Goal: Task Accomplishment & Management: Complete application form

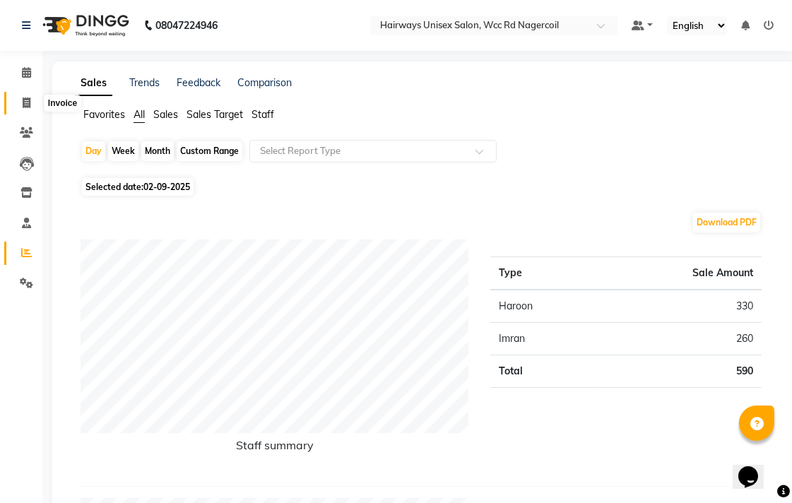
click at [25, 100] on icon at bounding box center [27, 102] width 8 height 11
select select "service"
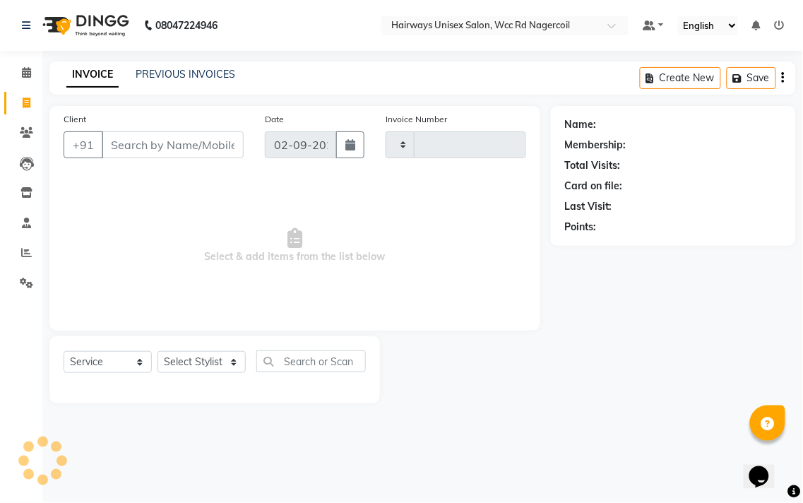
type input "6533"
select select "6523"
click at [206, 361] on select "Select Stylist Admin Chitra divya [PERSON_NAME] [PERSON_NAME] Reception [PERSON…" at bounding box center [201, 362] width 88 height 22
select select "49916"
click at [157, 352] on select "Select Stylist Admin Chitra divya [PERSON_NAME] [PERSON_NAME] Reception [PERSON…" at bounding box center [201, 362] width 88 height 22
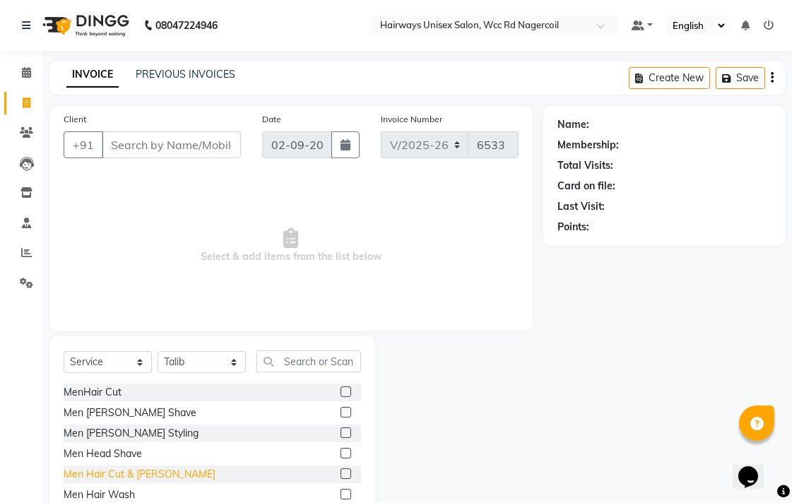
click at [115, 468] on div "Men Hair Cut & [PERSON_NAME]" at bounding box center [140, 474] width 152 height 15
checkbox input "false"
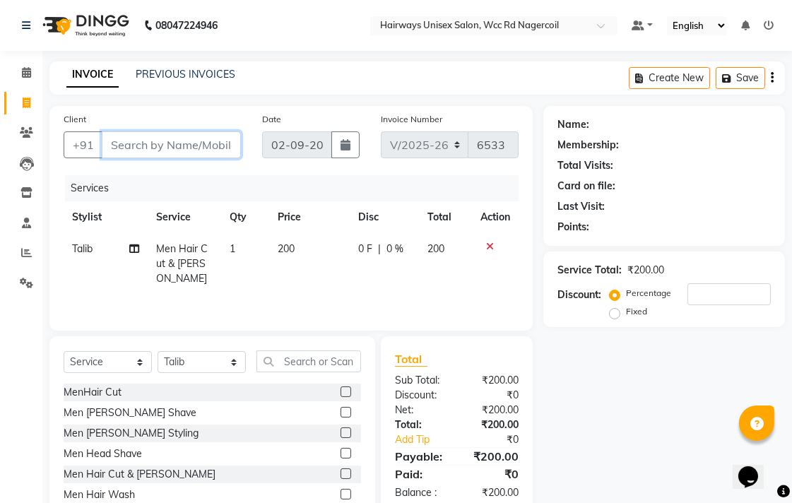
click at [193, 149] on input "Client" at bounding box center [171, 144] width 139 height 27
type input "6"
type input "0"
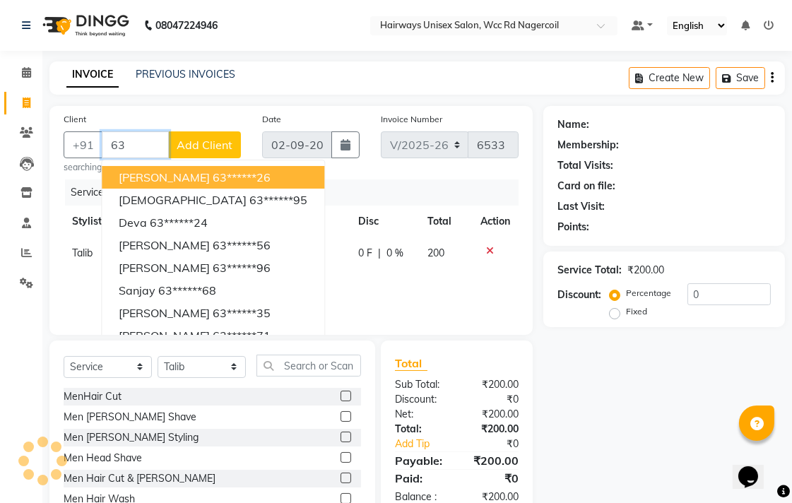
type input "6"
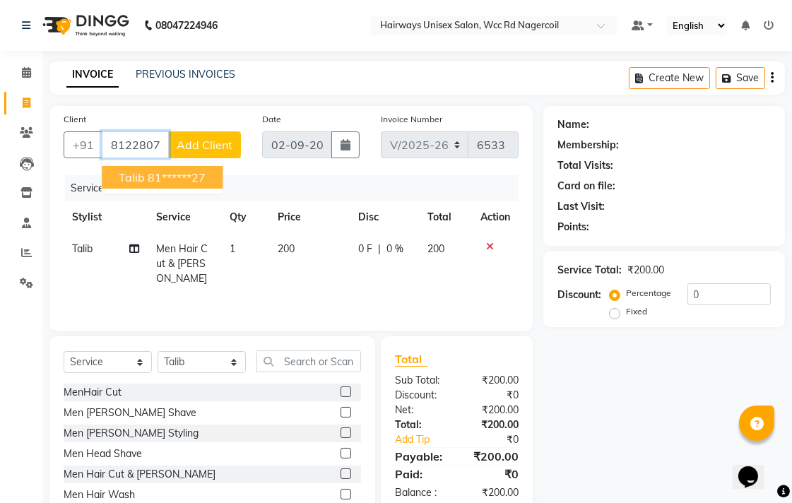
click at [177, 175] on ngb-highlight "81******27" at bounding box center [177, 177] width 58 height 14
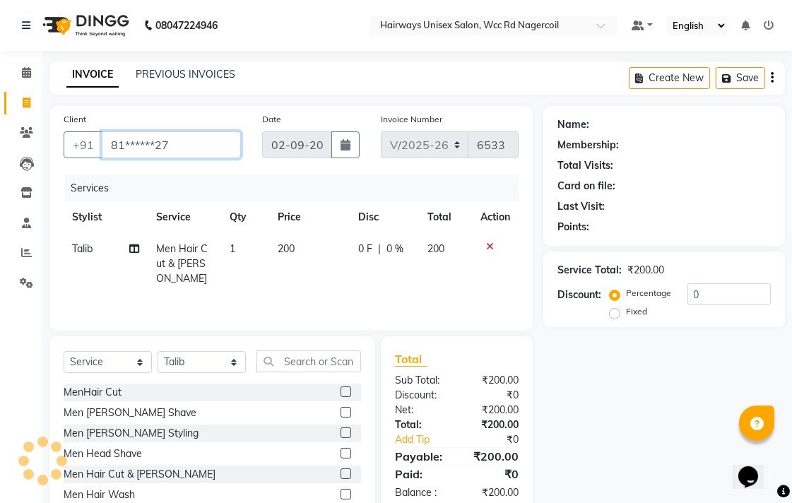
type input "81******27"
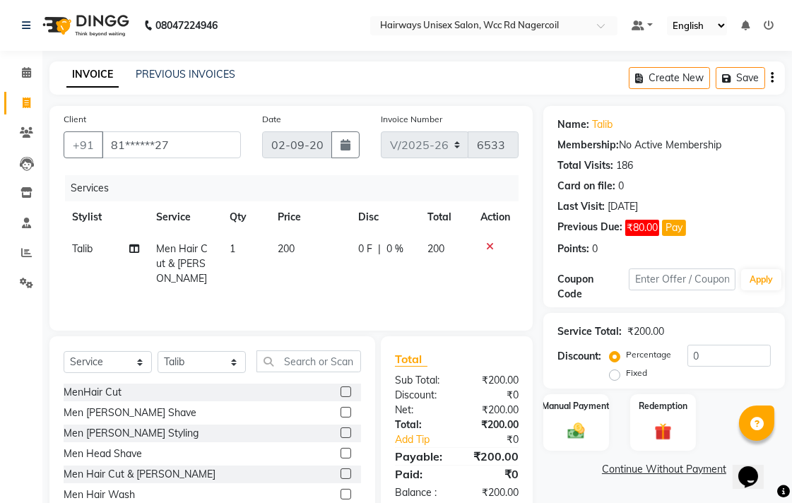
click at [576, 453] on div "Name: Talib Membership: No Active Membership Total Visits: 186 Card on file: 0 …" at bounding box center [669, 325] width 252 height 439
click at [577, 432] on img at bounding box center [575, 430] width 29 height 20
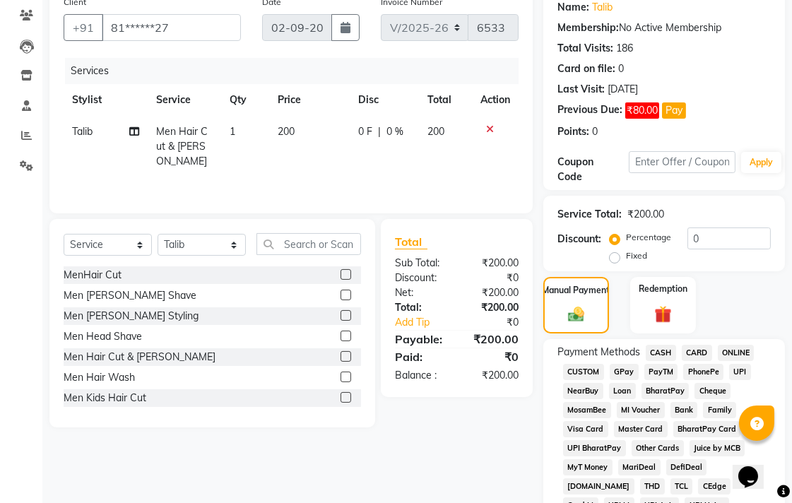
scroll to position [157, 0]
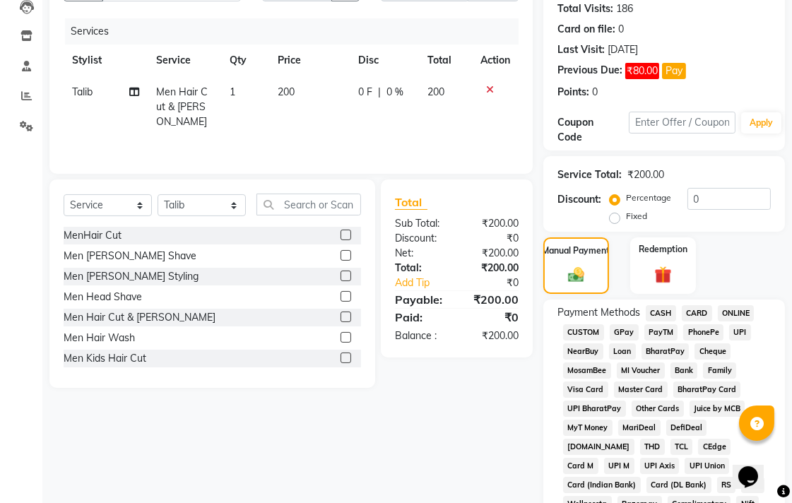
click at [732, 311] on span "ONLINE" at bounding box center [736, 313] width 37 height 16
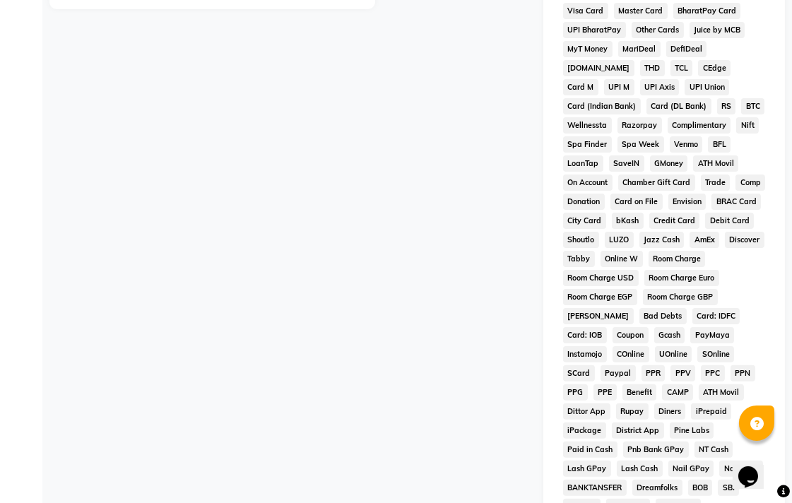
scroll to position [627, 0]
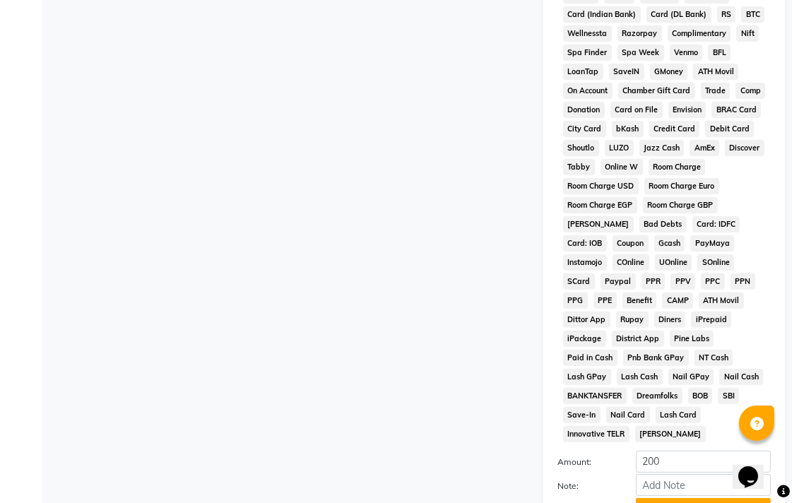
click at [674, 498] on button "Add Payment" at bounding box center [703, 509] width 135 height 22
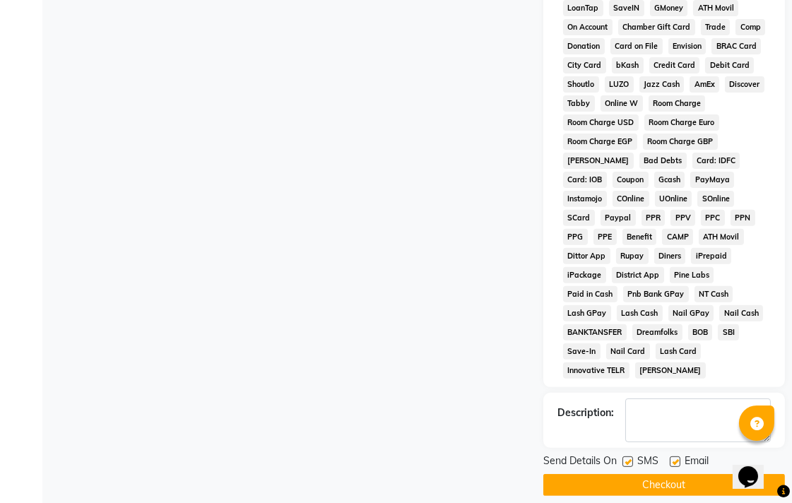
click at [669, 474] on button "Checkout" at bounding box center [664, 485] width 242 height 22
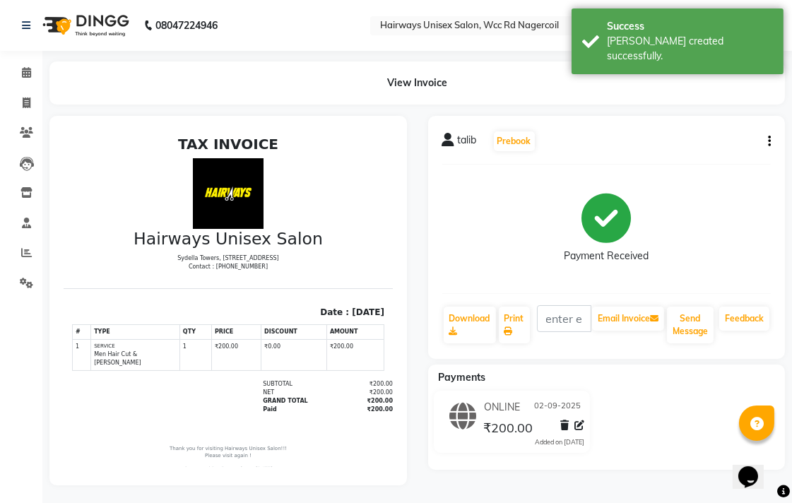
click at [28, 238] on li "Reports" at bounding box center [21, 253] width 42 height 30
click at [28, 249] on icon at bounding box center [26, 252] width 11 height 11
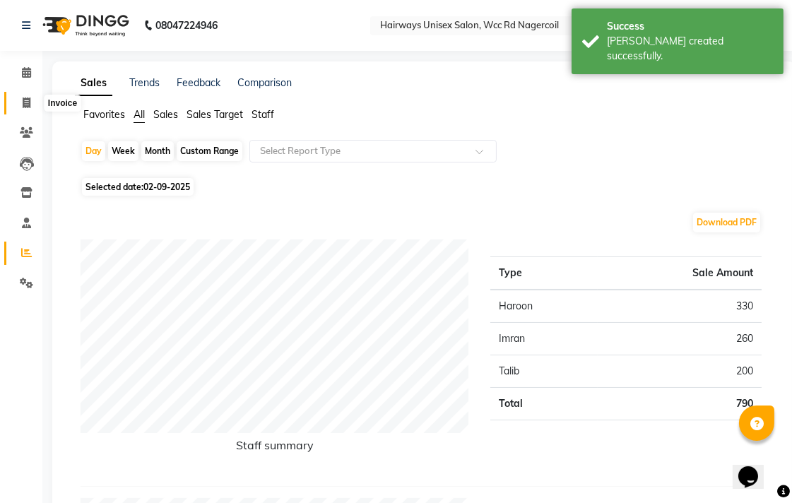
click at [19, 100] on span at bounding box center [26, 103] width 25 height 16
select select "service"
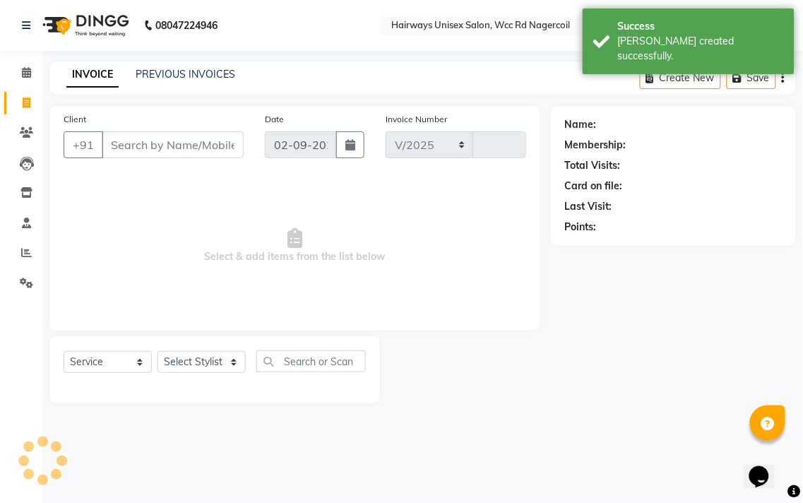
select select "6523"
type input "6534"
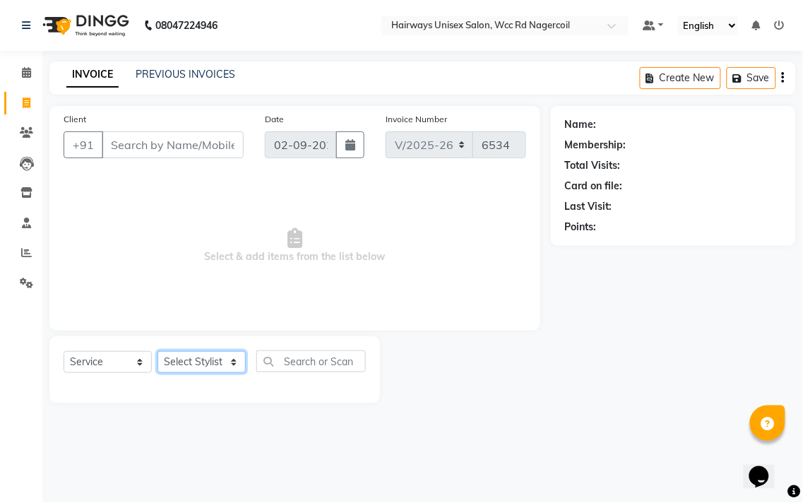
click at [186, 360] on select "Select Stylist Admin Chitra divya [PERSON_NAME] [PERSON_NAME] Reception [PERSON…" at bounding box center [201, 362] width 88 height 22
select select "50257"
click at [157, 352] on select "Select Stylist Admin Chitra divya [PERSON_NAME] [PERSON_NAME] Reception [PERSON…" at bounding box center [201, 362] width 88 height 22
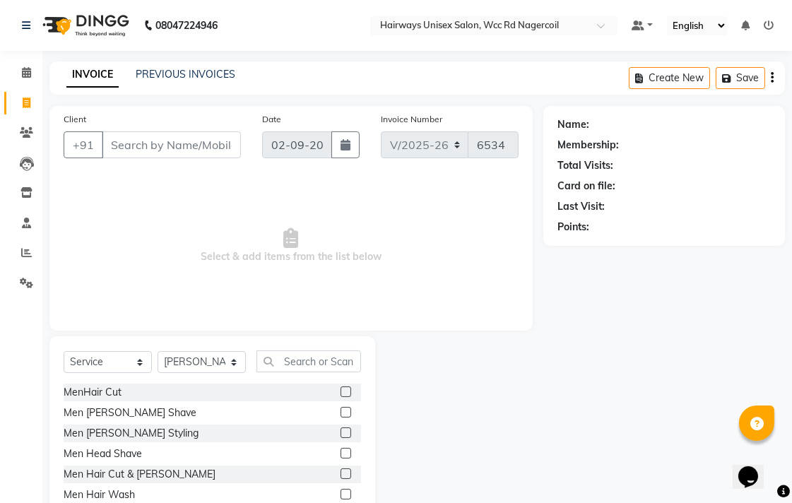
click at [133, 482] on div "Men Hair Cut & [PERSON_NAME]" at bounding box center [212, 474] width 297 height 18
click at [122, 477] on div "Men Hair Cut & [PERSON_NAME]" at bounding box center [140, 474] width 152 height 15
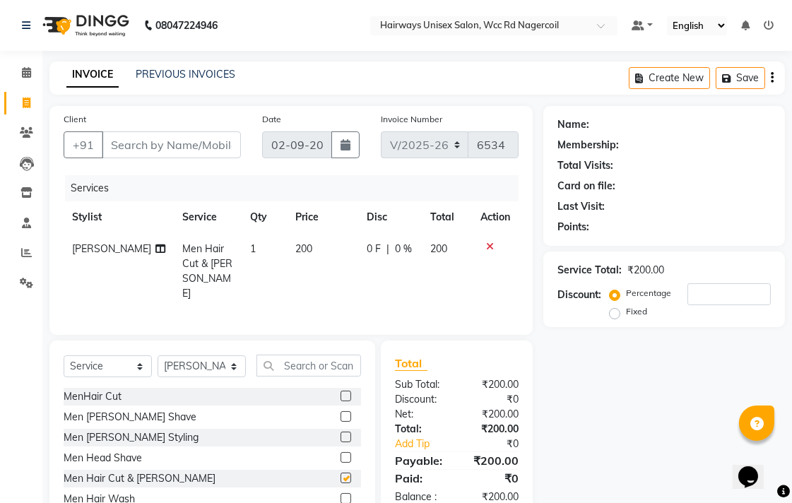
checkbox input "false"
click at [201, 152] on input "Client" at bounding box center [171, 144] width 139 height 27
type input "6"
type input "0"
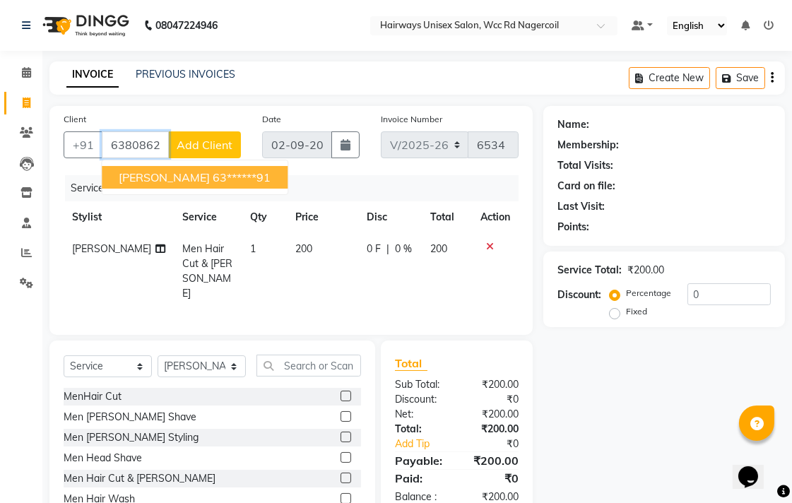
click at [150, 175] on span "nagarajan" at bounding box center [164, 177] width 91 height 14
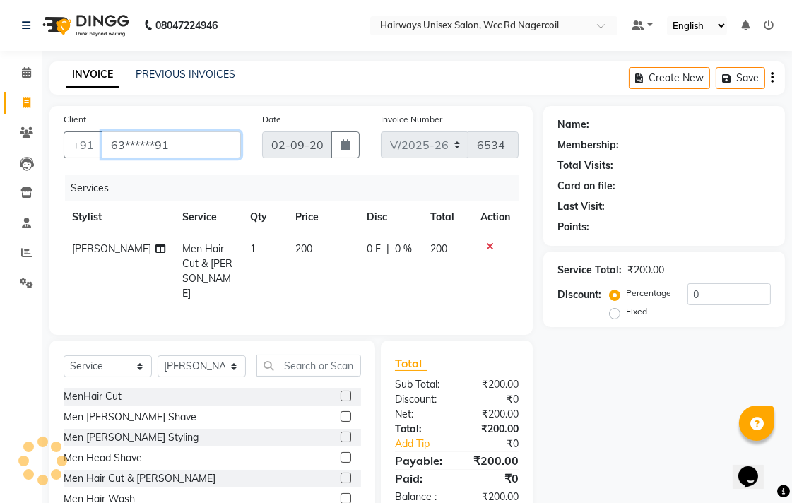
type input "63******91"
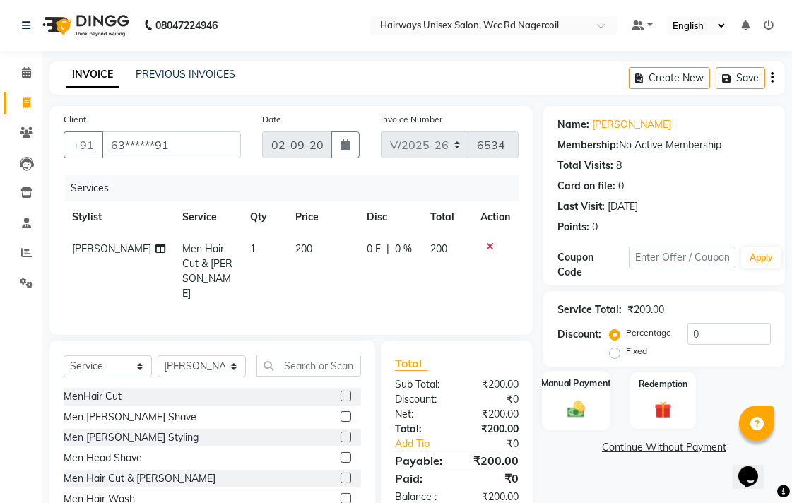
click at [579, 393] on div "Manual Payment" at bounding box center [576, 400] width 69 height 59
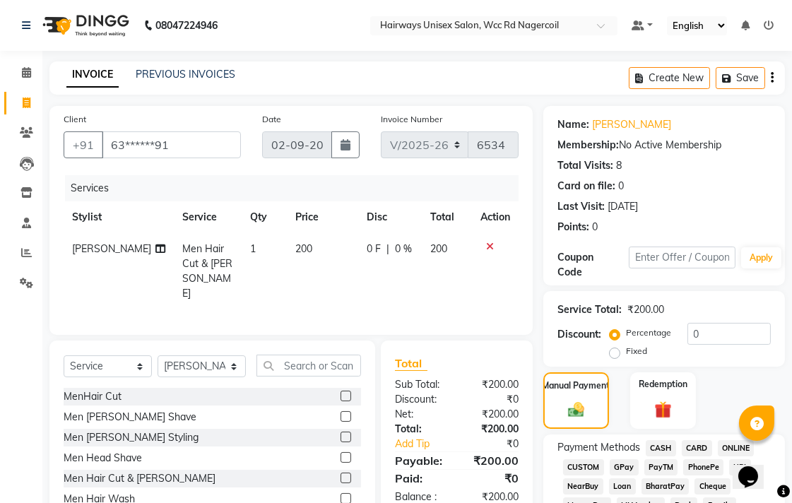
scroll to position [157, 0]
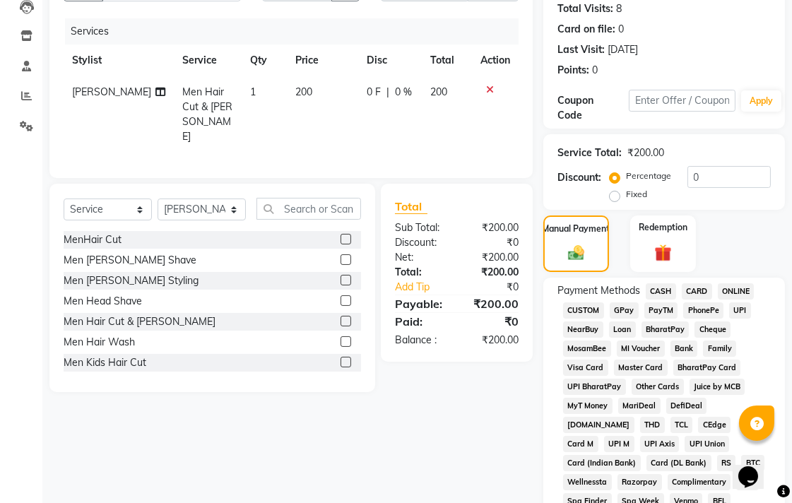
click at [739, 311] on span "UPI" at bounding box center [740, 310] width 22 height 16
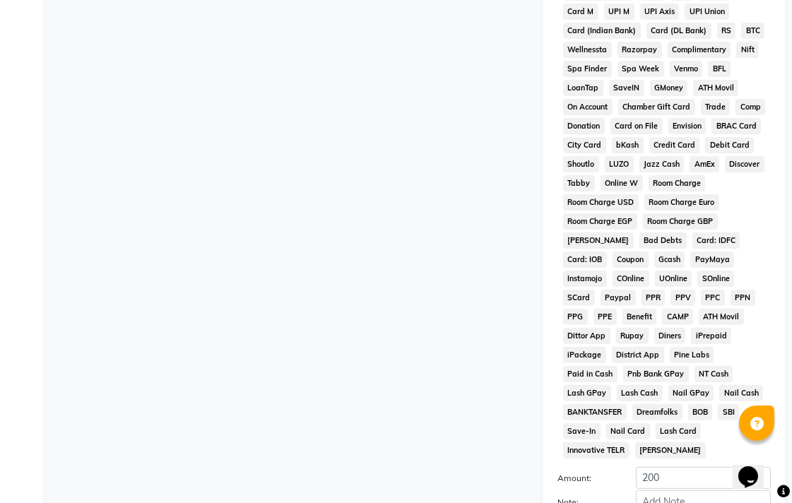
scroll to position [627, 0]
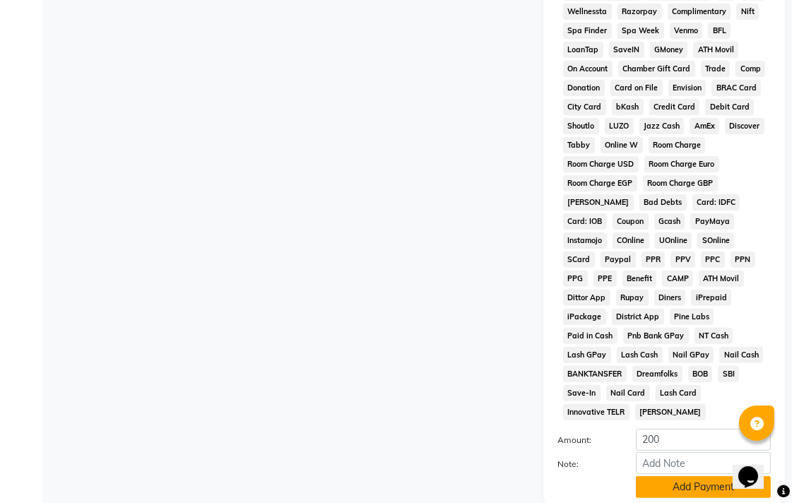
click at [680, 476] on button "Add Payment" at bounding box center [703, 487] width 135 height 22
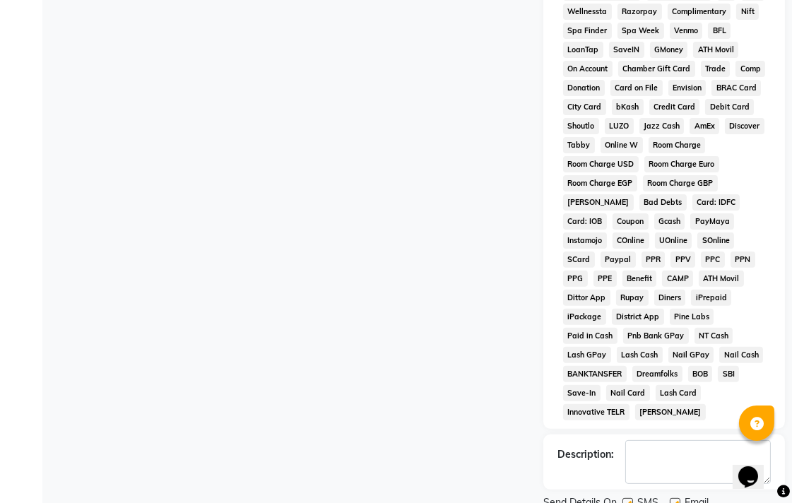
scroll to position [669, 0]
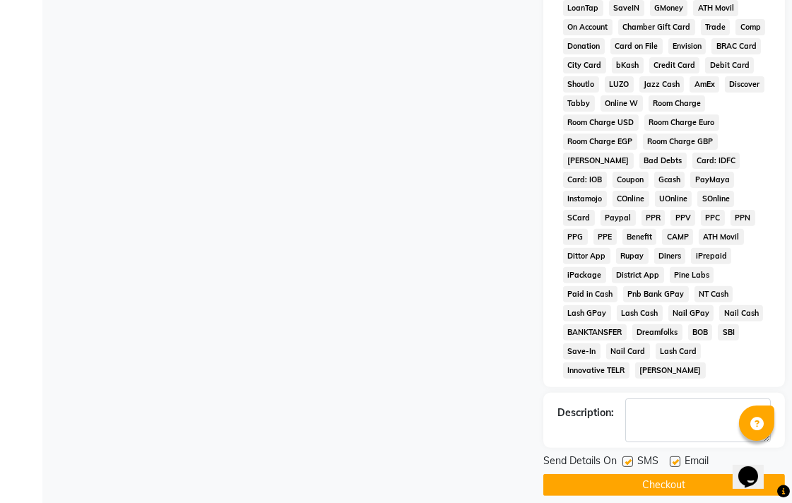
click at [674, 474] on button "Checkout" at bounding box center [664, 485] width 242 height 22
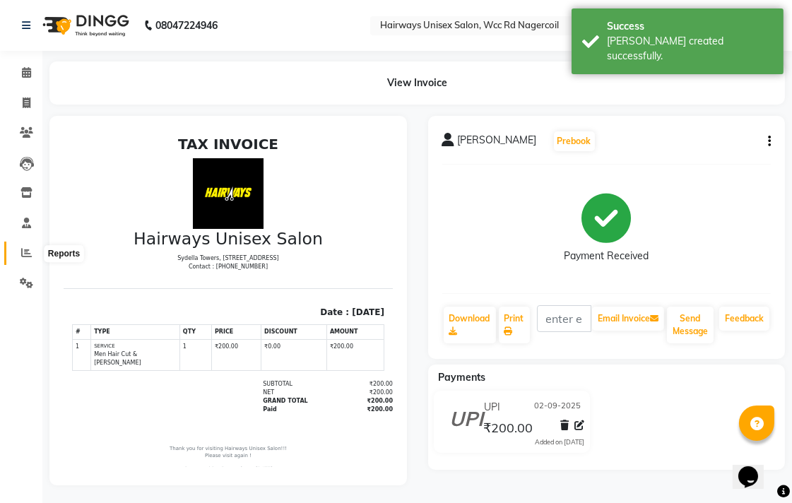
click at [21, 250] on icon at bounding box center [26, 252] width 11 height 11
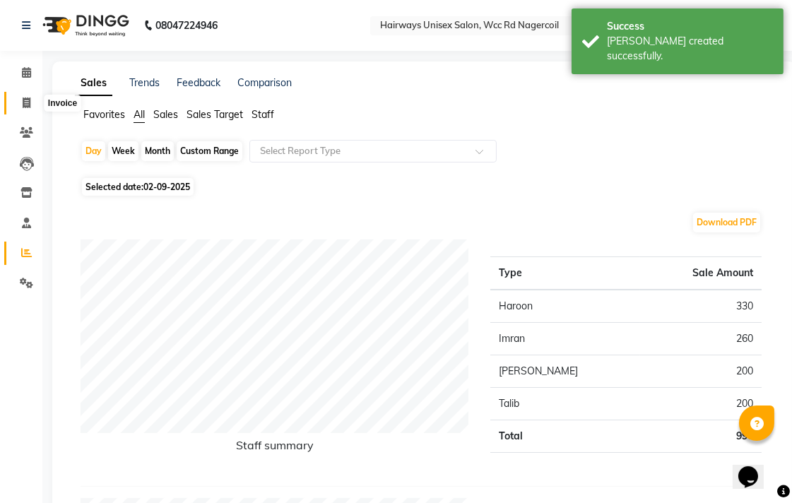
click at [15, 97] on span at bounding box center [26, 103] width 25 height 16
select select "service"
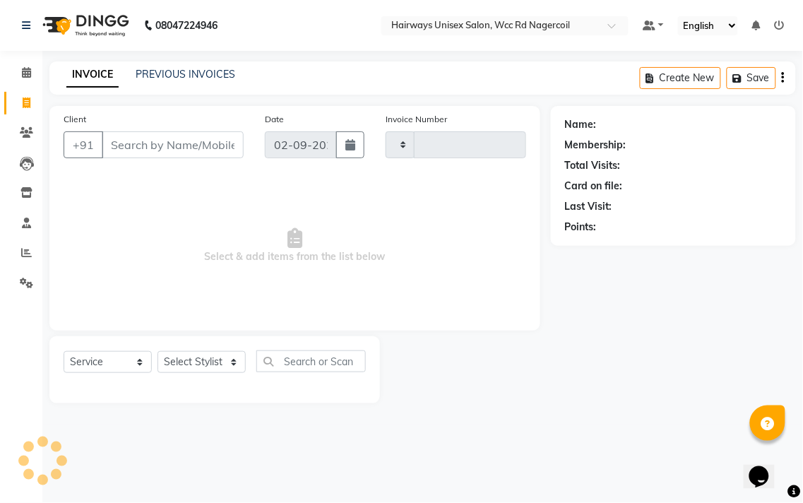
type input "6535"
select select "6523"
click at [222, 349] on div "Select Service Product Membership Package Voucher Prepaid Gift Card Select Styl…" at bounding box center [214, 369] width 331 height 67
click at [220, 361] on select "Select Stylist Admin Chitra divya [PERSON_NAME] [PERSON_NAME] Reception [PERSON…" at bounding box center [201, 362] width 88 height 22
select select "49914"
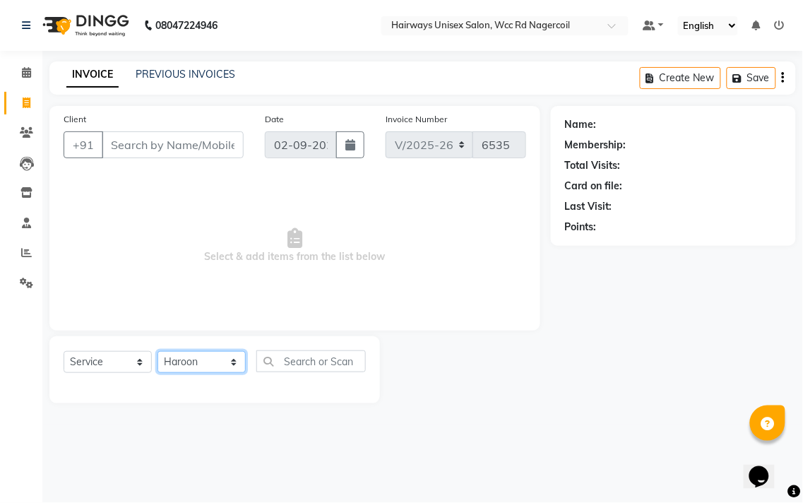
click at [157, 352] on select "Select Stylist Admin Chitra divya [PERSON_NAME] [PERSON_NAME] Reception [PERSON…" at bounding box center [201, 362] width 88 height 22
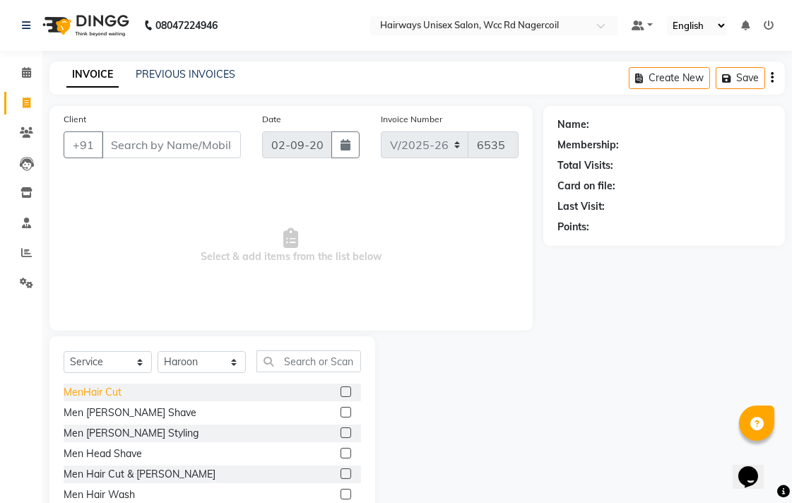
click at [103, 388] on div "MenHair Cut" at bounding box center [93, 392] width 58 height 15
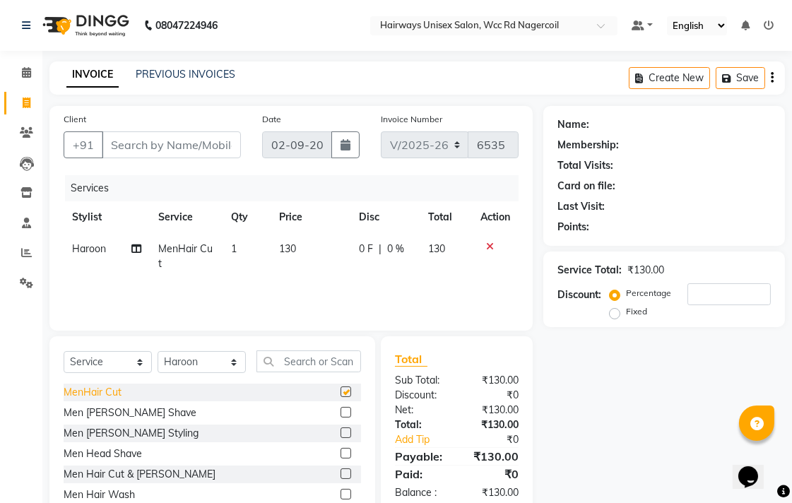
checkbox input "false"
click at [152, 151] on input "Client" at bounding box center [171, 144] width 139 height 27
type input "*"
type input "8"
type input "0"
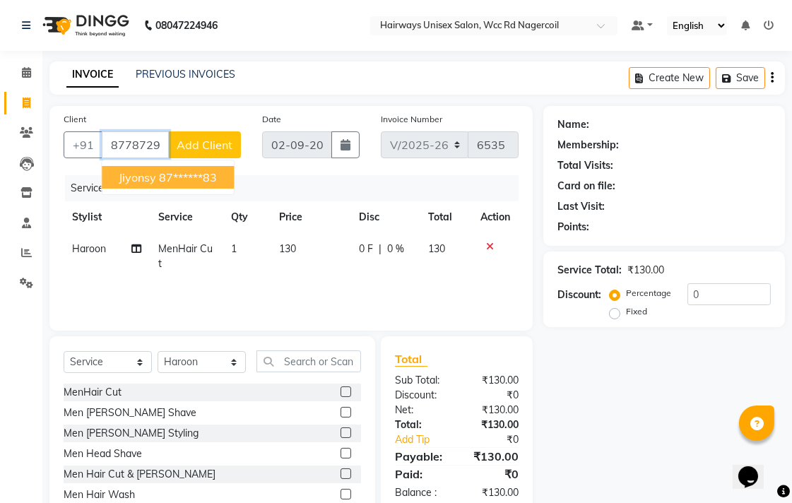
click at [152, 170] on span "jiyonsy" at bounding box center [137, 177] width 37 height 14
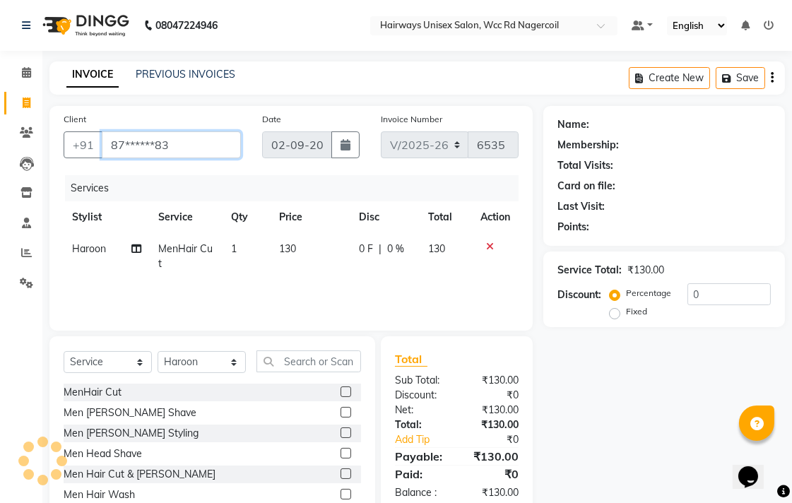
type input "87******83"
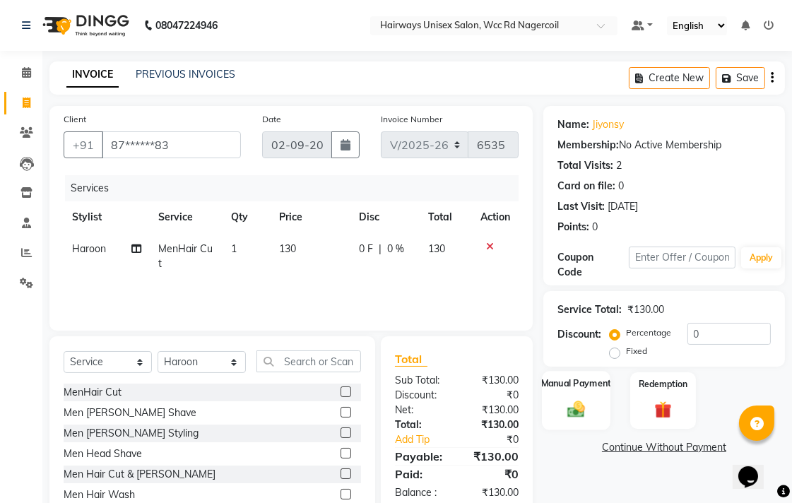
click at [585, 412] on img at bounding box center [575, 408] width 29 height 20
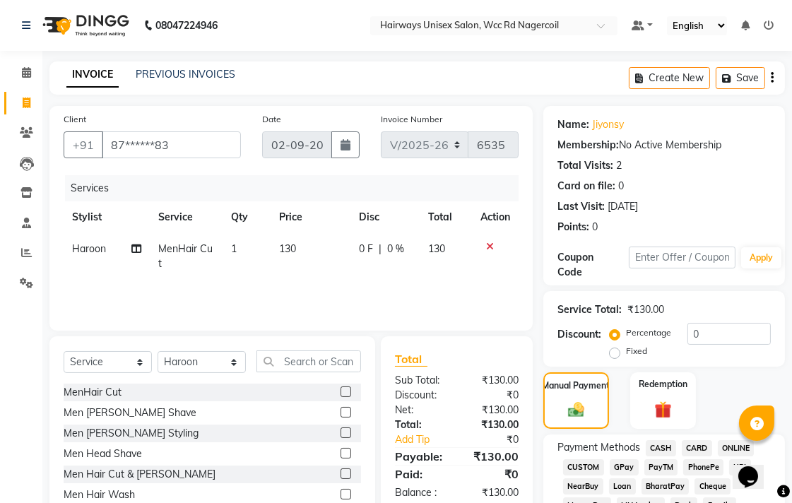
scroll to position [78, 0]
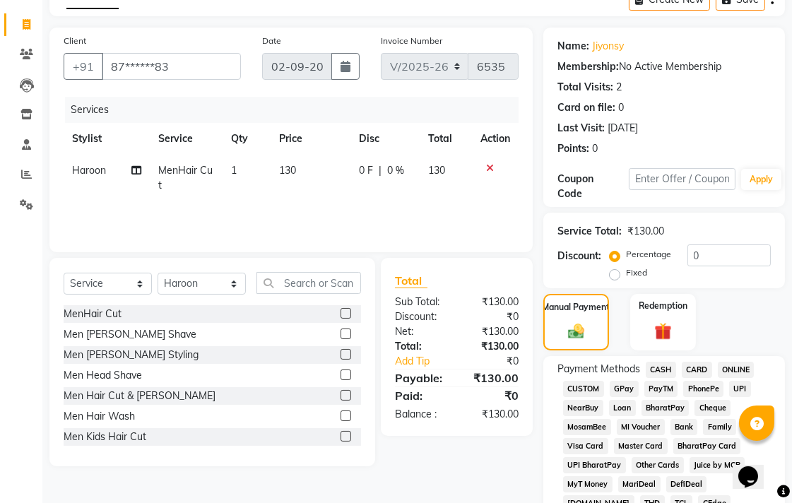
click at [673, 372] on span "CASH" at bounding box center [660, 370] width 30 height 16
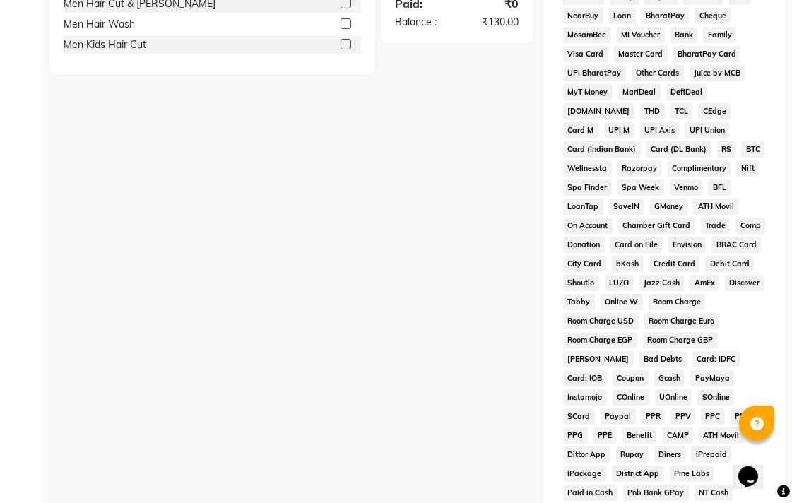
scroll to position [665, 0]
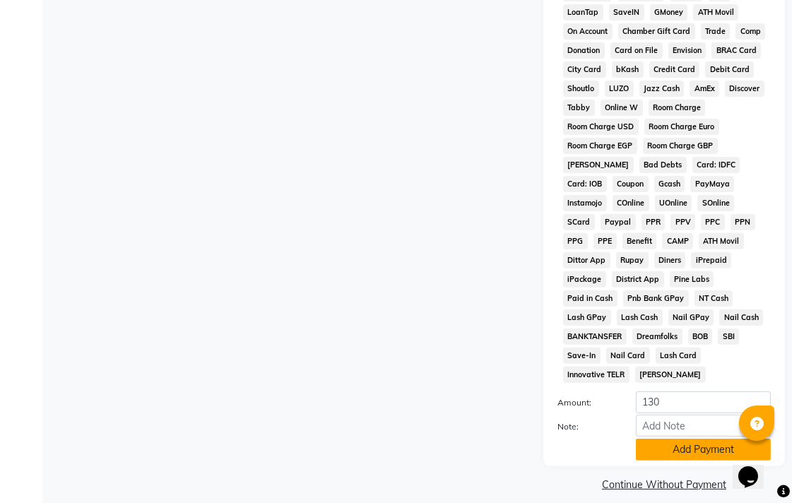
click at [670, 439] on button "Add Payment" at bounding box center [703, 450] width 135 height 22
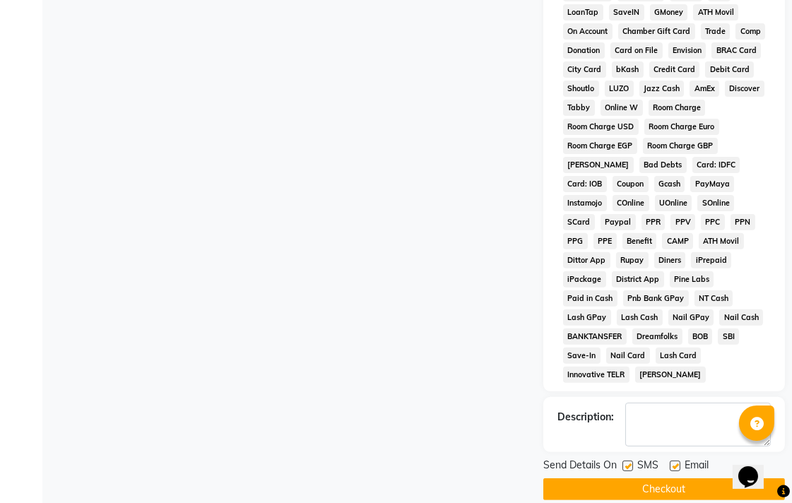
click at [669, 482] on button "Checkout" at bounding box center [664, 489] width 242 height 22
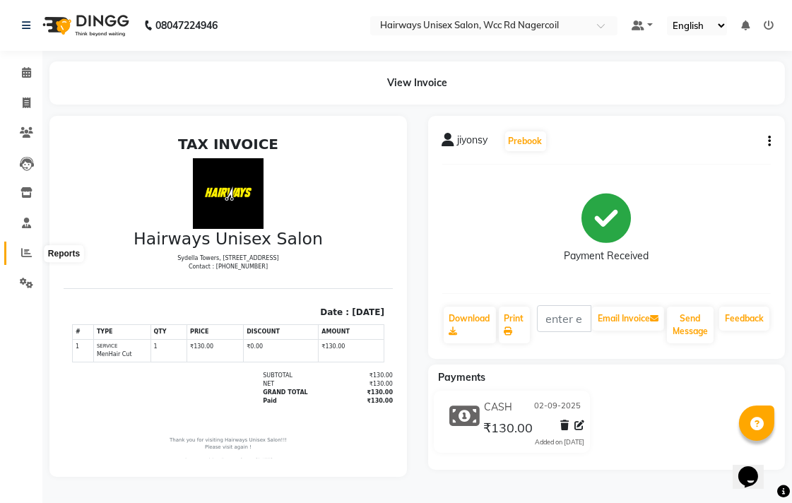
click at [26, 249] on icon at bounding box center [26, 252] width 11 height 11
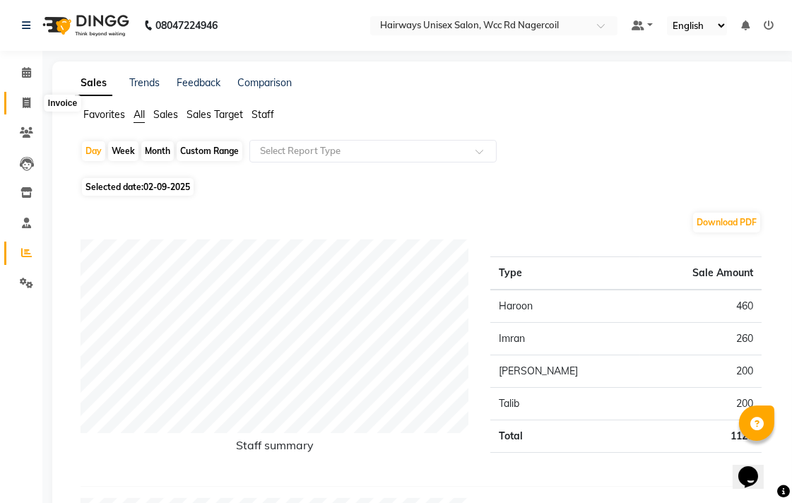
click at [23, 105] on icon at bounding box center [27, 102] width 8 height 11
select select "service"
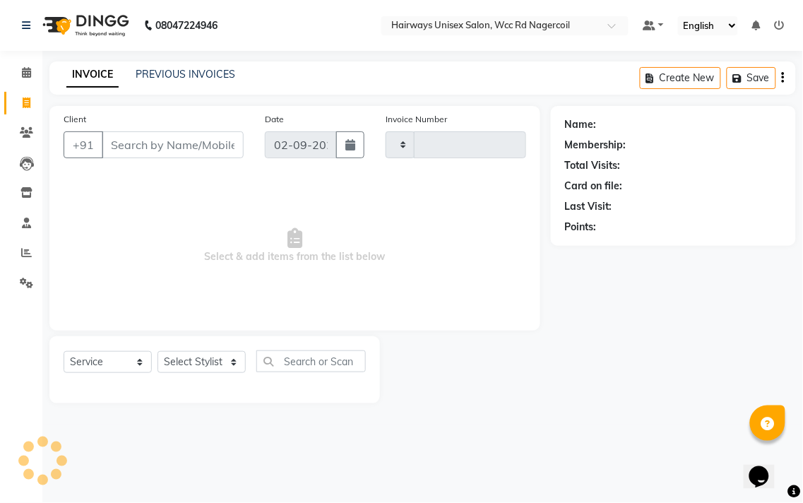
type input "6536"
select select "6523"
click at [227, 362] on select "Select Stylist" at bounding box center [201, 362] width 88 height 22
select select "49917"
click at [157, 352] on select "Select Stylist Admin Chitra divya [PERSON_NAME] [PERSON_NAME] Reception [PERSON…" at bounding box center [201, 362] width 88 height 22
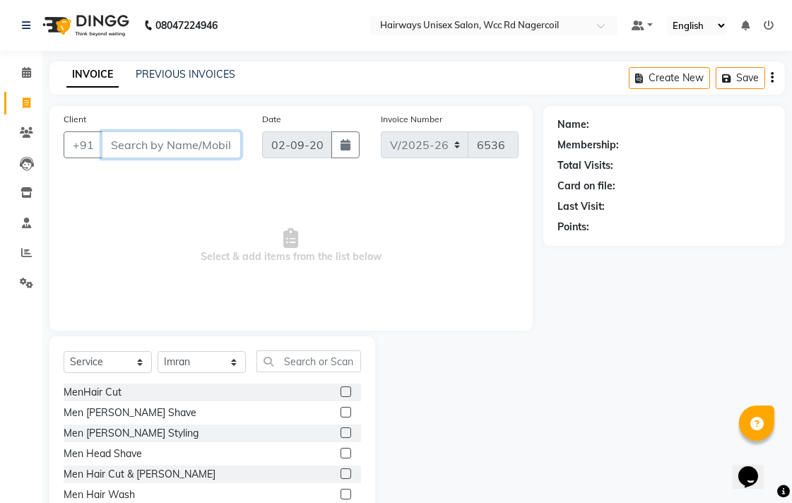
click at [225, 148] on input "Client" at bounding box center [171, 144] width 139 height 27
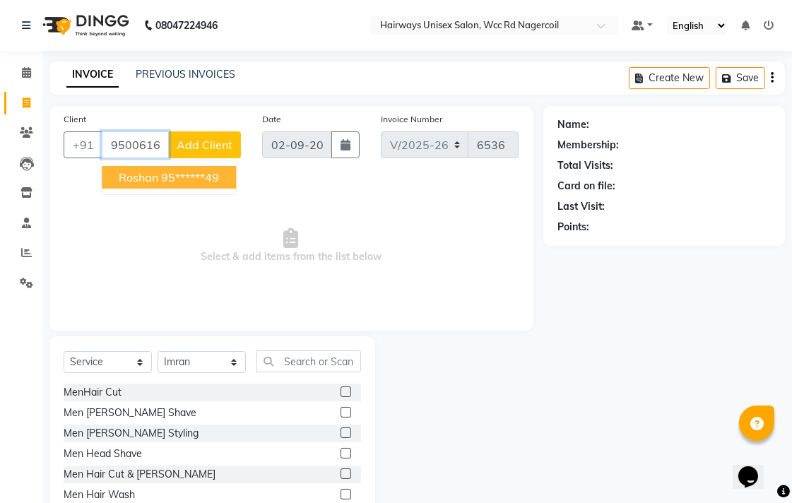
click at [203, 177] on ngb-highlight "95******49" at bounding box center [190, 177] width 58 height 14
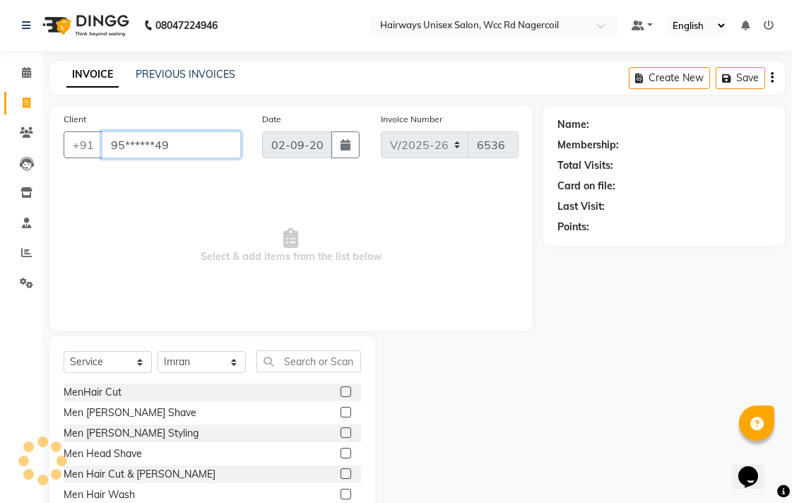
type input "95******49"
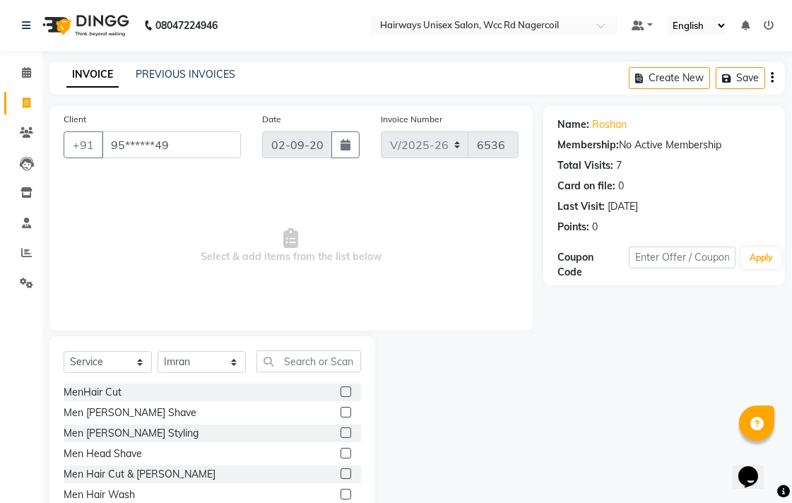
click at [340, 411] on label at bounding box center [345, 412] width 11 height 11
click at [340, 411] on input "checkbox" at bounding box center [344, 412] width 9 height 9
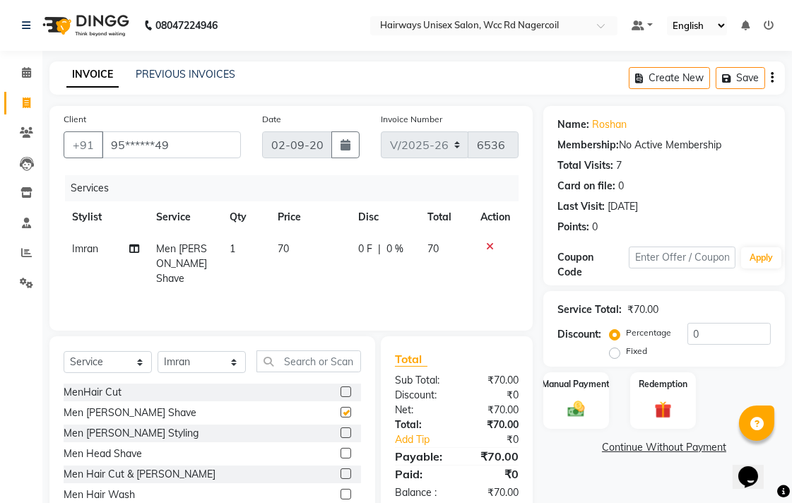
checkbox input "false"
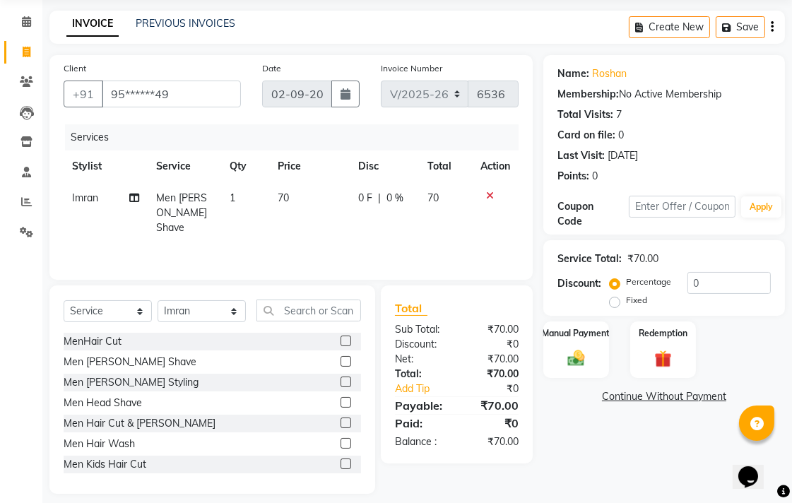
scroll to position [62, 0]
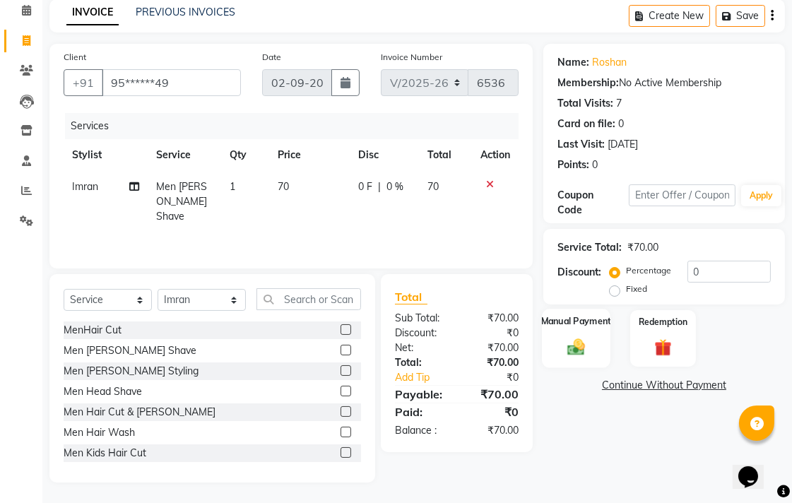
click at [581, 336] on img at bounding box center [575, 346] width 29 height 20
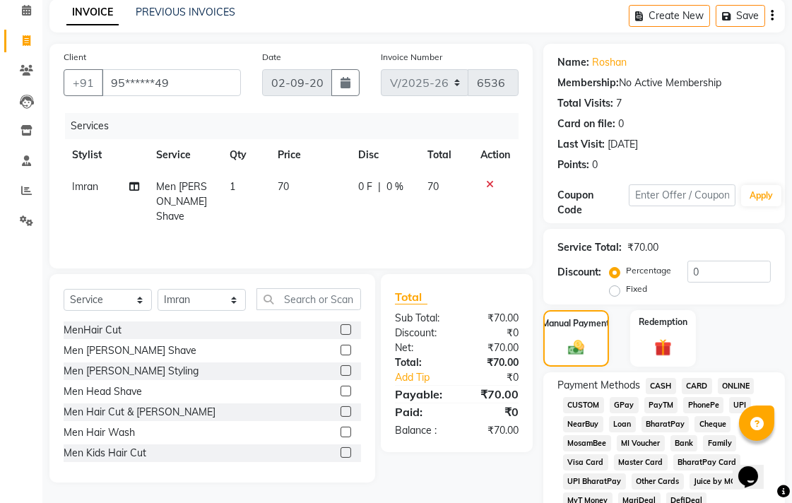
scroll to position [298, 0]
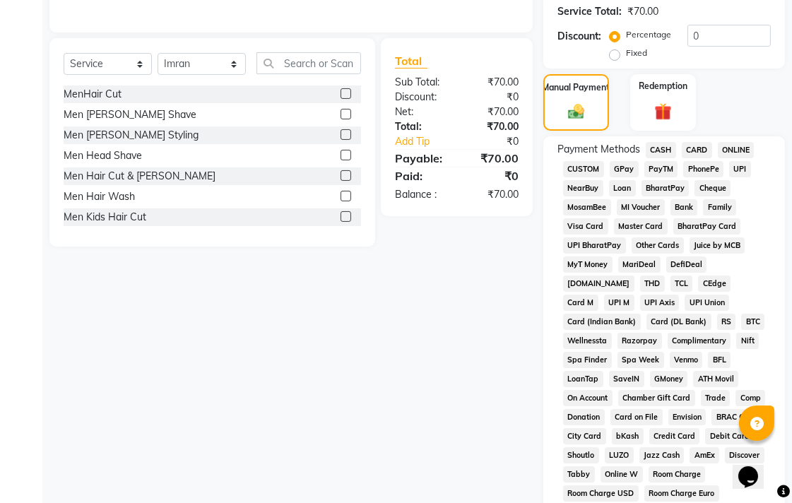
click at [670, 150] on span "CASH" at bounding box center [660, 150] width 30 height 16
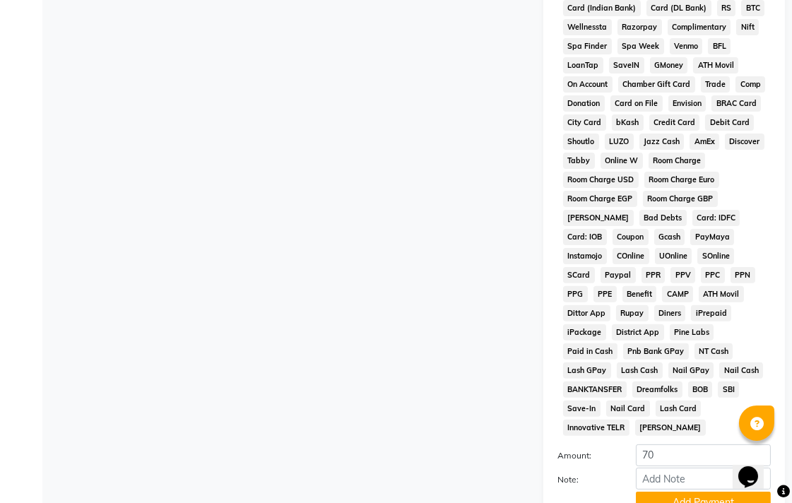
scroll to position [665, 0]
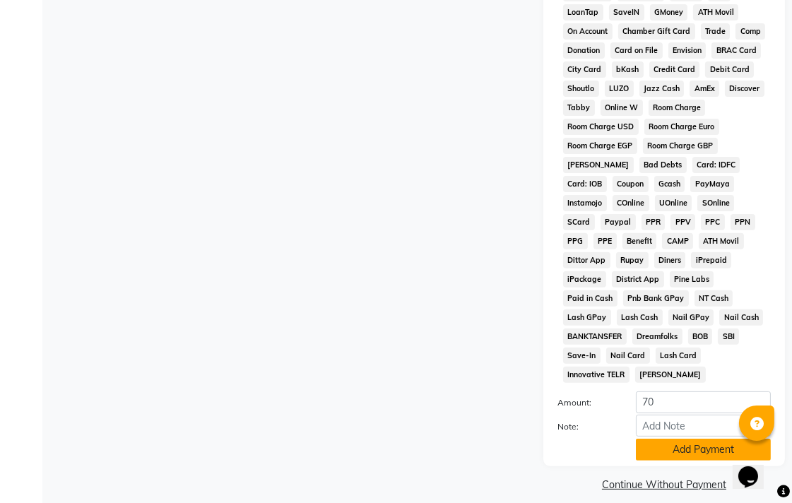
click at [691, 439] on button "Add Payment" at bounding box center [703, 450] width 135 height 22
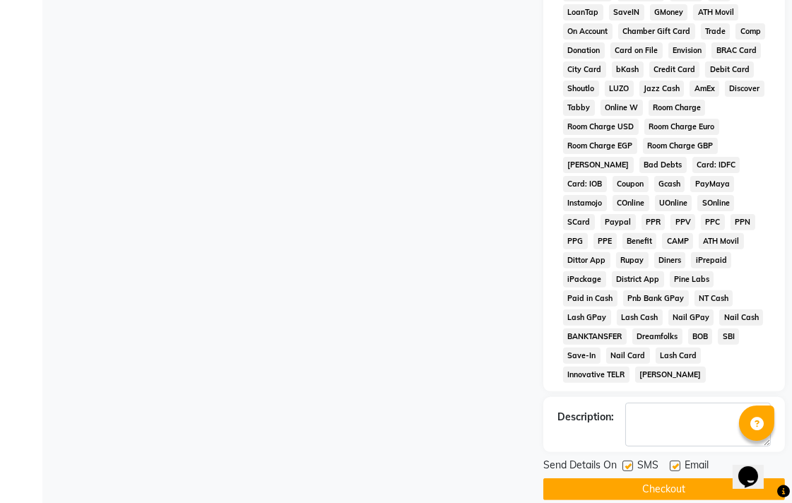
scroll to position [669, 0]
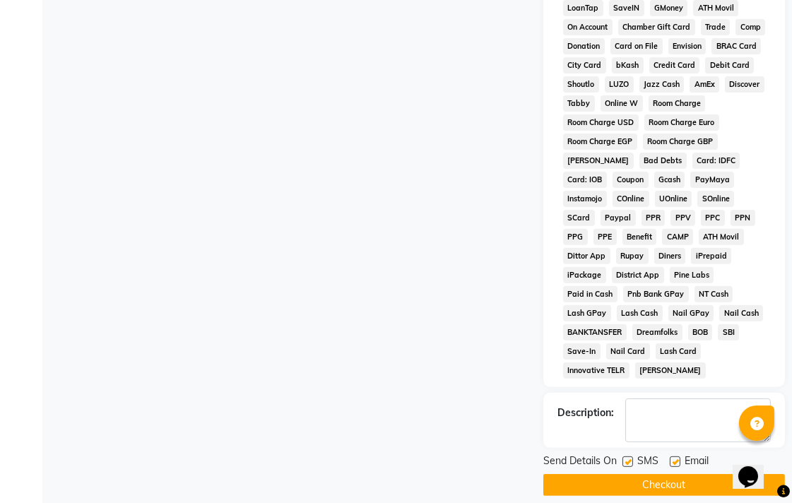
click at [631, 456] on label at bounding box center [627, 461] width 11 height 11
click at [631, 458] on input "checkbox" at bounding box center [626, 462] width 9 height 9
checkbox input "false"
click at [674, 456] on label at bounding box center [675, 461] width 11 height 11
click at [674, 458] on input "checkbox" at bounding box center [674, 462] width 9 height 9
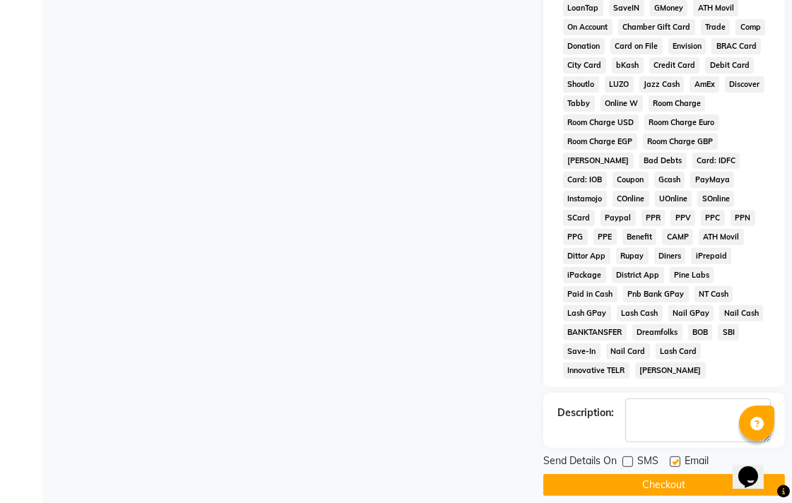
checkbox input "false"
click at [678, 474] on button "Checkout" at bounding box center [664, 485] width 242 height 22
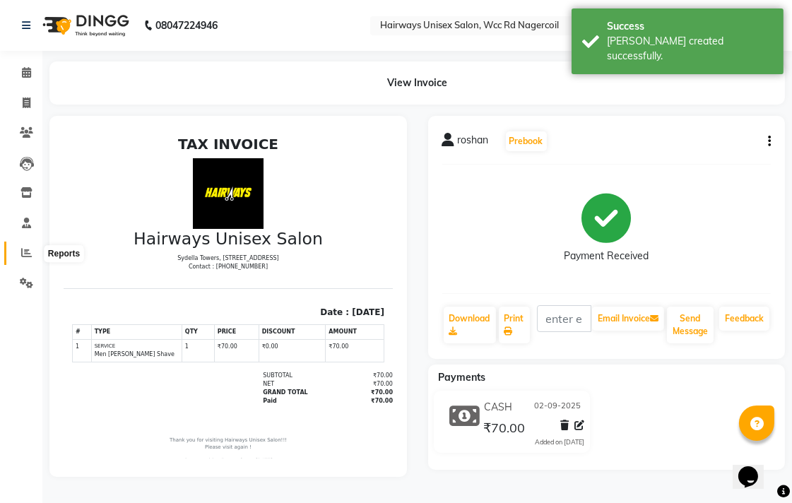
click at [20, 259] on span at bounding box center [26, 253] width 25 height 16
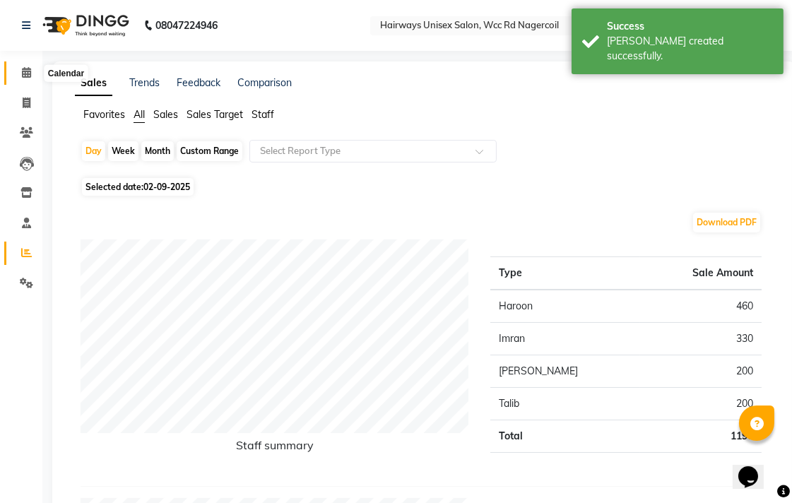
click at [33, 72] on span at bounding box center [26, 73] width 25 height 16
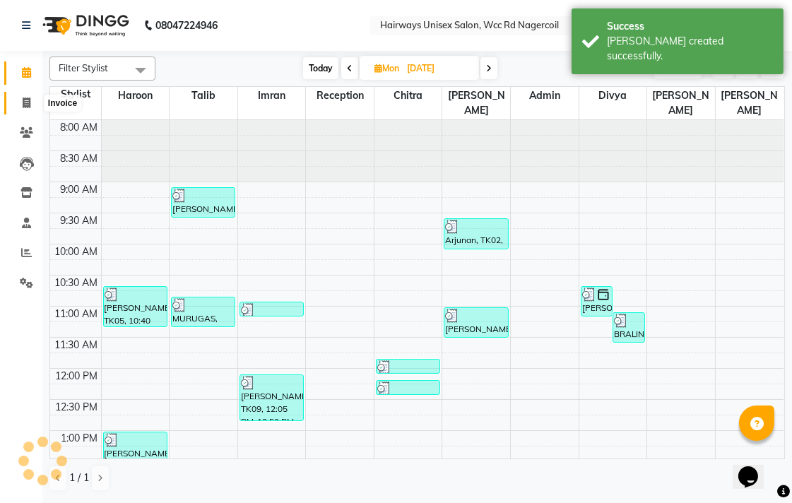
click at [31, 103] on span at bounding box center [26, 103] width 25 height 16
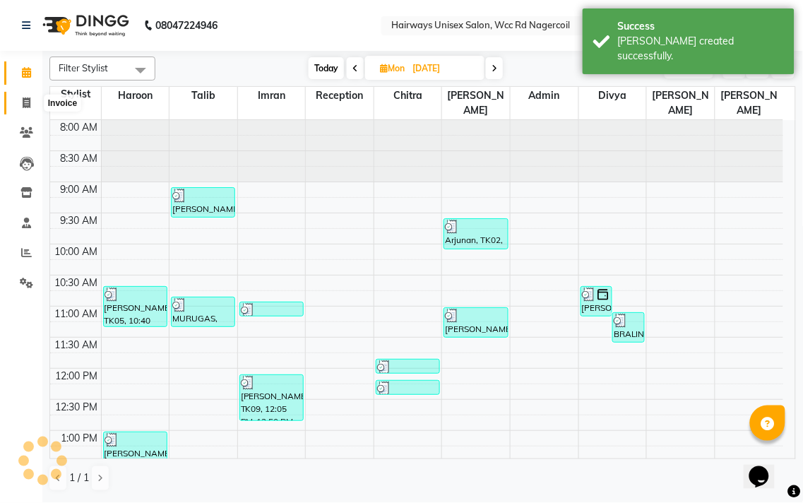
select select "6523"
select select "service"
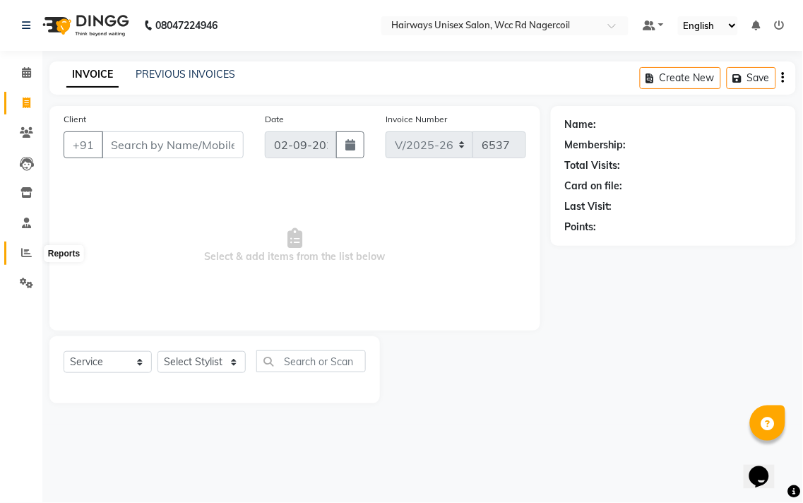
click at [19, 251] on span at bounding box center [26, 253] width 25 height 16
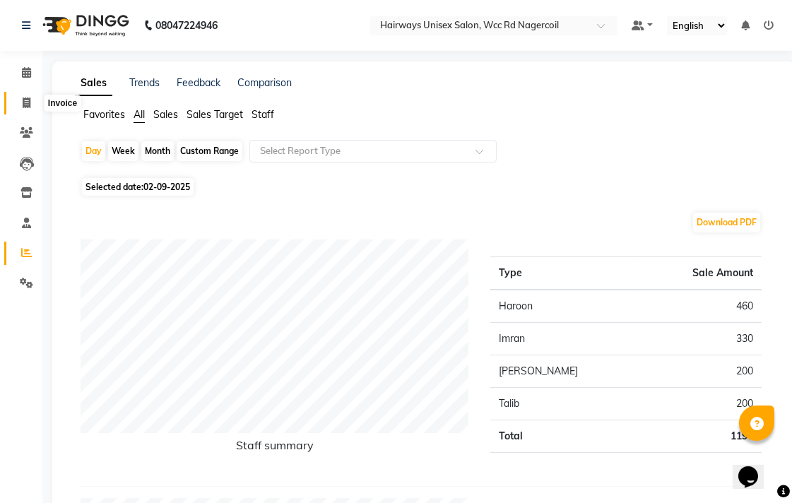
click at [30, 104] on span at bounding box center [26, 103] width 25 height 16
select select "service"
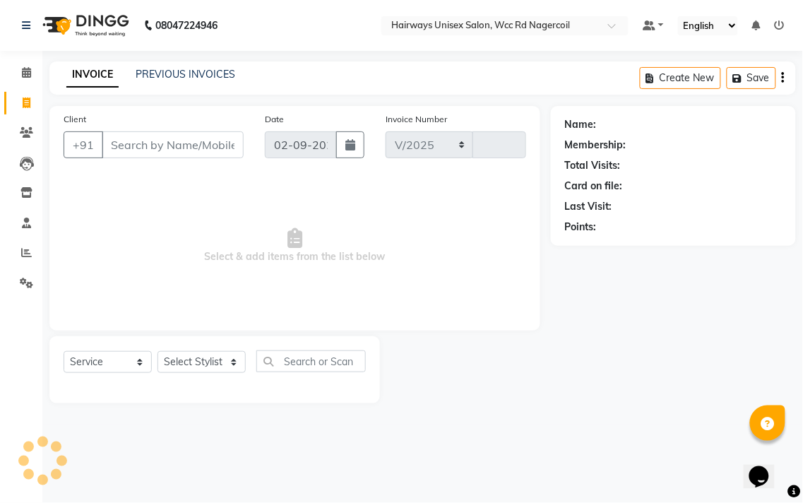
select select "6523"
type input "6537"
click at [170, 355] on select "Select Stylist Admin Chitra divya [PERSON_NAME] [PERSON_NAME] Reception [PERSON…" at bounding box center [201, 362] width 88 height 22
click at [590, 422] on main "INVOICE PREVIOUS INVOICES Create New Save Client +91 Date 02-09-2025 Invoice Nu…" at bounding box center [422, 242] width 761 height 363
click at [194, 143] on input "Client" at bounding box center [173, 144] width 142 height 27
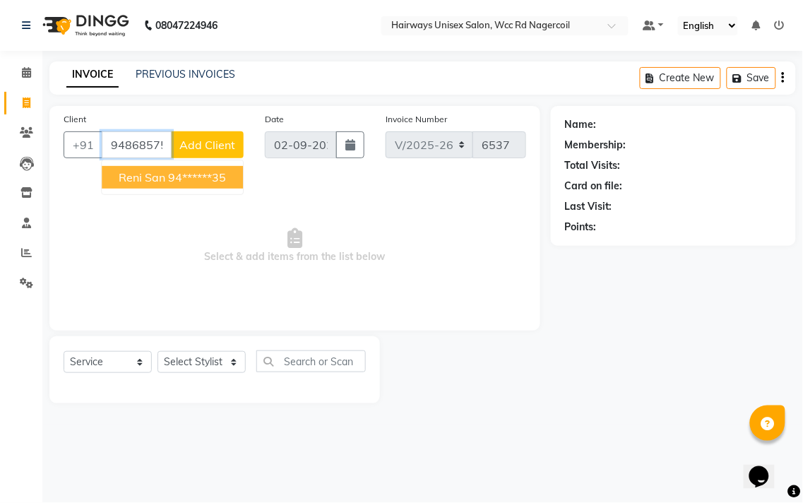
click at [198, 179] on ngb-highlight "94******35" at bounding box center [197, 177] width 58 height 14
type input "94******35"
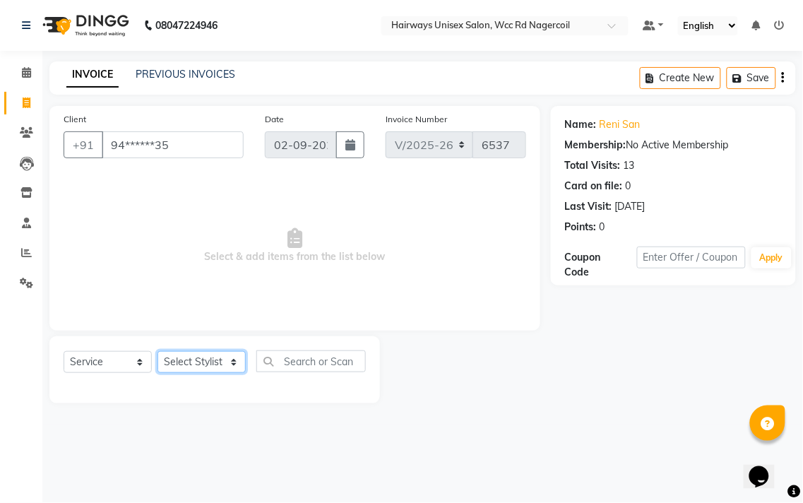
click at [201, 368] on select "Select Stylist Admin Chitra divya [PERSON_NAME] [PERSON_NAME] Reception [PERSON…" at bounding box center [201, 362] width 88 height 22
select select "49920"
click at [157, 352] on select "Select Stylist Admin Chitra divya [PERSON_NAME] [PERSON_NAME] Reception [PERSON…" at bounding box center [201, 362] width 88 height 22
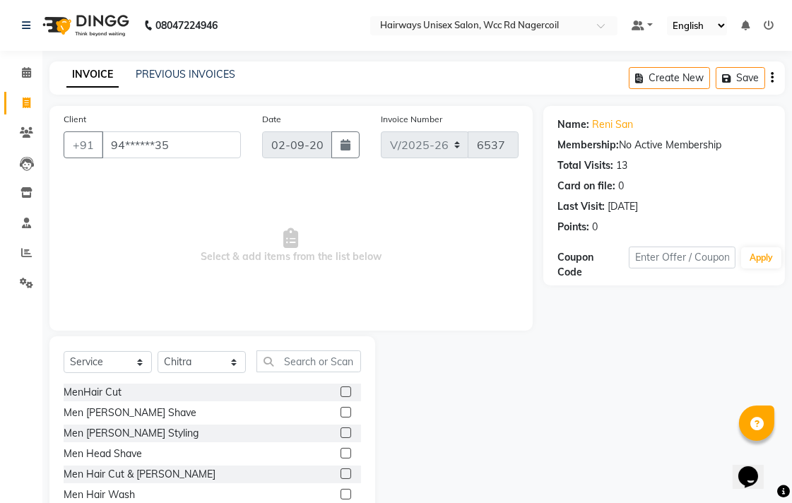
click at [358, 372] on div "Select Service Product Membership Package Voucher Prepaid Gift Card Select Styl…" at bounding box center [212, 366] width 297 height 33
click at [336, 366] on input "text" at bounding box center [308, 361] width 105 height 22
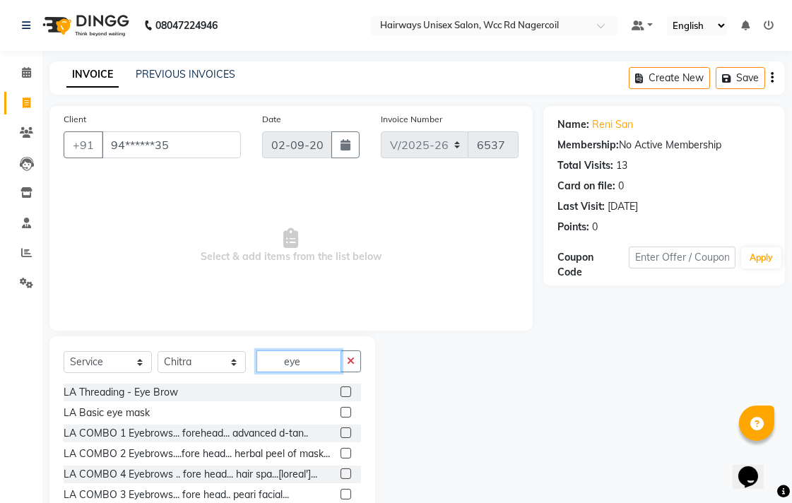
type input "eye"
click at [340, 394] on label at bounding box center [345, 391] width 11 height 11
click at [340, 394] on input "checkbox" at bounding box center [344, 392] width 9 height 9
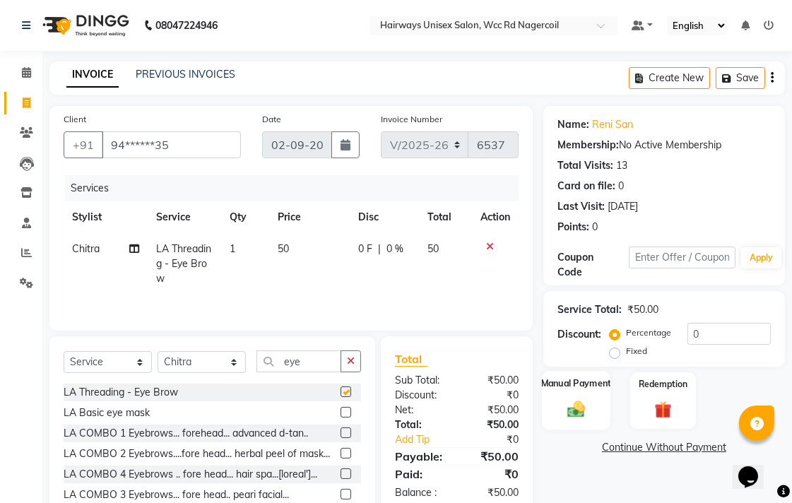
checkbox input "false"
click at [562, 396] on div "Manual Payment" at bounding box center [576, 400] width 69 height 59
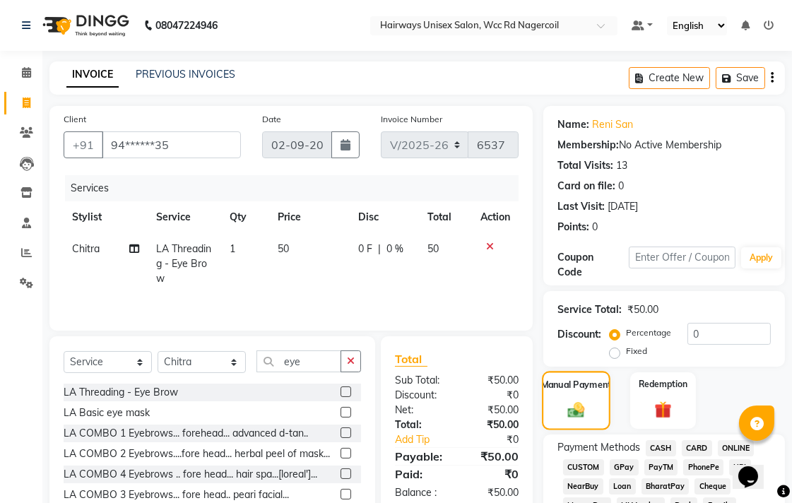
scroll to position [157, 0]
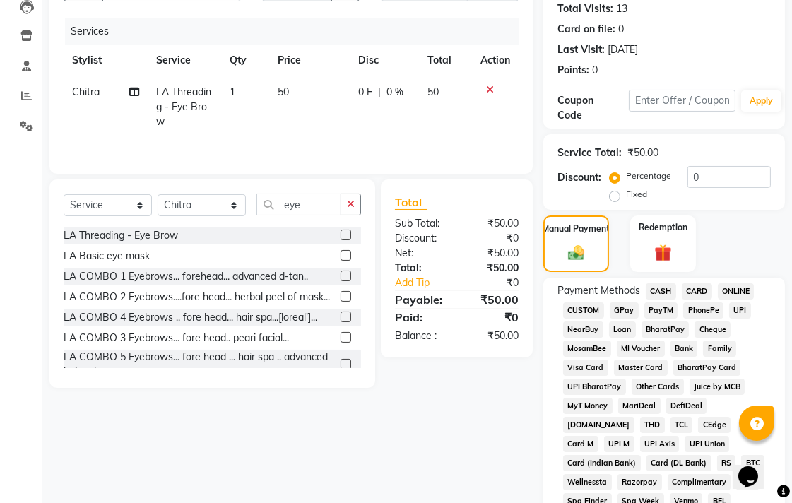
click at [662, 295] on span "CASH" at bounding box center [660, 291] width 30 height 16
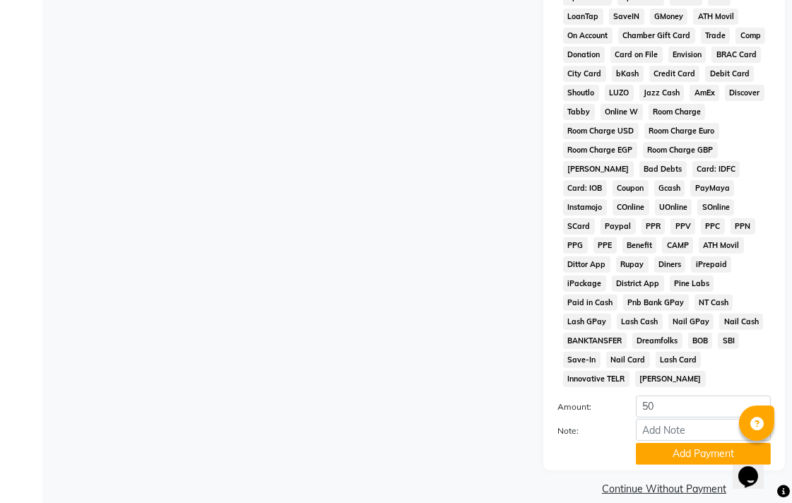
scroll to position [665, 0]
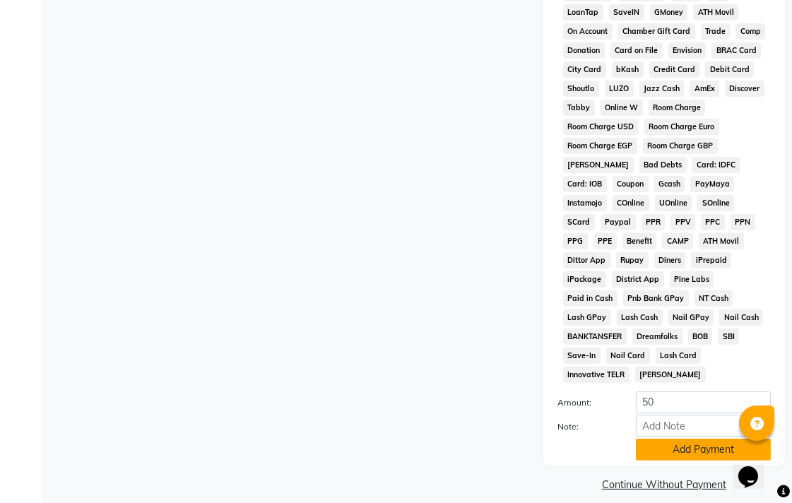
click at [682, 439] on button "Add Payment" at bounding box center [703, 450] width 135 height 22
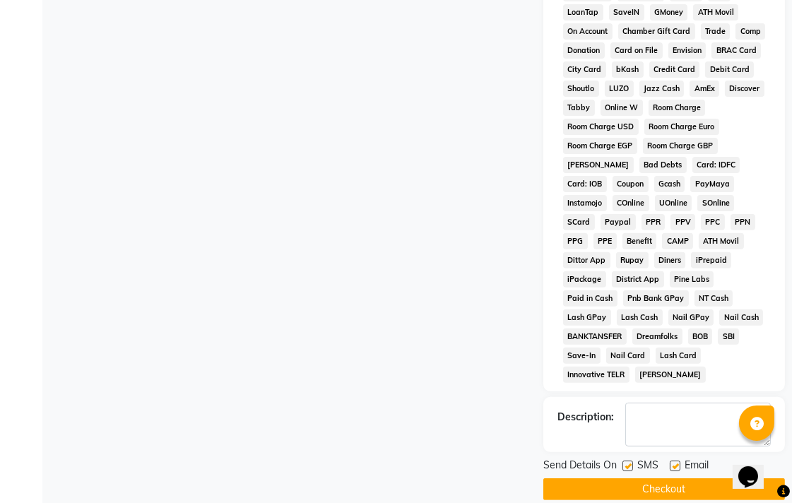
click at [689, 478] on button "Checkout" at bounding box center [664, 489] width 242 height 22
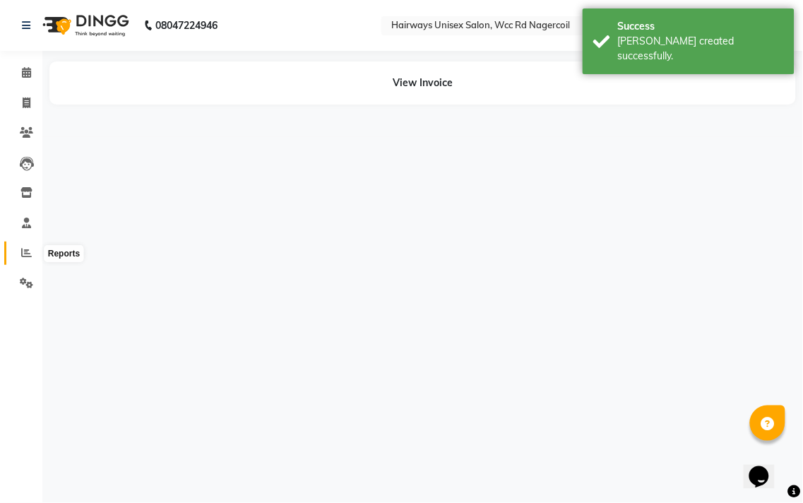
click at [25, 255] on icon at bounding box center [26, 252] width 11 height 11
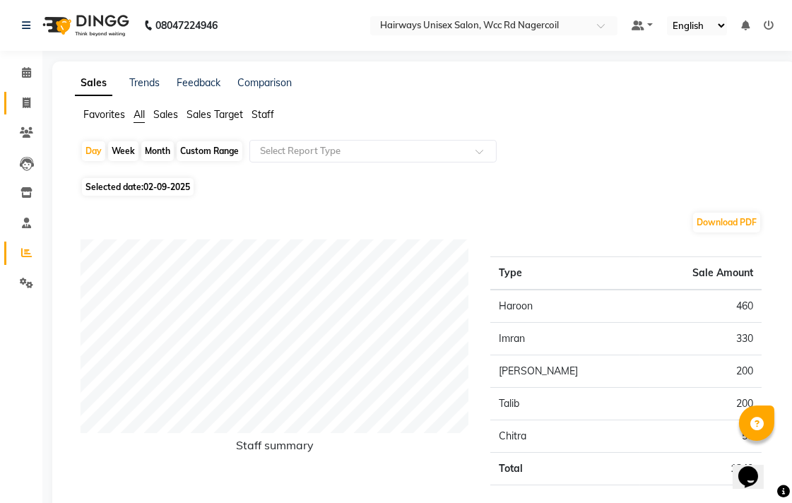
click at [10, 101] on link "Invoice" at bounding box center [21, 103] width 34 height 23
select select "service"
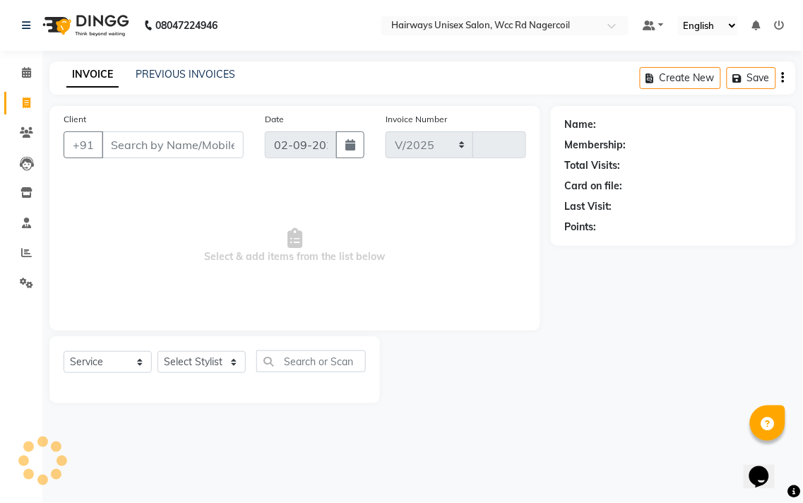
select select "6523"
type input "6538"
click at [180, 361] on select "Select Stylist Admin Chitra divya [PERSON_NAME] [PERSON_NAME] Reception [PERSON…" at bounding box center [201, 362] width 88 height 22
select select "49916"
click at [157, 352] on select "Select Stylist Admin Chitra divya [PERSON_NAME] [PERSON_NAME] Reception [PERSON…" at bounding box center [201, 362] width 88 height 22
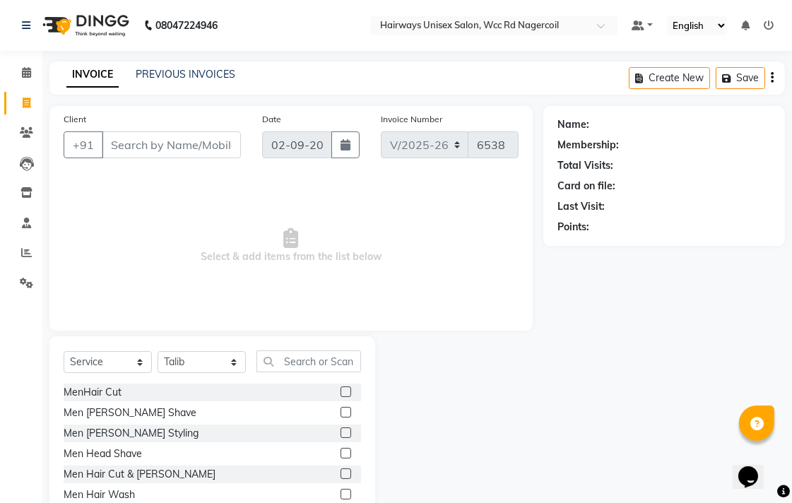
click at [340, 475] on label at bounding box center [345, 473] width 11 height 11
click at [340, 475] on input "checkbox" at bounding box center [344, 474] width 9 height 9
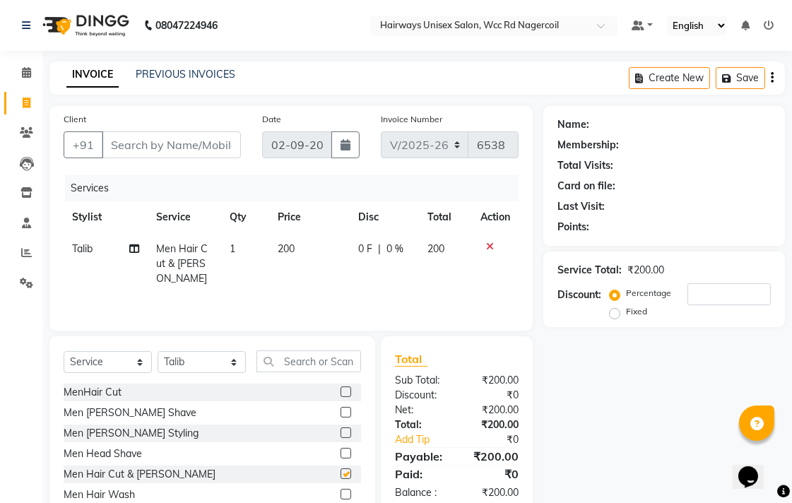
checkbox input "false"
click at [220, 160] on div "Client +91" at bounding box center [152, 141] width 198 height 58
click at [221, 137] on input "Client" at bounding box center [171, 144] width 139 height 27
type input "9"
type input "0"
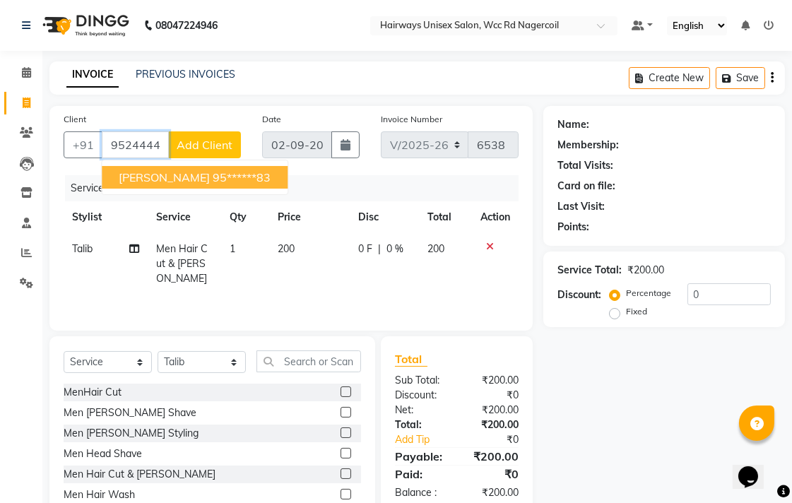
click at [213, 179] on ngb-highlight "95******83" at bounding box center [242, 177] width 58 height 14
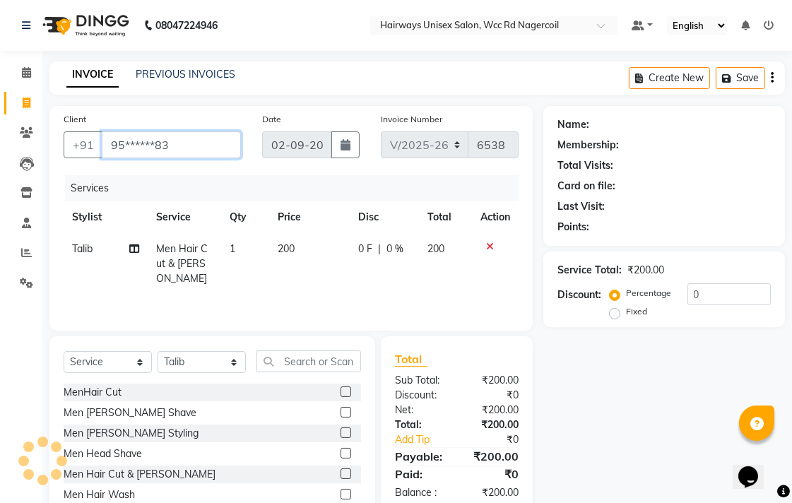
type input "95******83"
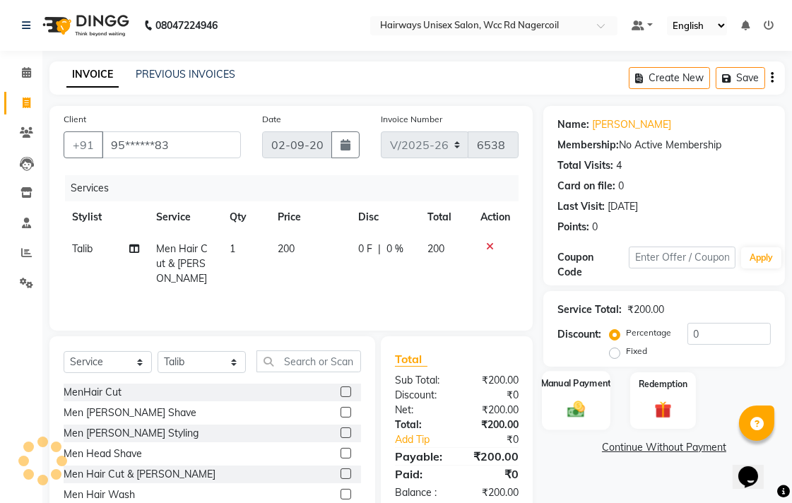
click at [592, 397] on div "Manual Payment" at bounding box center [576, 400] width 69 height 59
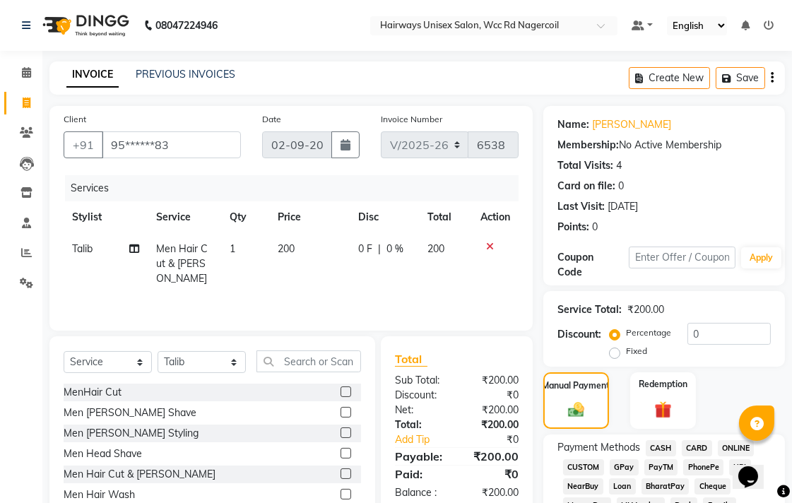
scroll to position [314, 0]
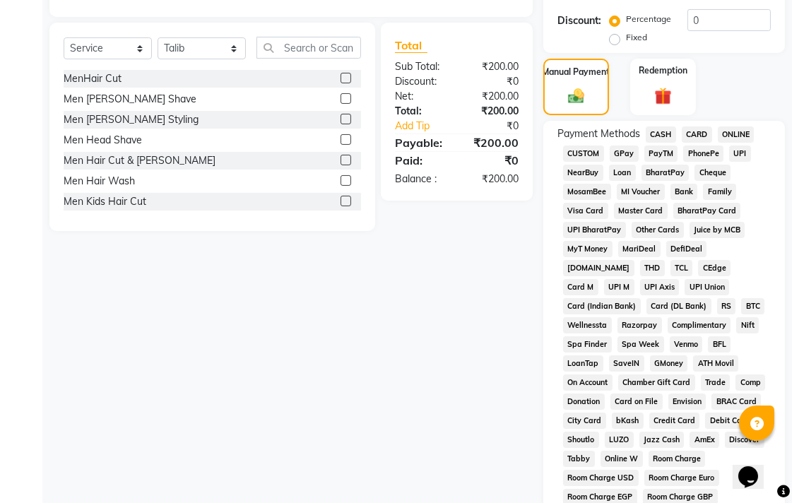
click at [661, 136] on span "CASH" at bounding box center [660, 134] width 30 height 16
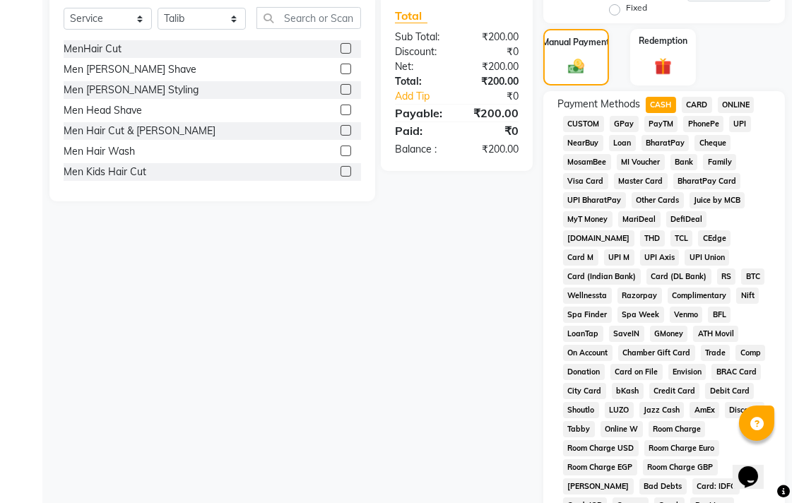
scroll to position [665, 0]
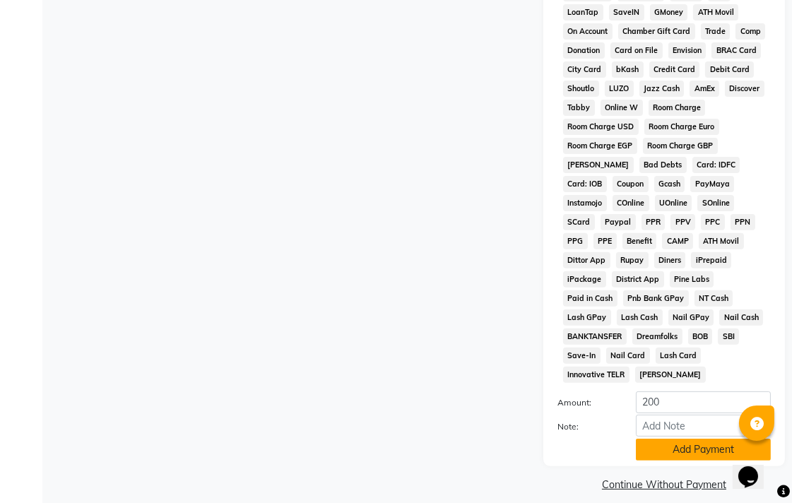
click at [711, 439] on button "Add Payment" at bounding box center [703, 450] width 135 height 22
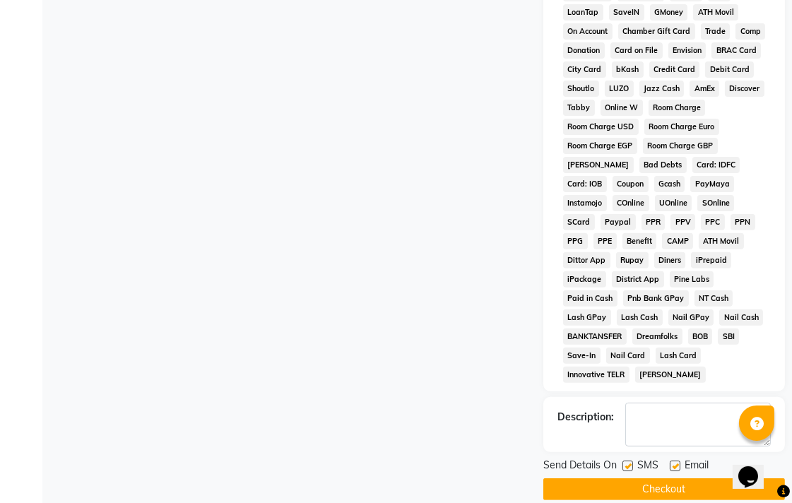
click at [718, 478] on button "Checkout" at bounding box center [664, 489] width 242 height 22
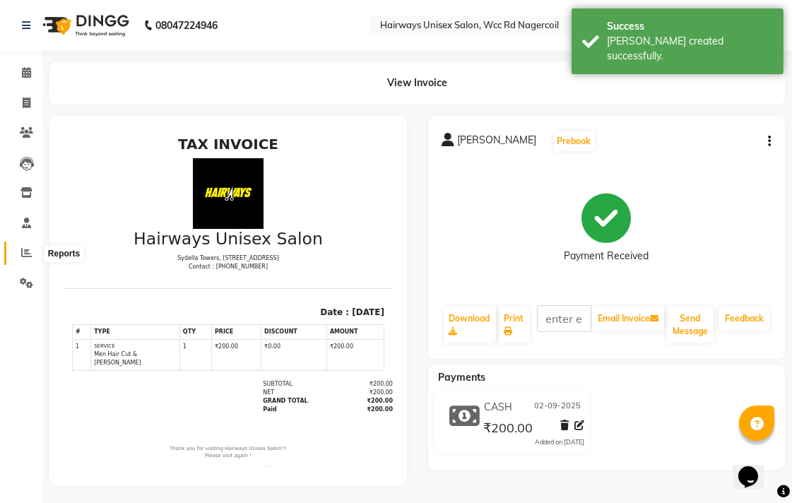
click at [31, 249] on span at bounding box center [26, 253] width 25 height 16
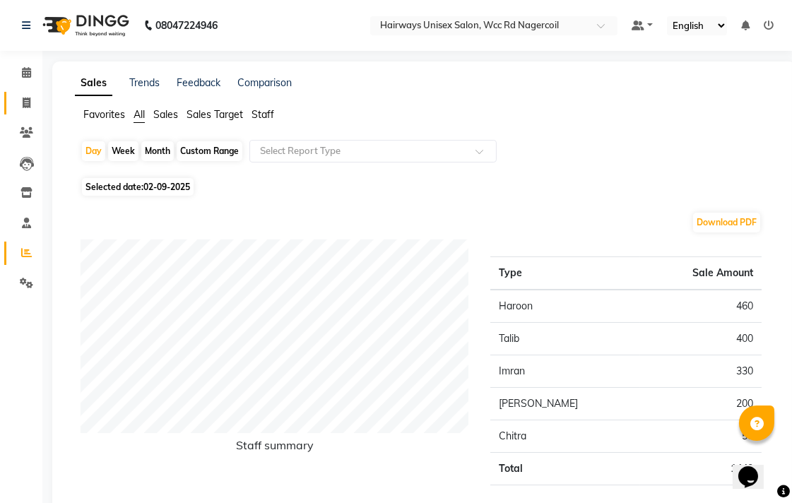
click at [22, 93] on link "Invoice" at bounding box center [21, 103] width 34 height 23
select select "service"
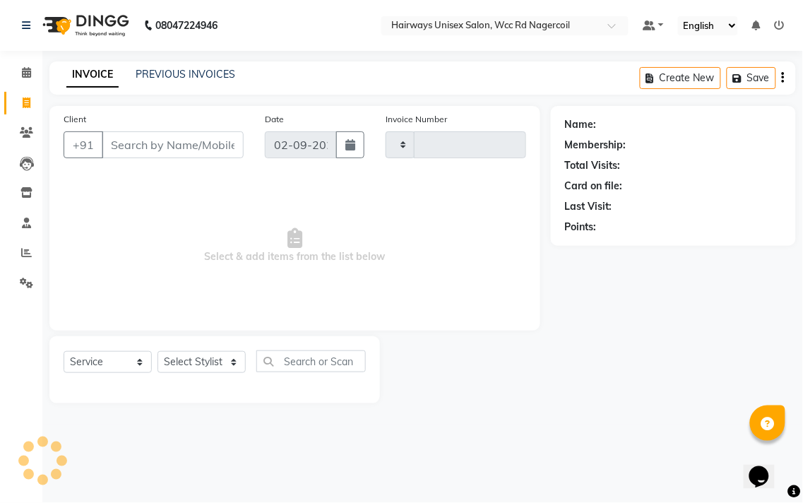
type input "6540"
select select "6523"
click at [213, 361] on select "Select Stylist" at bounding box center [201, 362] width 88 height 22
select select "50257"
click at [157, 352] on select "Select Stylist Admin Chitra divya [PERSON_NAME] [PERSON_NAME] Reception [PERSON…" at bounding box center [201, 362] width 88 height 22
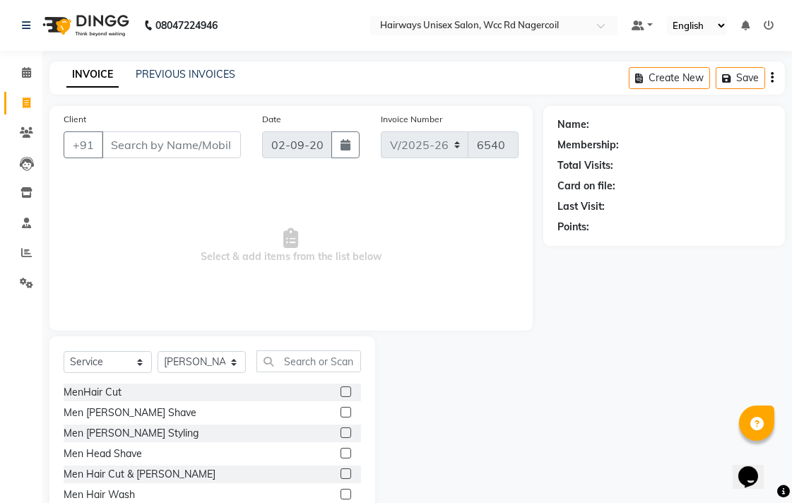
click at [340, 391] on label at bounding box center [345, 391] width 11 height 11
click at [340, 391] on input "checkbox" at bounding box center [344, 392] width 9 height 9
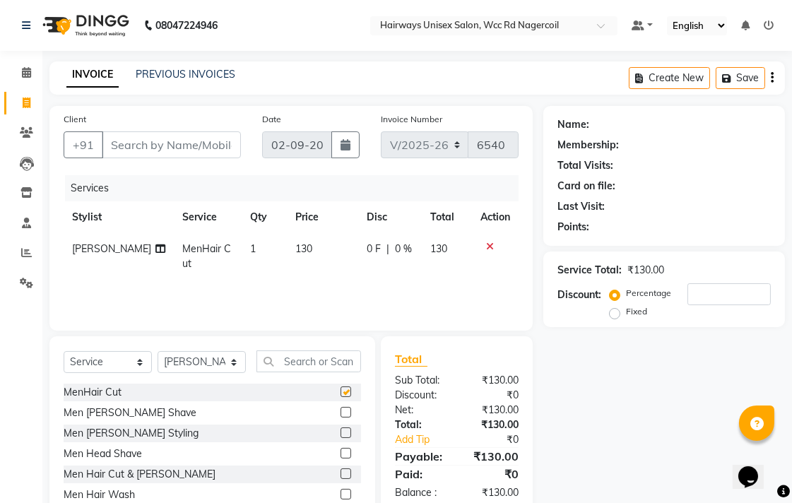
checkbox input "false"
click at [230, 144] on input "Client" at bounding box center [171, 144] width 139 height 27
type input "8"
type input "0"
type input "8778217283"
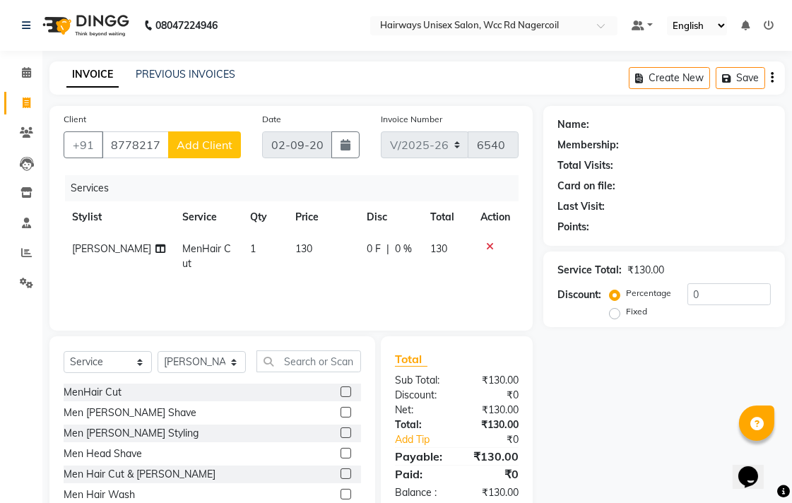
click at [230, 144] on span "Add Client" at bounding box center [205, 145] width 56 height 14
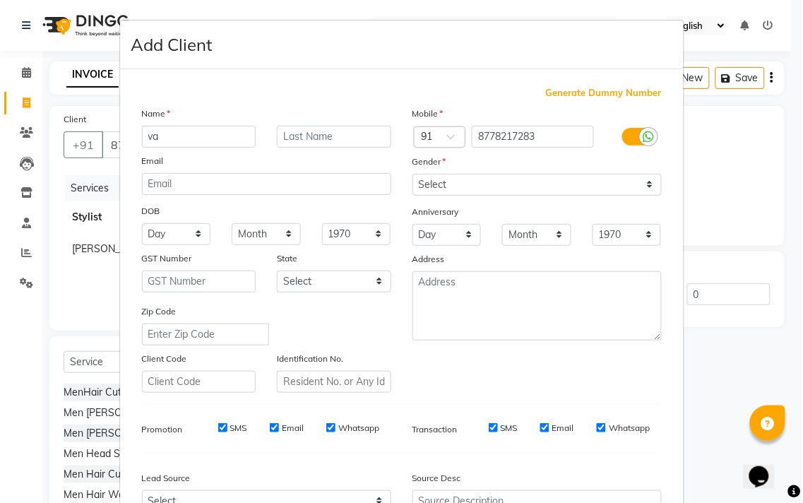
type input "v"
type input "ranjana"
drag, startPoint x: 519, startPoint y: 180, endPoint x: 518, endPoint y: 194, distance: 13.5
click at [519, 180] on select "Select Male Female Other Prefer Not To Say" at bounding box center [536, 185] width 249 height 22
select select "female"
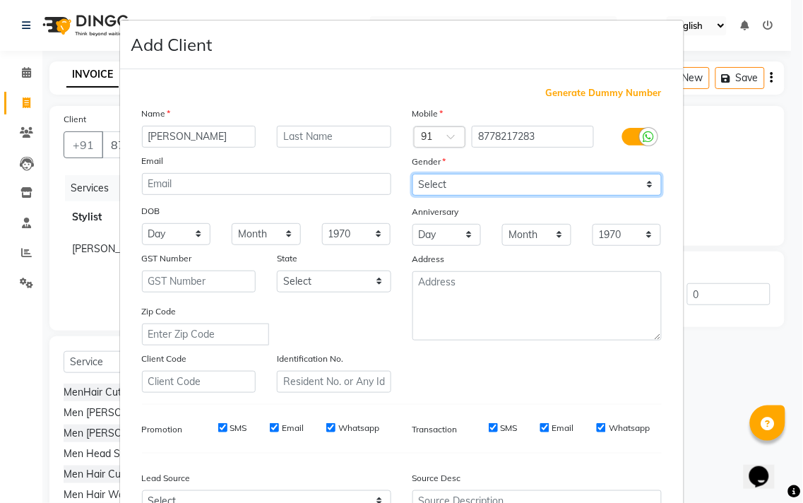
click at [412, 174] on select "Select Male Female Other Prefer Not To Say" at bounding box center [536, 185] width 249 height 22
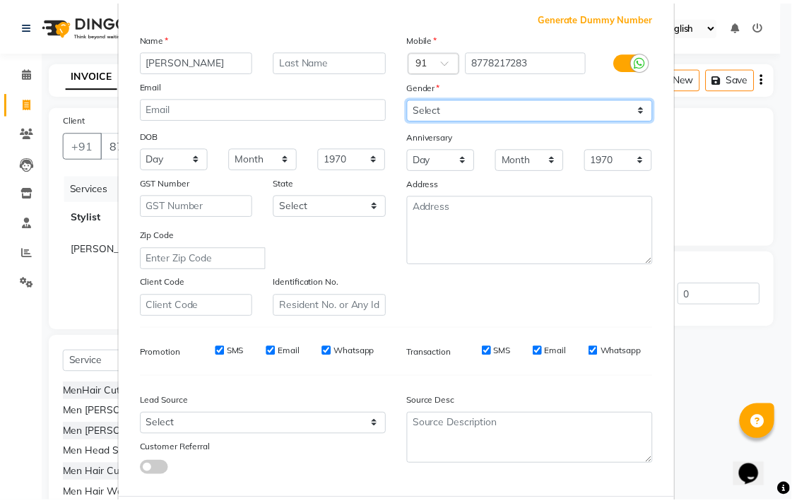
scroll to position [150, 0]
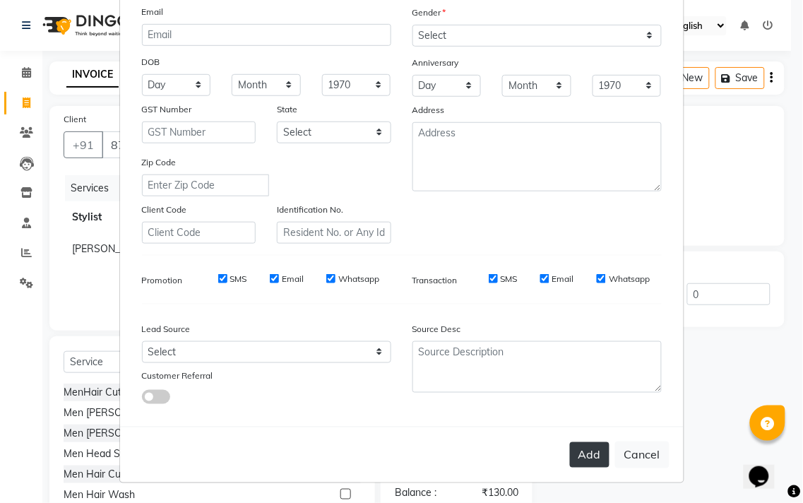
click at [599, 458] on button "Add" at bounding box center [590, 454] width 40 height 25
type input "87******83"
select select
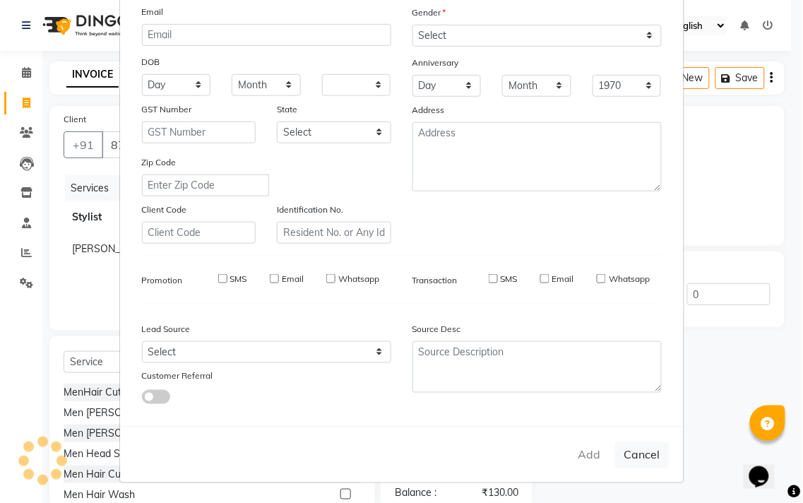
select select
checkbox input "false"
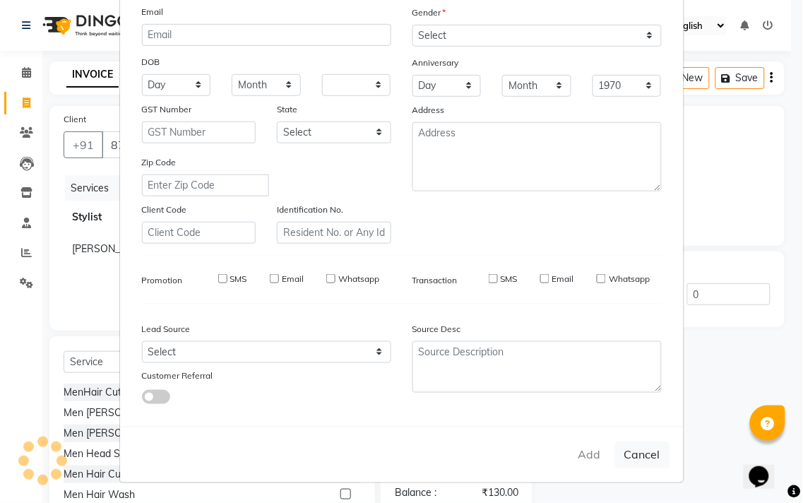
checkbox input "false"
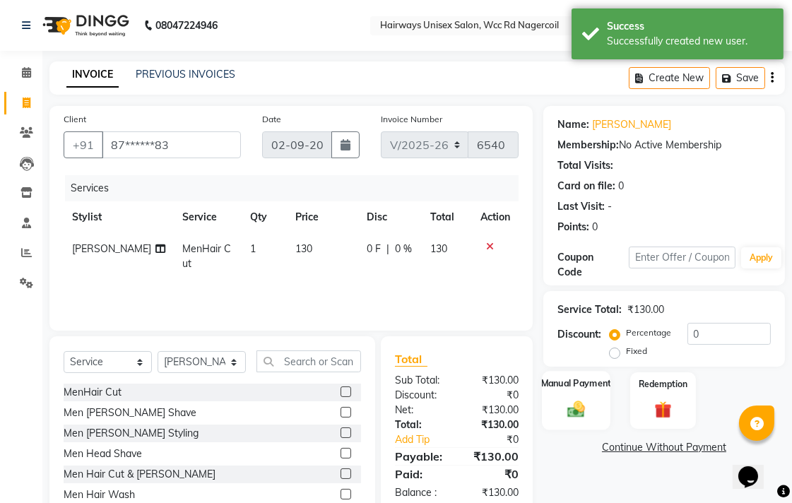
click at [554, 399] on div "Manual Payment" at bounding box center [576, 400] width 69 height 59
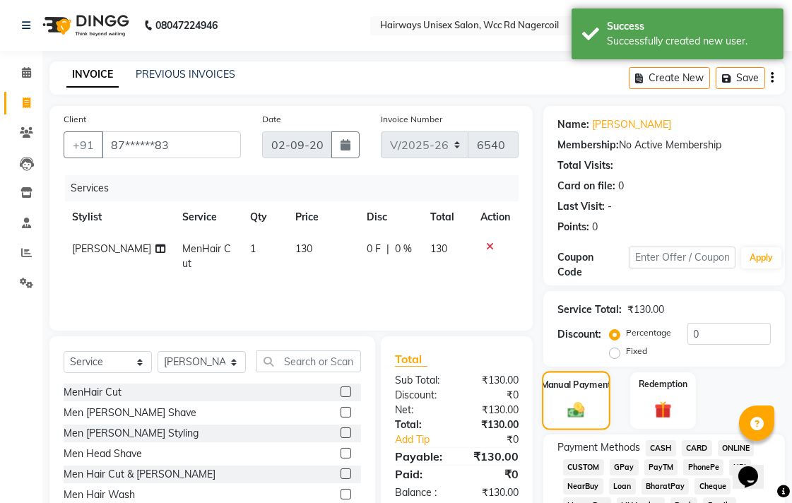
scroll to position [314, 0]
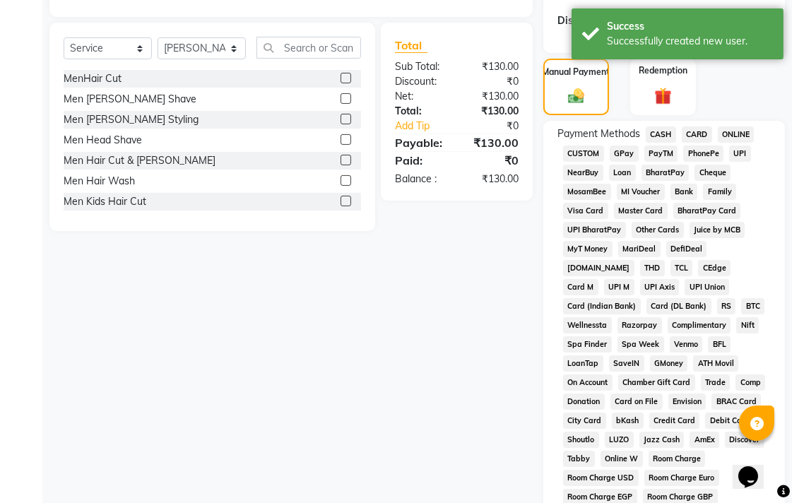
click at [729, 148] on span "UPI" at bounding box center [740, 153] width 22 height 16
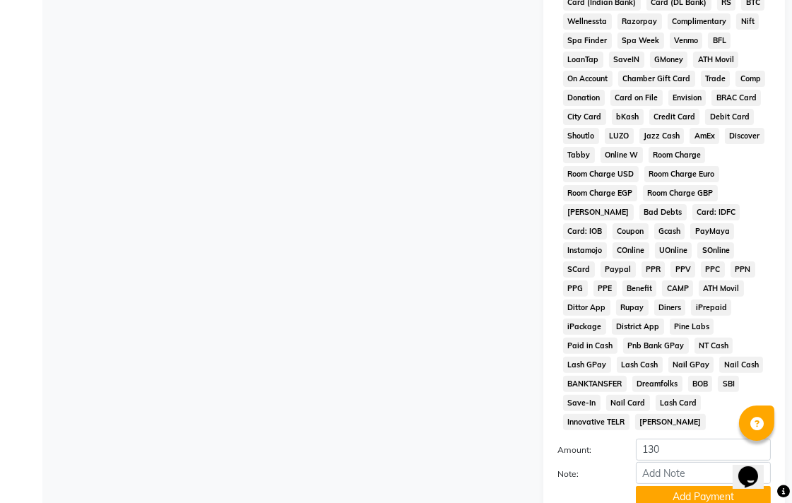
scroll to position [665, 0]
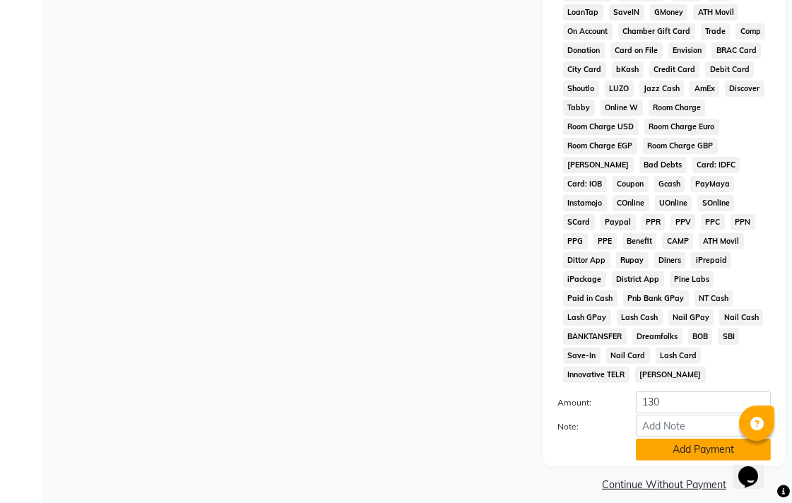
click at [703, 440] on button "Add Payment" at bounding box center [703, 450] width 135 height 22
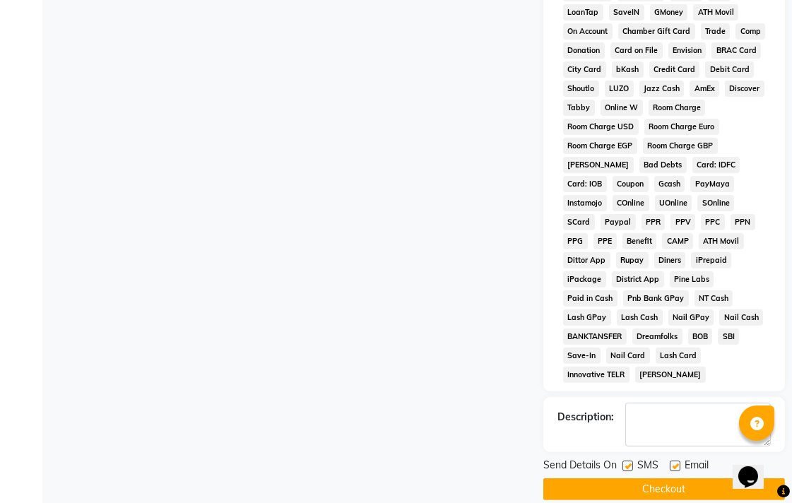
click at [682, 478] on button "Checkout" at bounding box center [664, 489] width 242 height 22
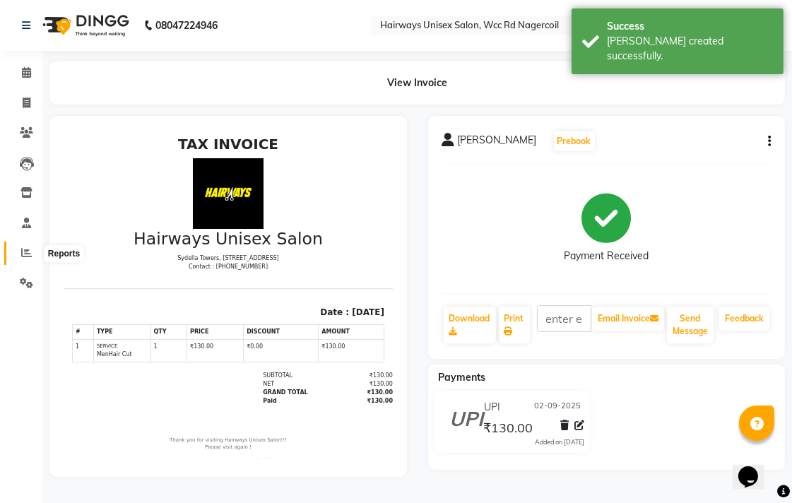
click at [16, 258] on span at bounding box center [26, 253] width 25 height 16
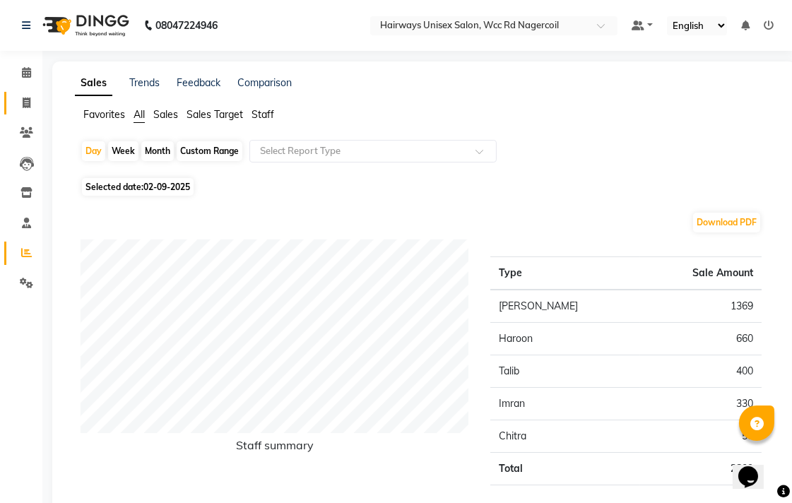
click at [36, 92] on link "Invoice" at bounding box center [21, 103] width 34 height 23
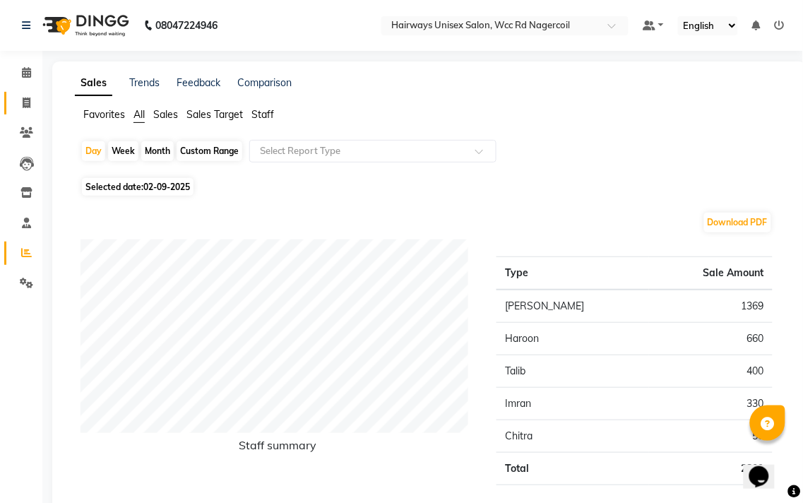
select select "6523"
select select "service"
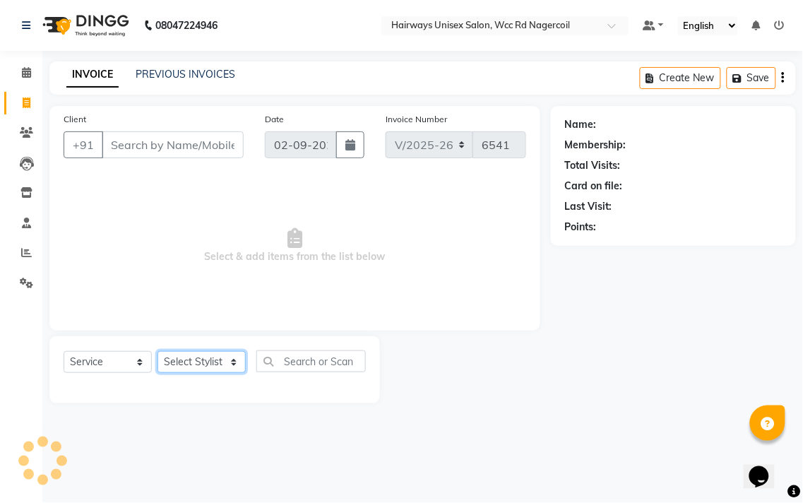
click at [214, 356] on select "Select Stylist Admin Chitra divya [PERSON_NAME] [PERSON_NAME] Reception [PERSON…" at bounding box center [201, 362] width 88 height 22
select select "49916"
click at [157, 352] on select "Select Stylist Admin Chitra divya [PERSON_NAME] [PERSON_NAME] Reception [PERSON…" at bounding box center [201, 362] width 88 height 22
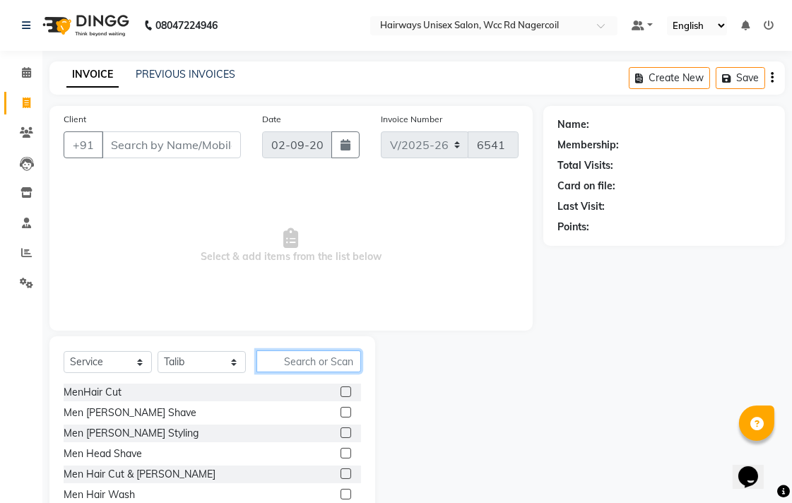
click at [350, 358] on input "text" at bounding box center [308, 361] width 105 height 22
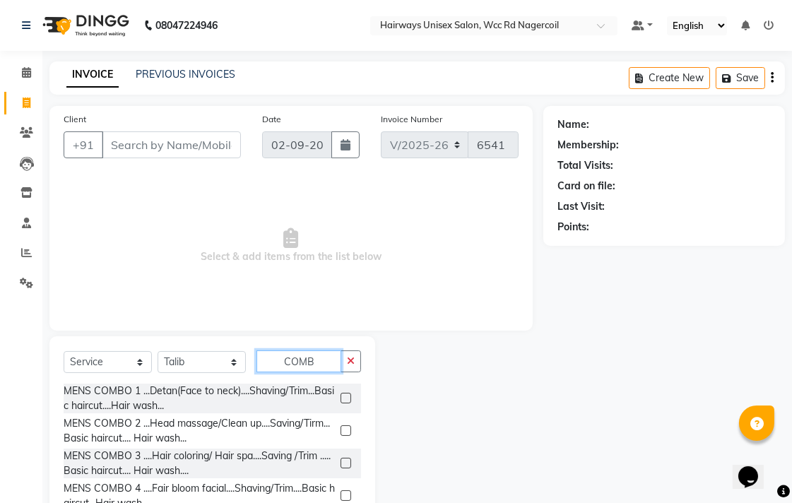
type input "COMB"
click at [340, 398] on label at bounding box center [345, 398] width 11 height 11
click at [340, 398] on input "checkbox" at bounding box center [344, 398] width 9 height 9
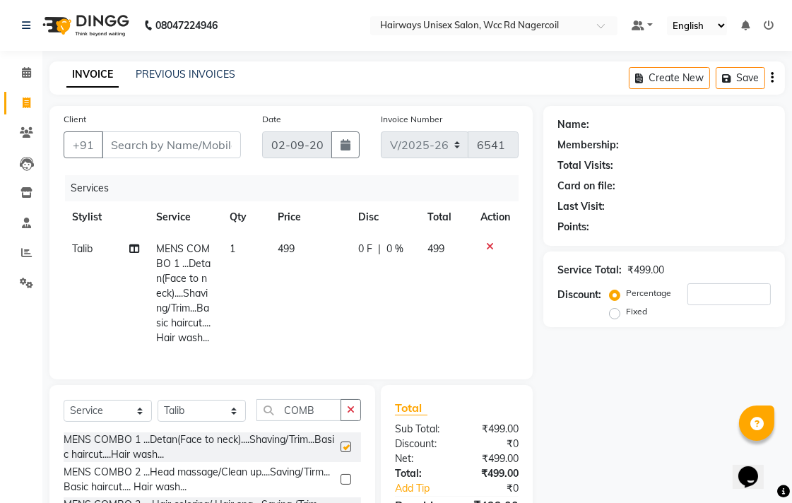
checkbox input "false"
click at [195, 155] on input "Client" at bounding box center [171, 144] width 139 height 27
type input "8"
type input "0"
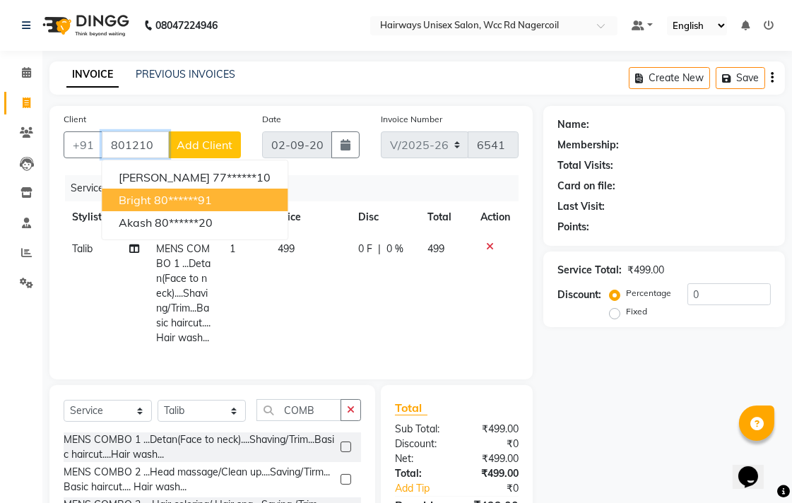
click at [198, 194] on ngb-highlight "80******91" at bounding box center [183, 200] width 58 height 14
type input "80******91"
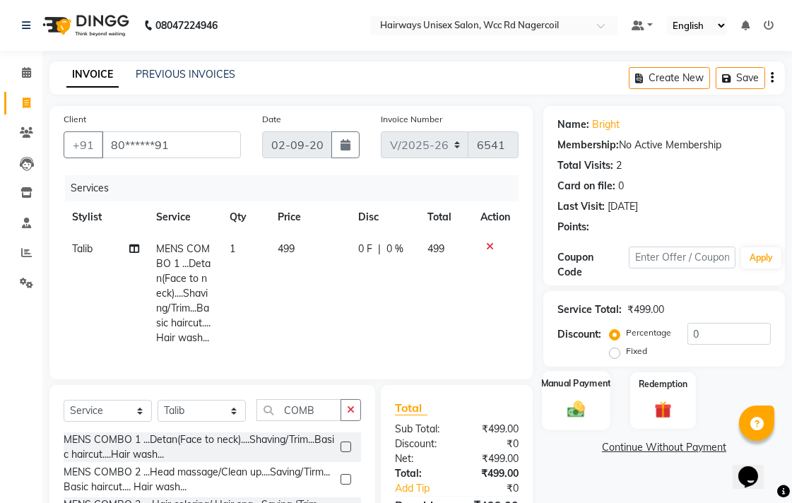
click at [608, 417] on div "Manual Payment" at bounding box center [576, 400] width 69 height 59
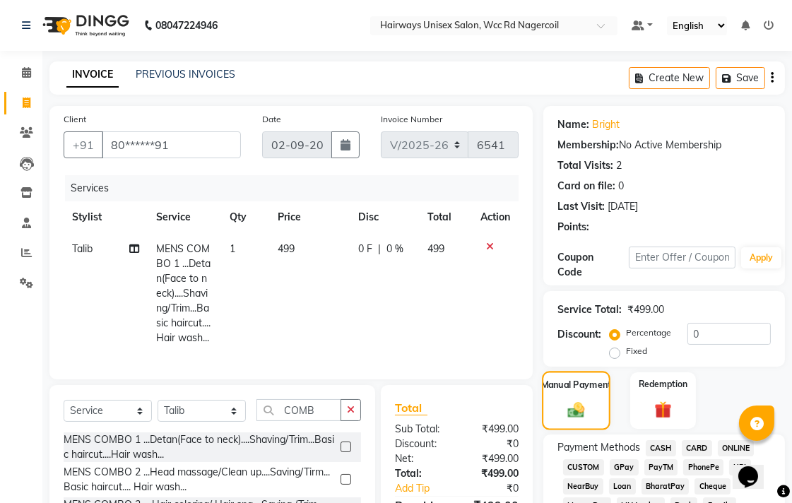
scroll to position [157, 0]
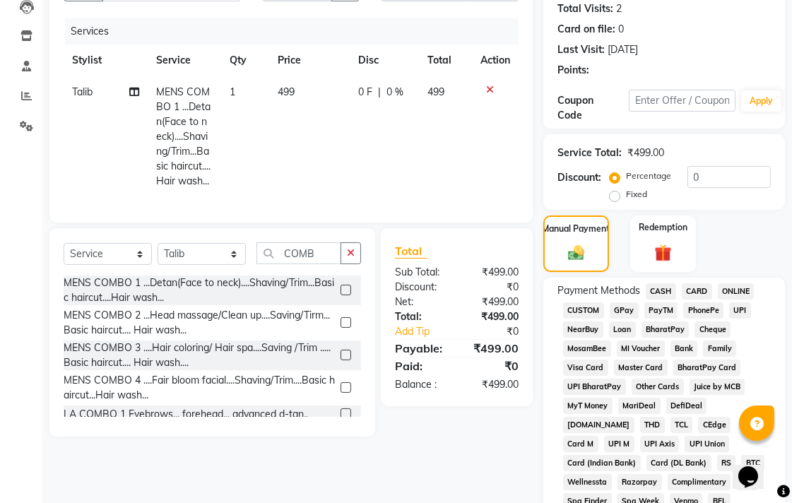
click at [737, 314] on span "UPI" at bounding box center [740, 310] width 22 height 16
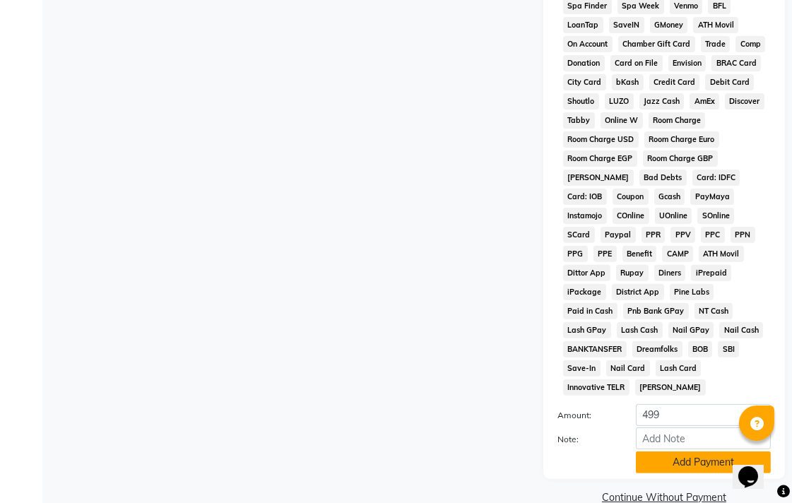
scroll to position [665, 0]
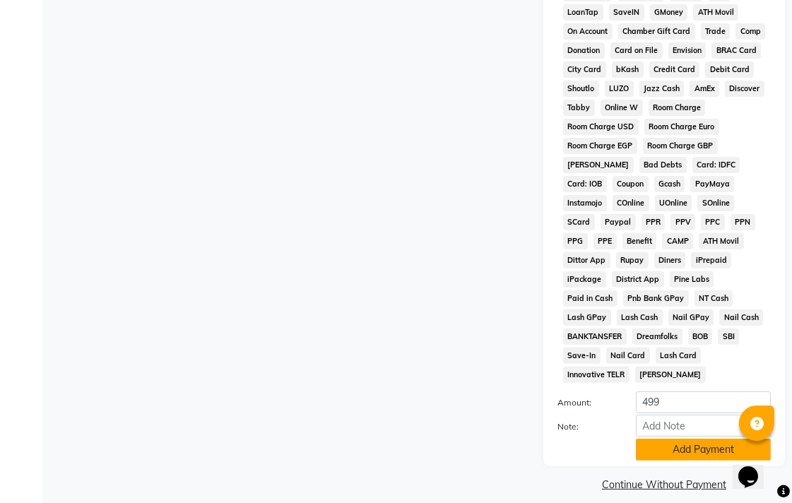
click at [646, 439] on button "Add Payment" at bounding box center [703, 450] width 135 height 22
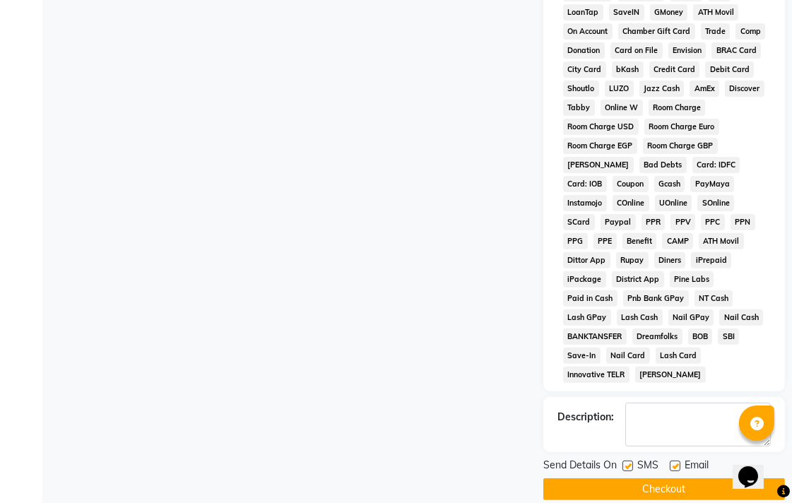
click at [667, 478] on button "Checkout" at bounding box center [664, 489] width 242 height 22
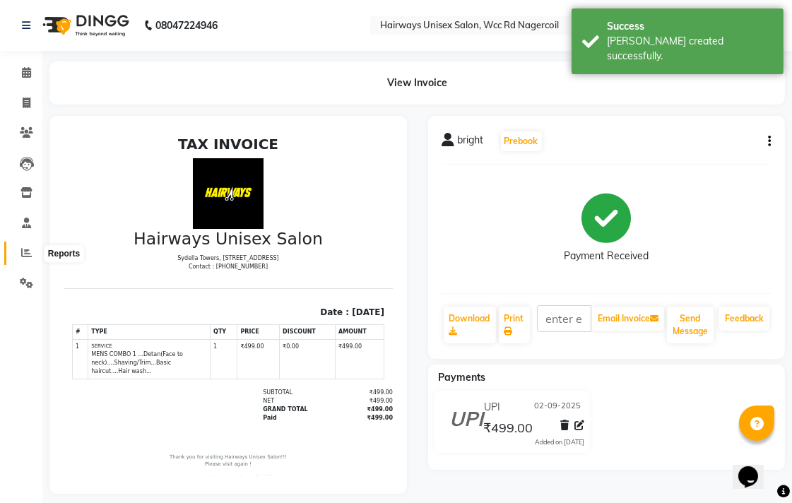
click at [18, 256] on span at bounding box center [26, 253] width 25 height 16
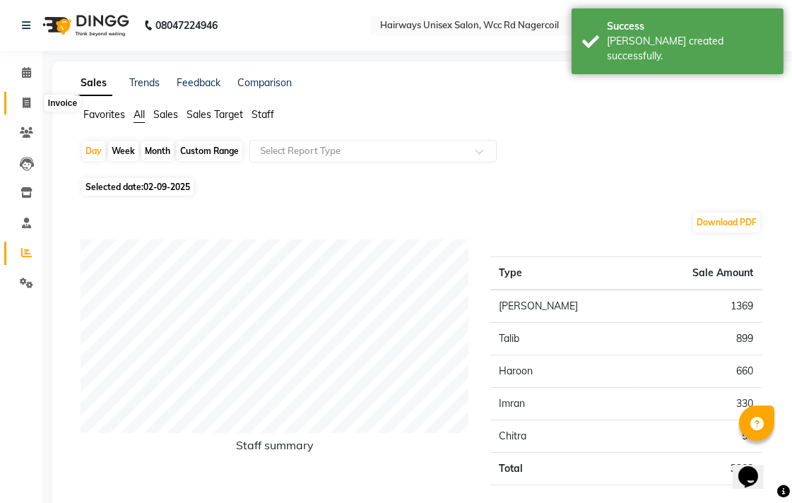
click at [20, 97] on span at bounding box center [26, 103] width 25 height 16
select select "6523"
select select "service"
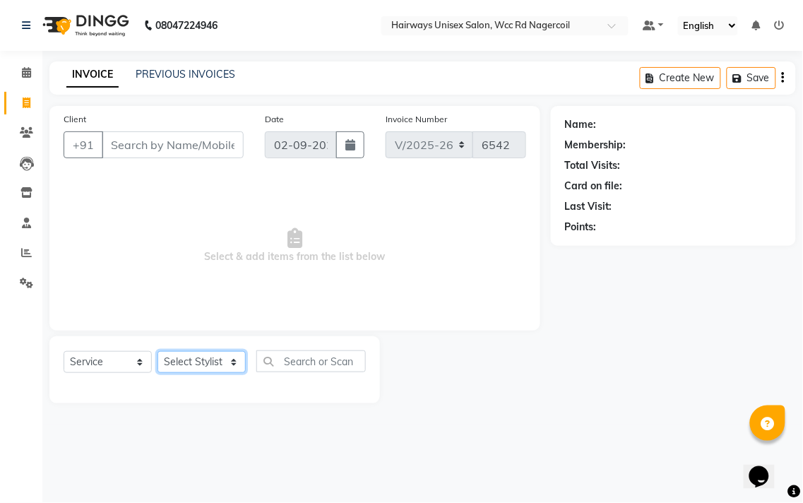
click at [201, 357] on select "Select Stylist Admin Chitra divya [PERSON_NAME] [PERSON_NAME] Reception [PERSON…" at bounding box center [201, 362] width 88 height 22
select select "50257"
click at [157, 352] on select "Select Stylist Admin Chitra divya [PERSON_NAME] [PERSON_NAME] Reception [PERSON…" at bounding box center [201, 362] width 88 height 22
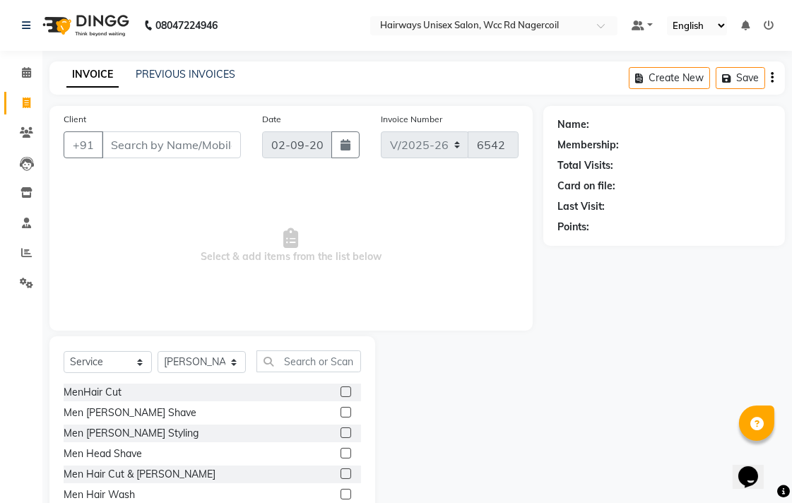
drag, startPoint x: 335, startPoint y: 475, endPoint x: 241, endPoint y: 164, distance: 324.8
click at [340, 474] on label at bounding box center [345, 473] width 11 height 11
click at [340, 474] on input "checkbox" at bounding box center [344, 474] width 9 height 9
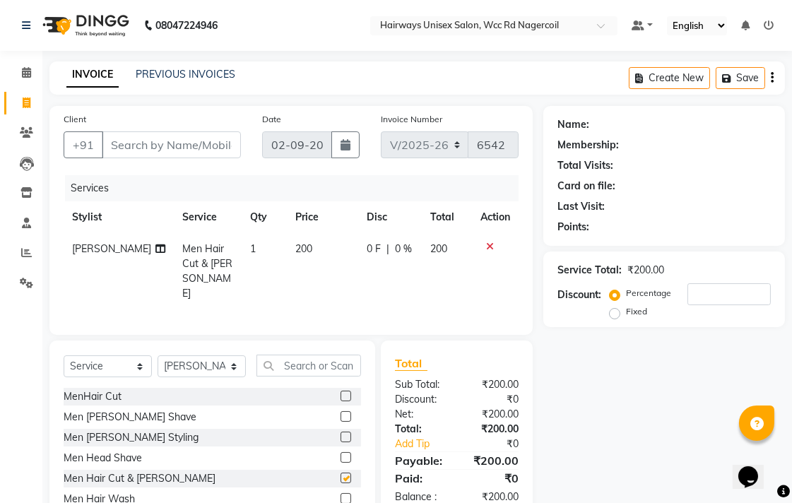
checkbox input "false"
click at [230, 143] on input "Client" at bounding box center [171, 144] width 139 height 27
type input "8"
type input "0"
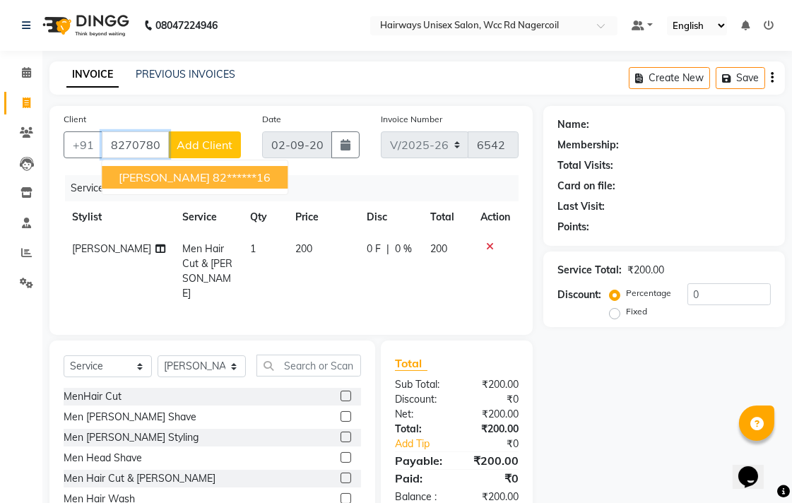
click at [221, 179] on ngb-highlight "82******16" at bounding box center [242, 177] width 58 height 14
type input "82******16"
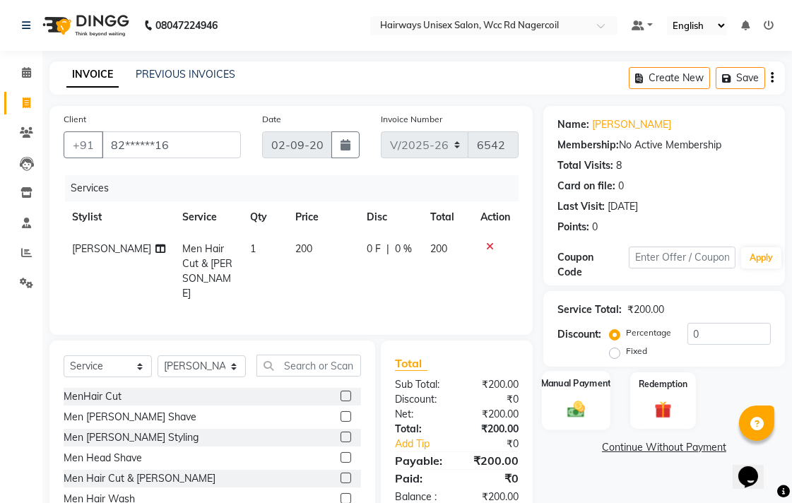
click at [567, 397] on div "Manual Payment" at bounding box center [576, 400] width 69 height 59
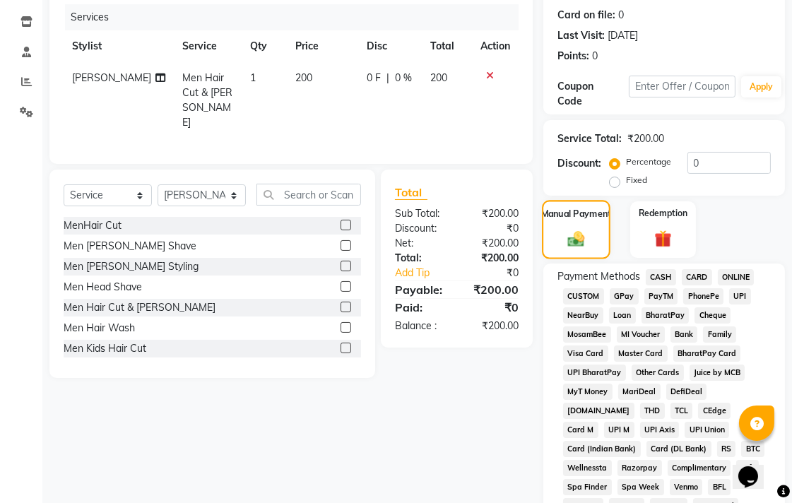
scroll to position [235, 0]
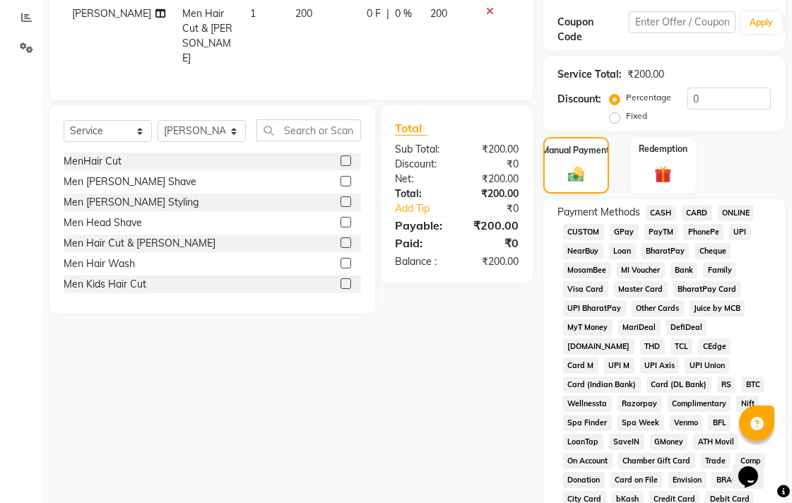
click at [734, 232] on span "UPI" at bounding box center [740, 232] width 22 height 16
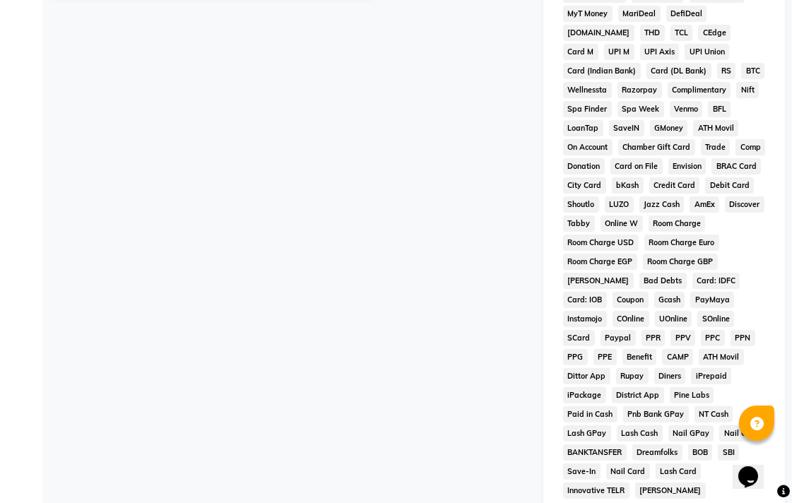
scroll to position [665, 0]
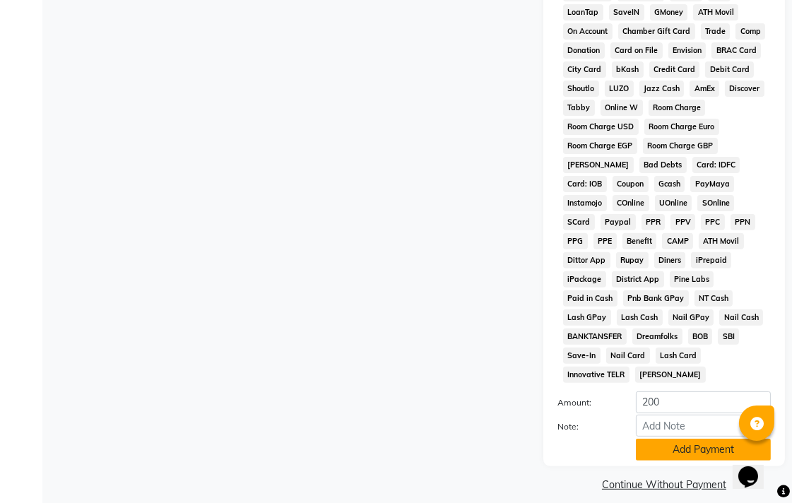
click at [713, 439] on button "Add Payment" at bounding box center [703, 450] width 135 height 22
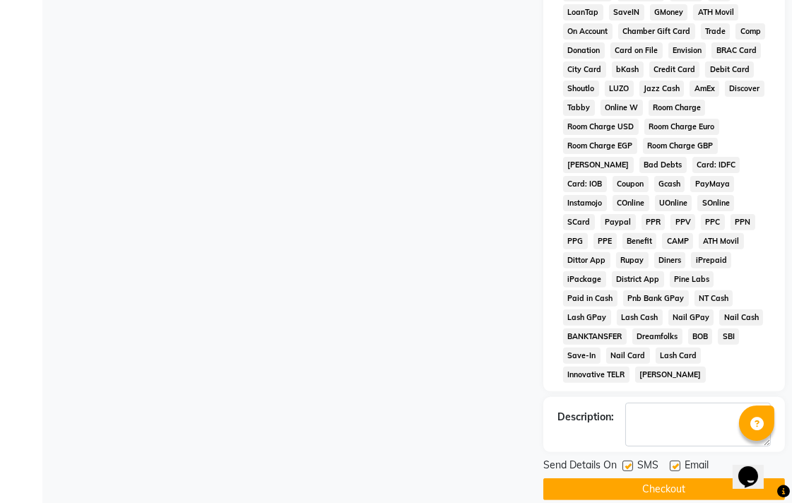
click at [720, 478] on button "Checkout" at bounding box center [664, 489] width 242 height 22
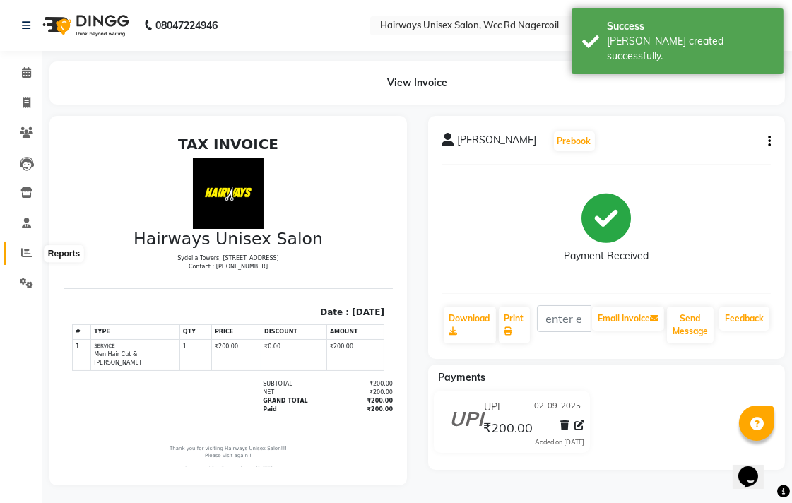
click at [28, 258] on icon at bounding box center [26, 252] width 11 height 11
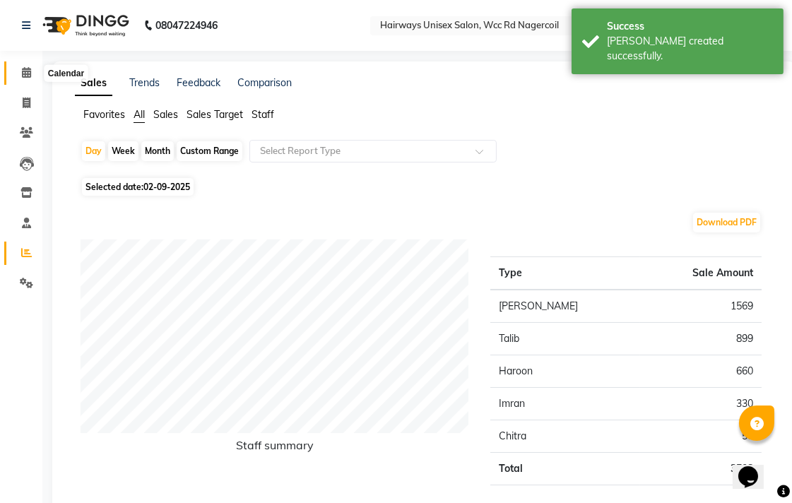
click at [22, 73] on icon at bounding box center [26, 72] width 9 height 11
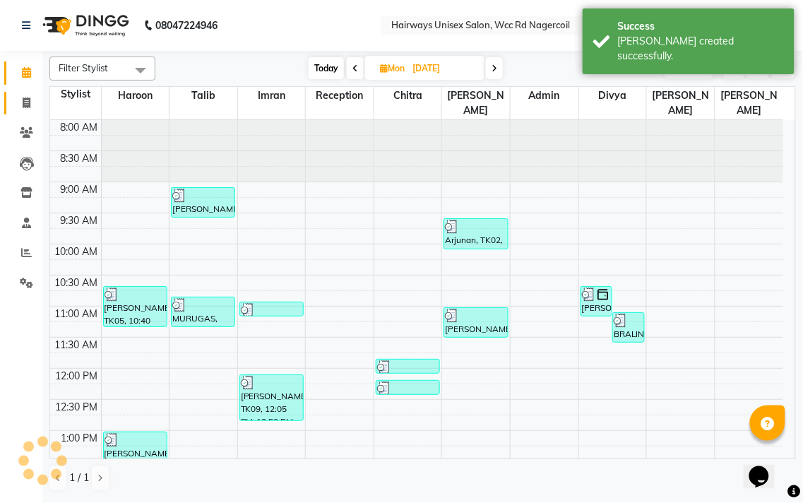
click at [31, 111] on link "Invoice" at bounding box center [21, 103] width 34 height 23
select select "service"
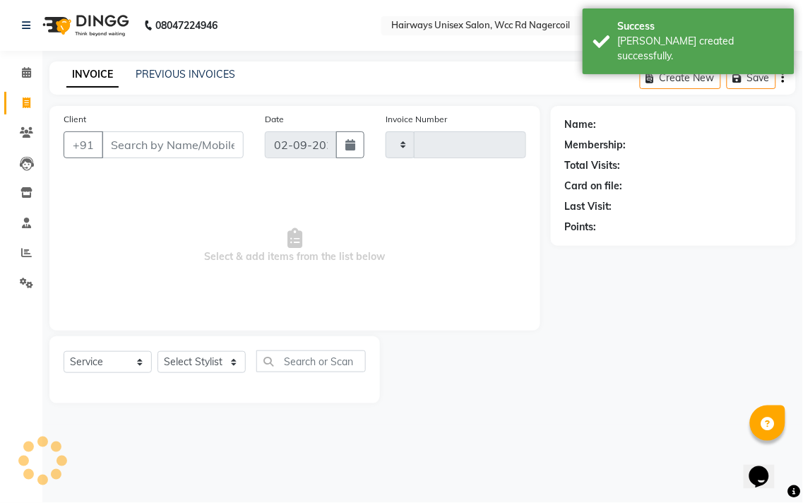
type input "6543"
select select "6523"
click at [14, 255] on span at bounding box center [26, 253] width 25 height 16
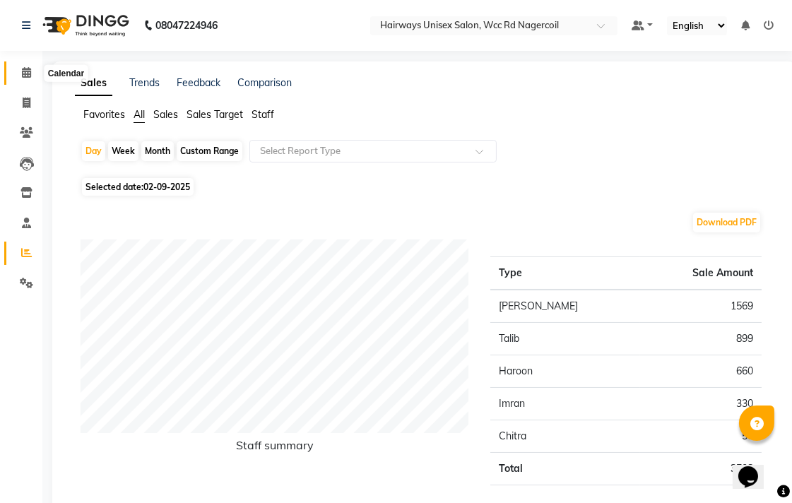
click at [22, 73] on icon at bounding box center [26, 72] width 9 height 11
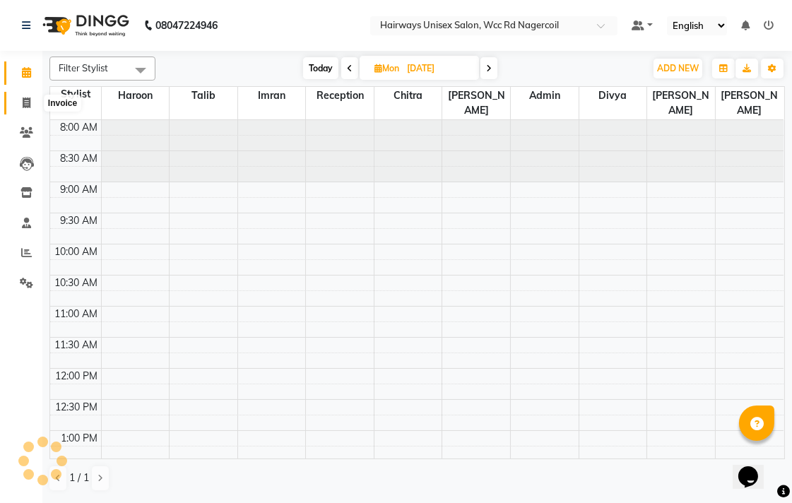
click at [32, 110] on span at bounding box center [26, 103] width 25 height 16
select select "service"
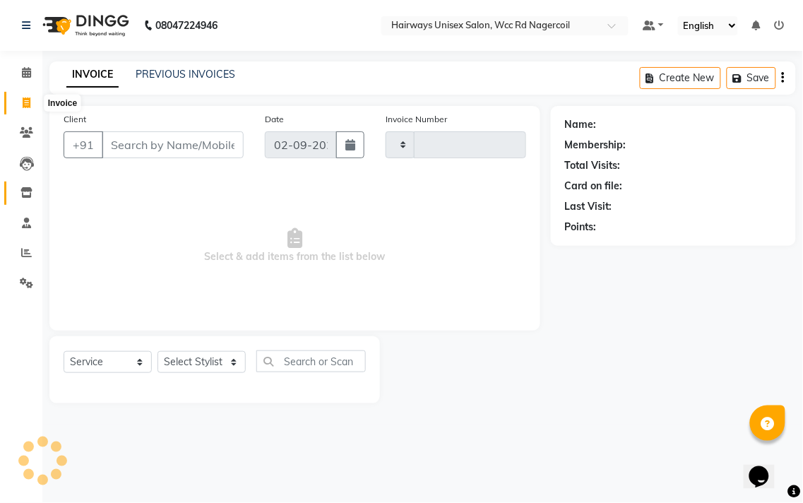
type input "6543"
select select "6523"
click at [30, 252] on icon at bounding box center [26, 252] width 11 height 11
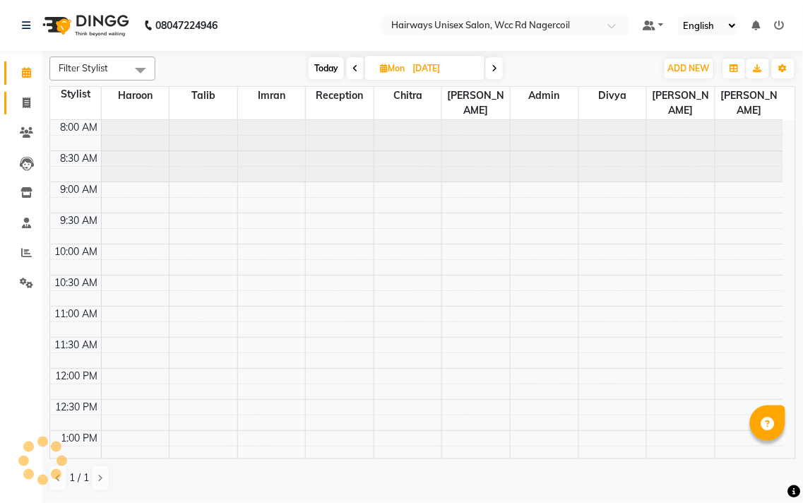
click at [24, 106] on icon at bounding box center [27, 102] width 8 height 11
select select "service"
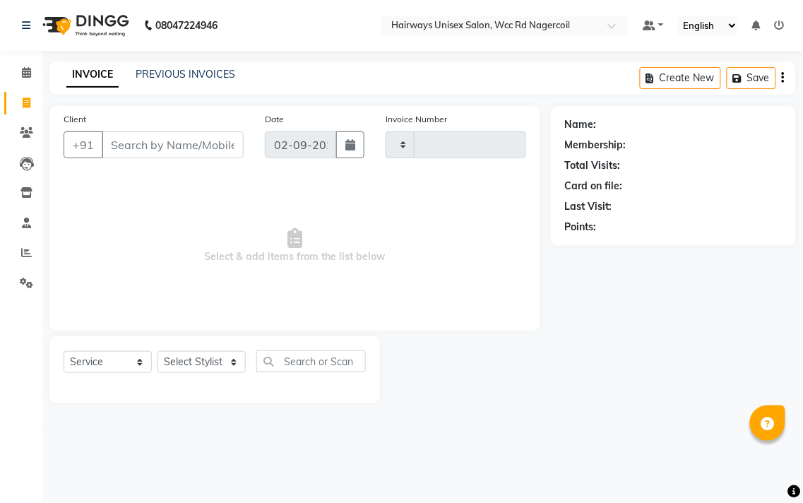
type input "6536"
click at [209, 363] on select "Select Stylist" at bounding box center [201, 362] width 88 height 22
select select "6523"
select select "50257"
click at [157, 352] on select "Select Stylist Admin Chitra divya [PERSON_NAME] [PERSON_NAME] Reception [PERSON…" at bounding box center [201, 362] width 88 height 22
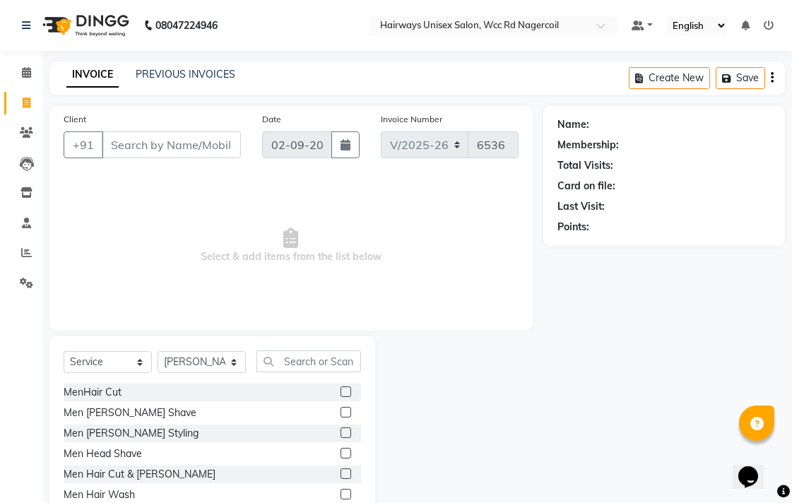
click at [340, 392] on label at bounding box center [345, 391] width 11 height 11
click at [340, 392] on input "checkbox" at bounding box center [344, 392] width 9 height 9
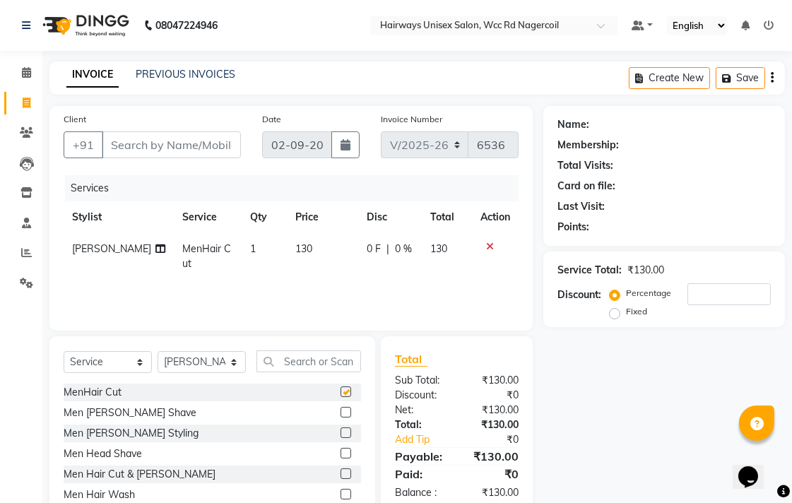
checkbox input "false"
drag, startPoint x: 210, startPoint y: 365, endPoint x: 210, endPoint y: 353, distance: 12.0
click at [210, 365] on select "Select Stylist Admin Chitra divya [PERSON_NAME] [PERSON_NAME] Reception [PERSON…" at bounding box center [201, 362] width 88 height 22
click at [340, 473] on label at bounding box center [345, 473] width 11 height 11
click at [340, 473] on input "checkbox" at bounding box center [344, 474] width 9 height 9
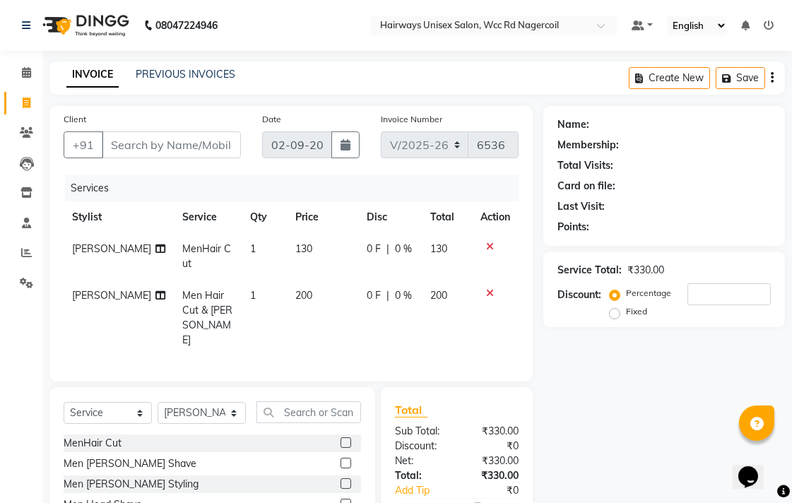
checkbox input "false"
click at [107, 402] on select "Select Service Product Membership Package Voucher Prepaid Gift Card" at bounding box center [108, 413] width 88 height 22
select select "product"
click at [64, 402] on select "Select Service Product Membership Package Voucher Prepaid Gift Card" at bounding box center [108, 413] width 88 height 22
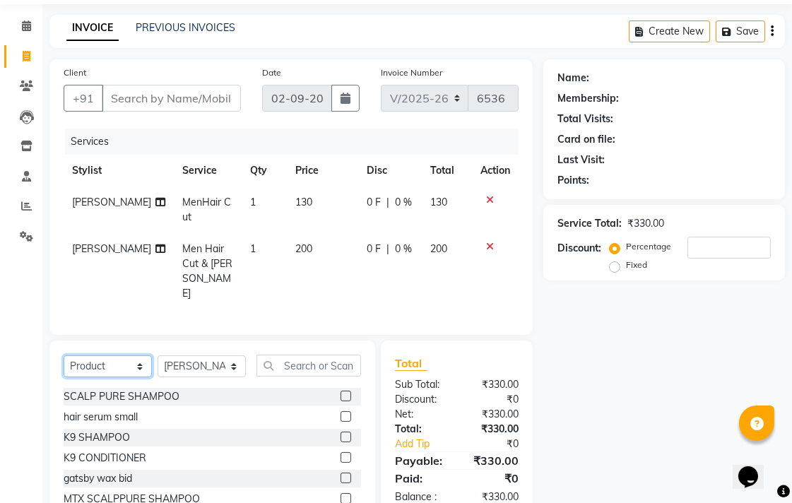
scroll to position [95, 0]
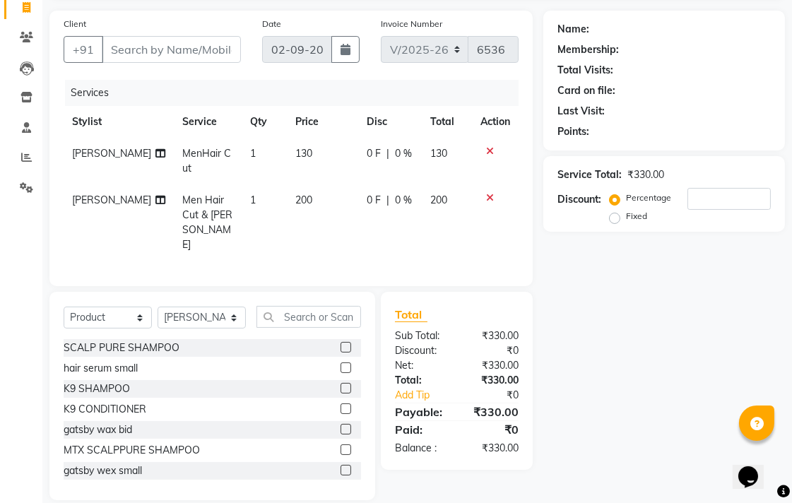
click at [340, 465] on label at bounding box center [345, 470] width 11 height 11
click at [340, 466] on input "checkbox" at bounding box center [344, 470] width 9 height 9
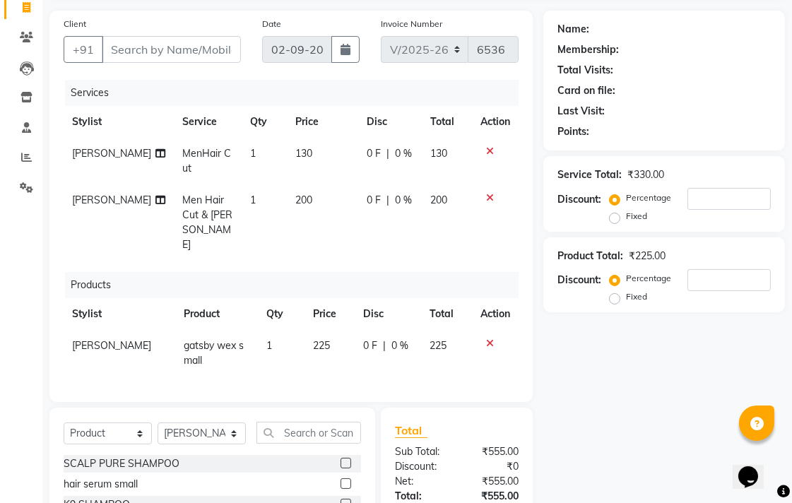
checkbox input "false"
click at [313, 339] on span "225" at bounding box center [321, 345] width 17 height 13
select select "50257"
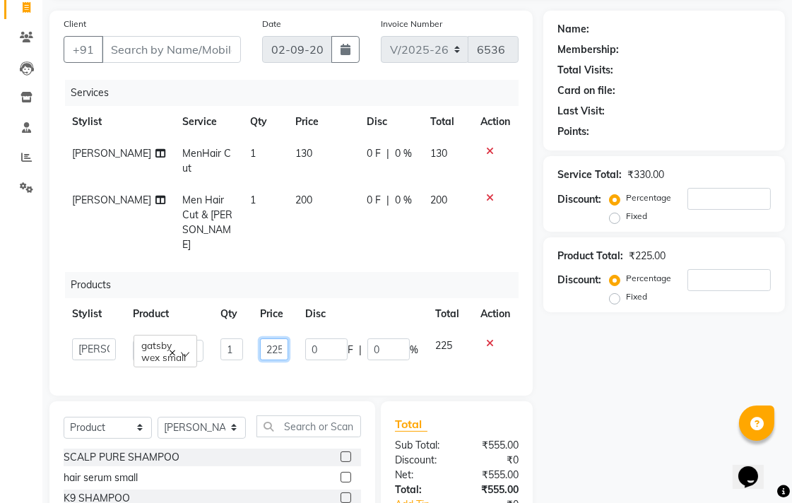
click at [281, 338] on input "225" at bounding box center [274, 349] width 28 height 22
click at [273, 338] on input "225" at bounding box center [274, 349] width 28 height 22
click at [275, 338] on input "225" at bounding box center [274, 349] width 28 height 22
type input "2"
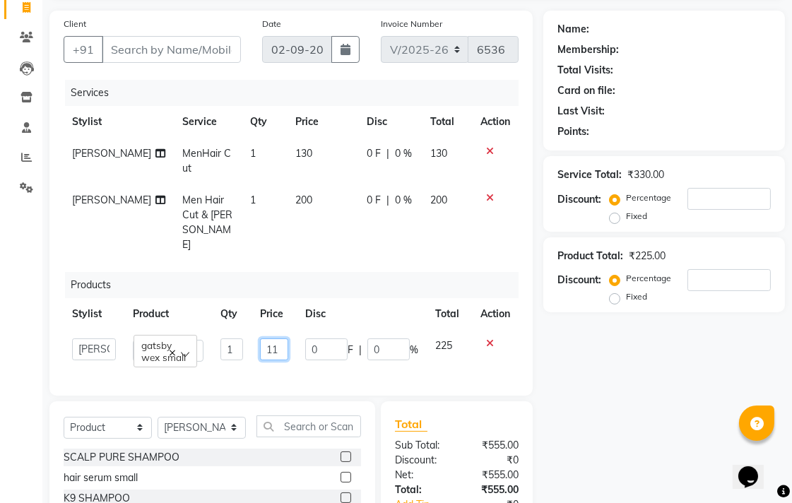
type input "110"
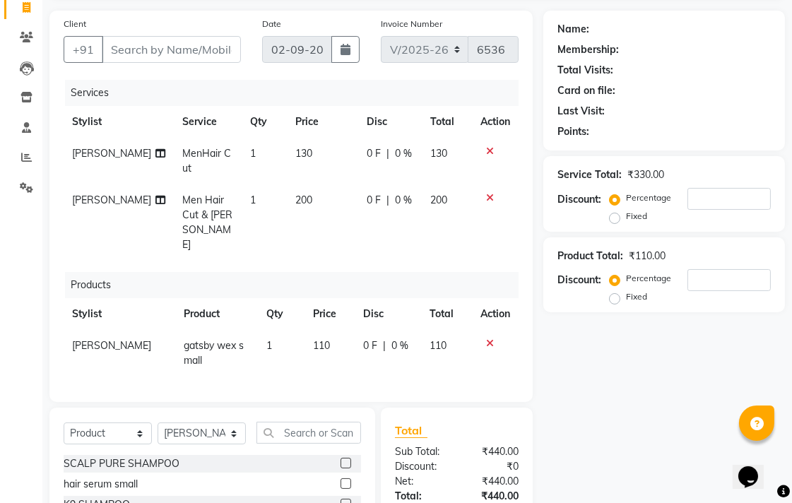
click at [355, 343] on div "Services Stylist Service Qty Price Disc Total Action [PERSON_NAME] MenHair Cut …" at bounding box center [291, 234] width 455 height 308
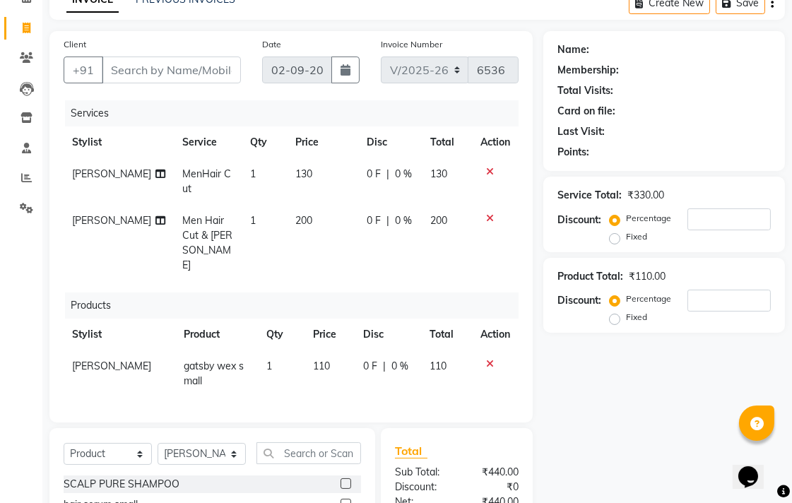
scroll to position [78, 0]
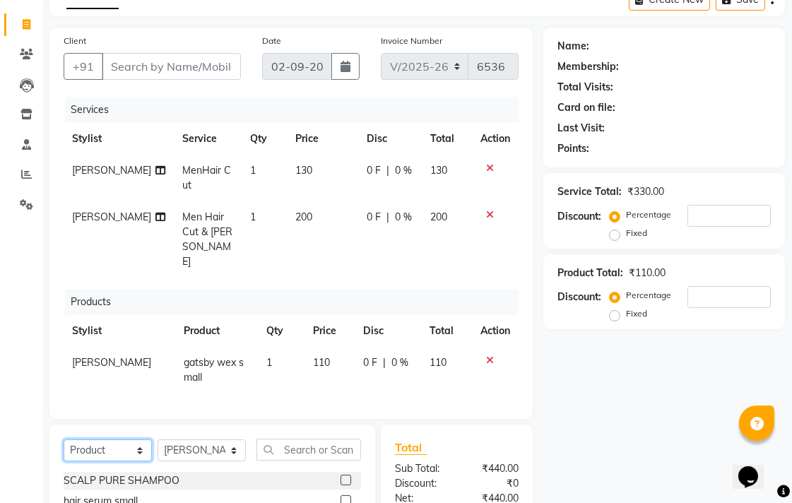
click at [136, 441] on select "Select Service Product Membership Package Voucher Prepaid Gift Card" at bounding box center [108, 450] width 88 height 22
select select "service"
click at [64, 439] on select "Select Service Product Membership Package Voucher Prepaid Gift Card" at bounding box center [108, 450] width 88 height 22
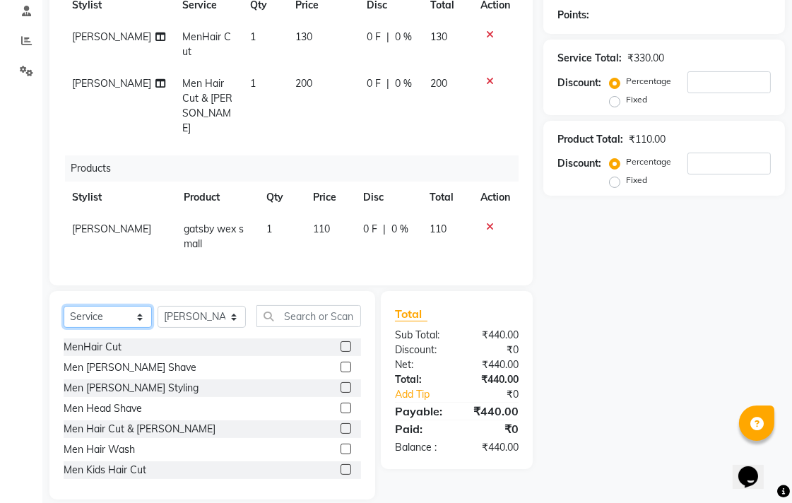
scroll to position [133, 0]
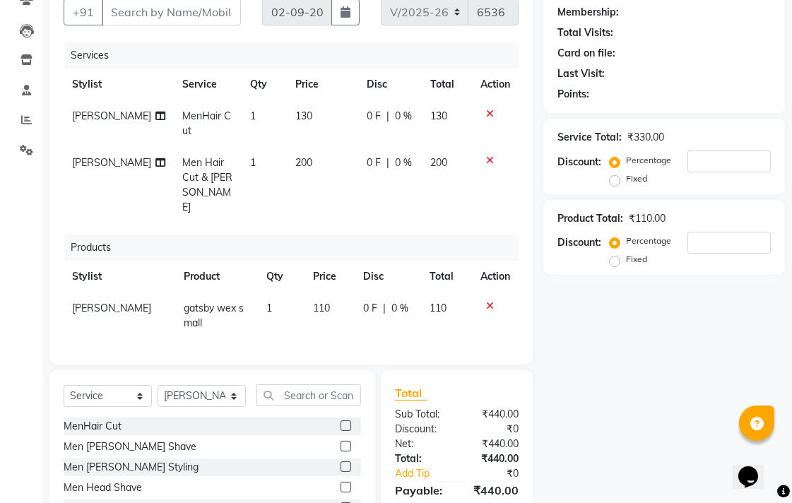
click at [489, 112] on icon at bounding box center [490, 114] width 8 height 10
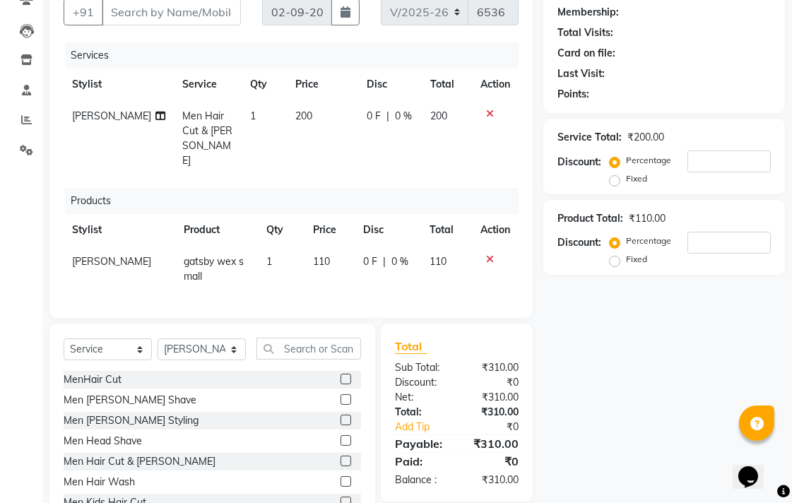
click at [488, 114] on icon at bounding box center [490, 114] width 8 height 10
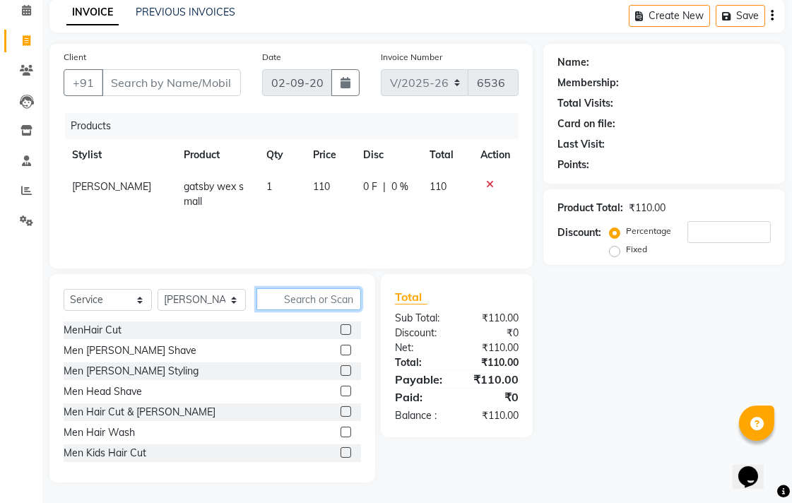
click at [325, 299] on input "text" at bounding box center [308, 299] width 105 height 22
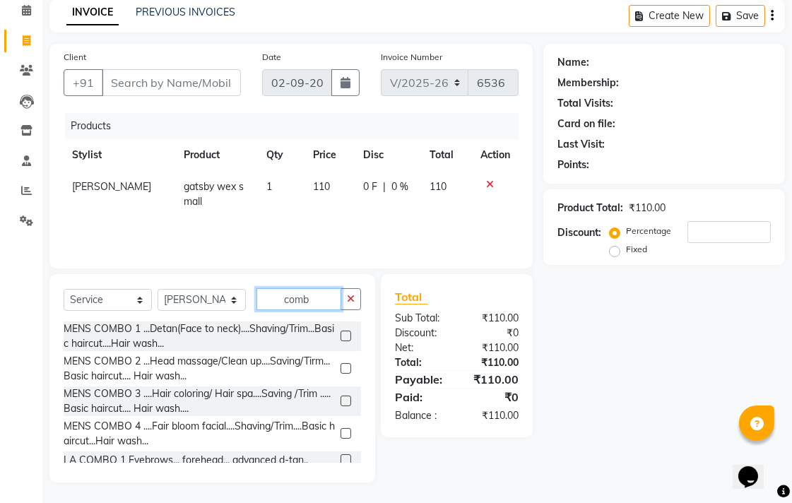
type input "comb"
click at [340, 398] on label at bounding box center [345, 400] width 11 height 11
click at [340, 398] on input "checkbox" at bounding box center [344, 401] width 9 height 9
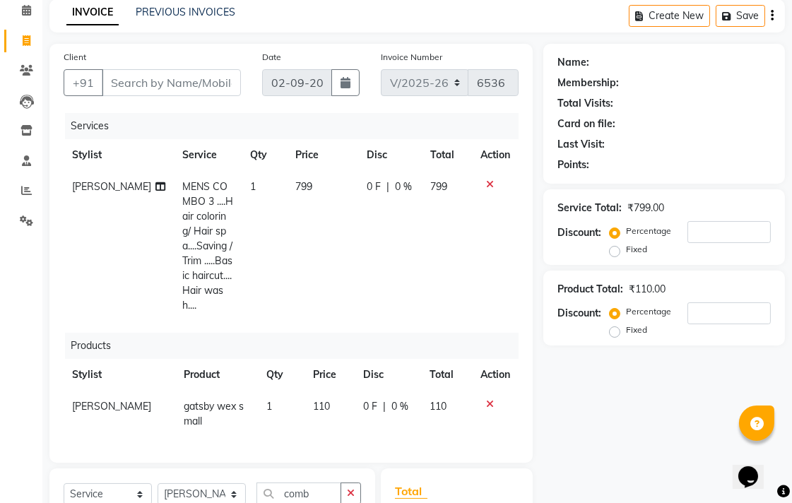
checkbox input "false"
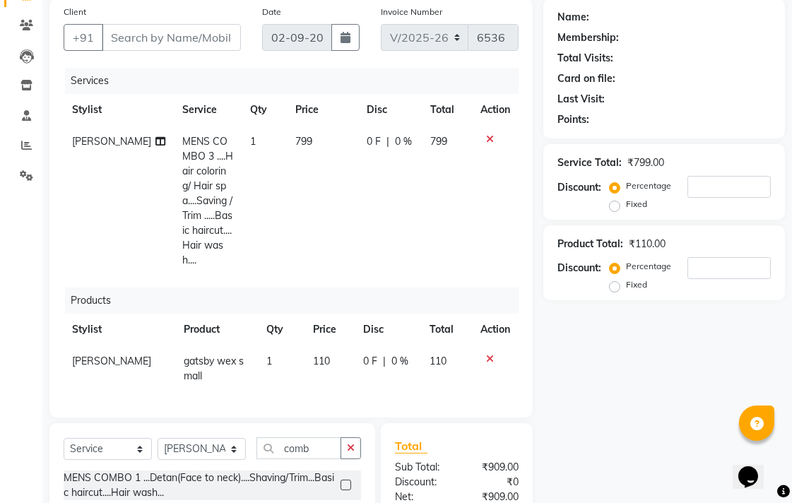
scroll to position [141, 0]
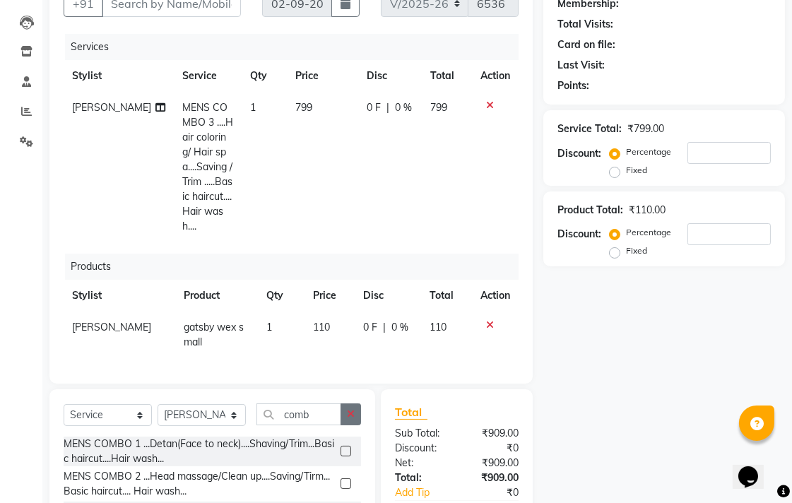
click at [348, 412] on icon "button" at bounding box center [351, 414] width 8 height 10
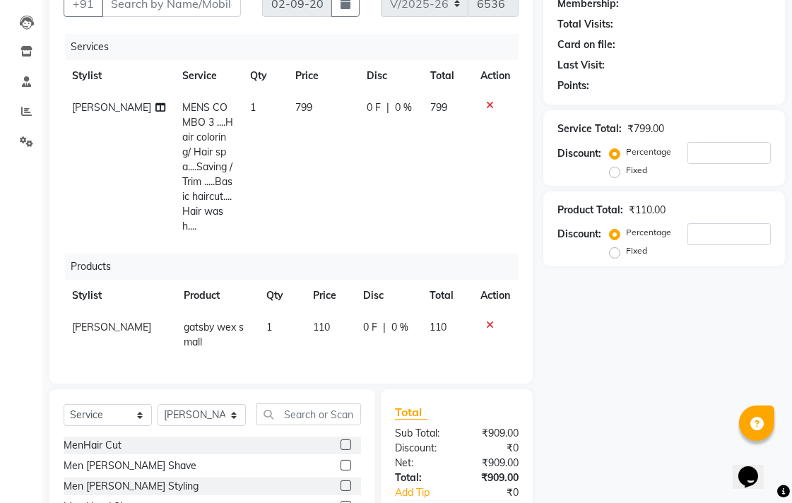
click at [340, 440] on label at bounding box center [345, 444] width 11 height 11
click at [340, 441] on input "checkbox" at bounding box center [344, 445] width 9 height 9
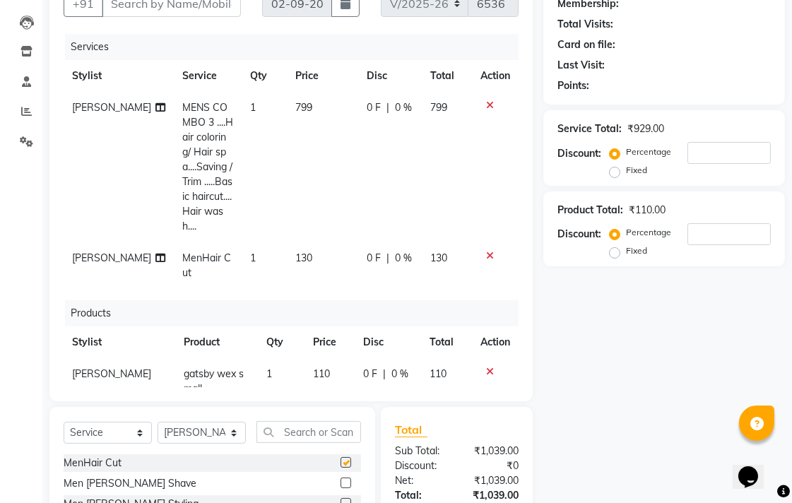
checkbox input "false"
click at [189, 439] on select "Select Stylist Admin Chitra divya [PERSON_NAME] [PERSON_NAME] Reception [PERSON…" at bounding box center [201, 433] width 88 height 22
select select "49914"
click at [157, 422] on select "Select Stylist Admin Chitra divya [PERSON_NAME] [PERSON_NAME] Reception [PERSON…" at bounding box center [201, 433] width 88 height 22
click at [352, 424] on input "text" at bounding box center [308, 432] width 105 height 22
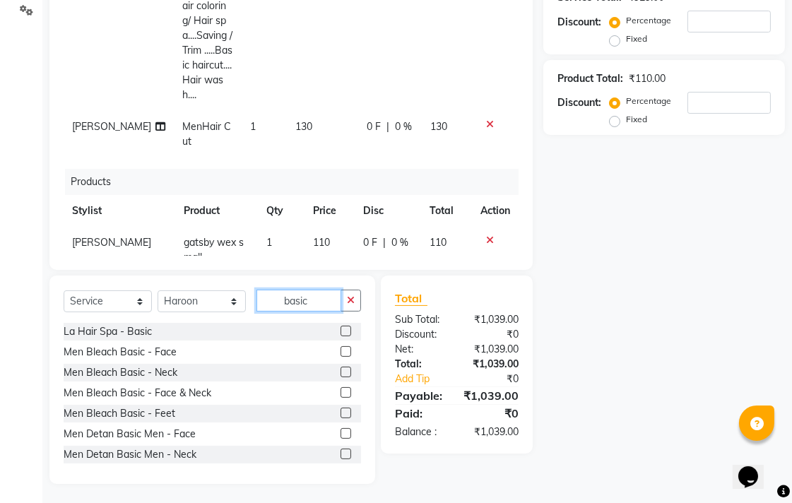
scroll to position [274, 0]
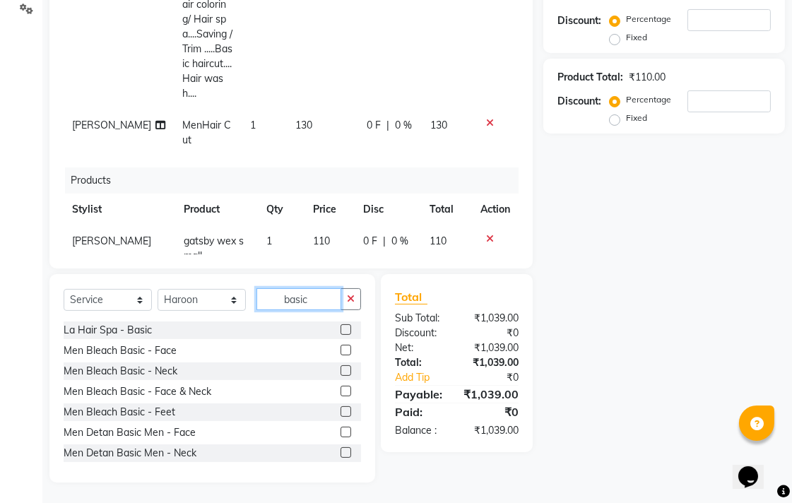
type input "basic"
click at [340, 391] on label at bounding box center [345, 391] width 11 height 11
click at [340, 391] on input "checkbox" at bounding box center [344, 391] width 9 height 9
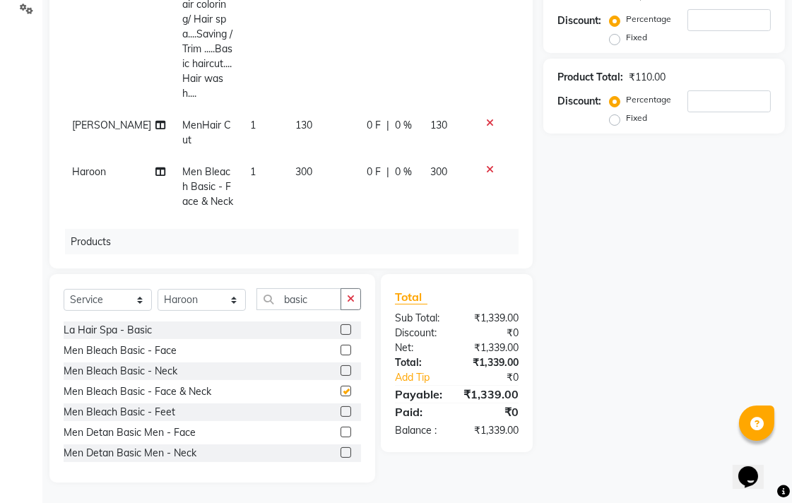
checkbox input "false"
click at [486, 165] on icon at bounding box center [490, 170] width 8 height 10
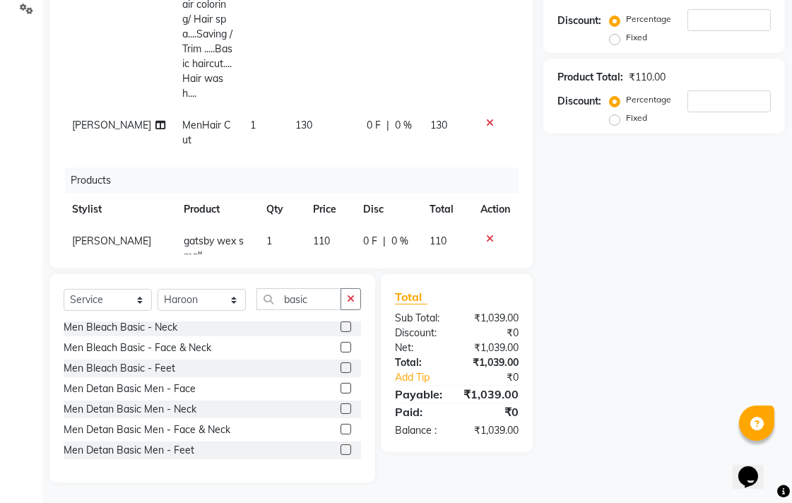
scroll to position [78, 0]
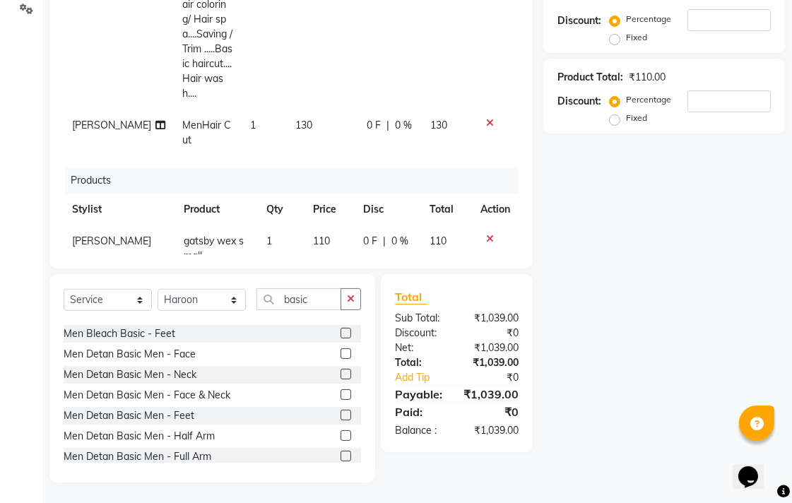
click at [340, 396] on label at bounding box center [345, 394] width 11 height 11
click at [340, 396] on input "checkbox" at bounding box center [344, 395] width 9 height 9
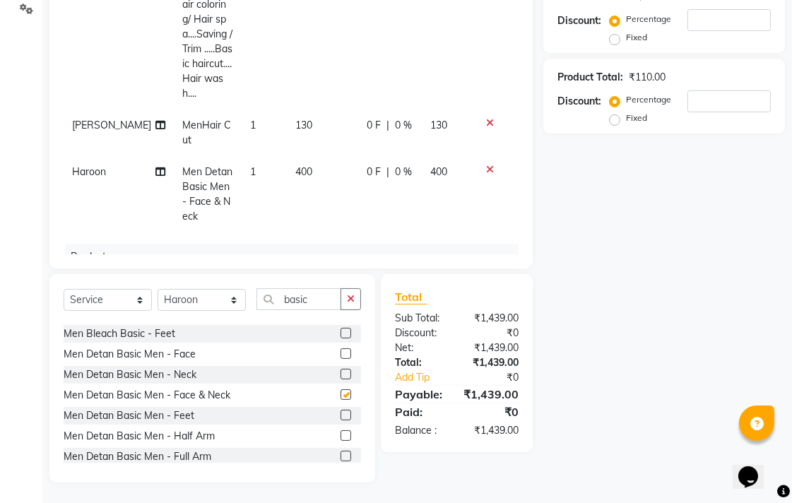
checkbox input "false"
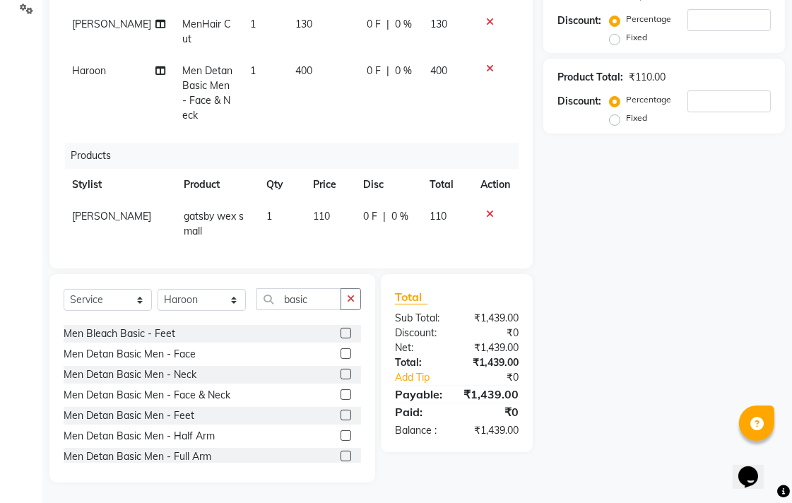
scroll to position [102, 0]
click at [486, 63] on icon at bounding box center [490, 68] width 8 height 10
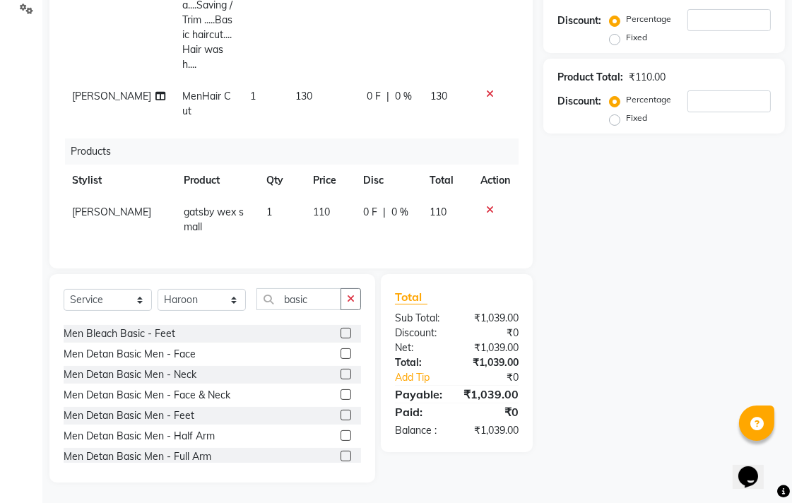
scroll to position [25, 0]
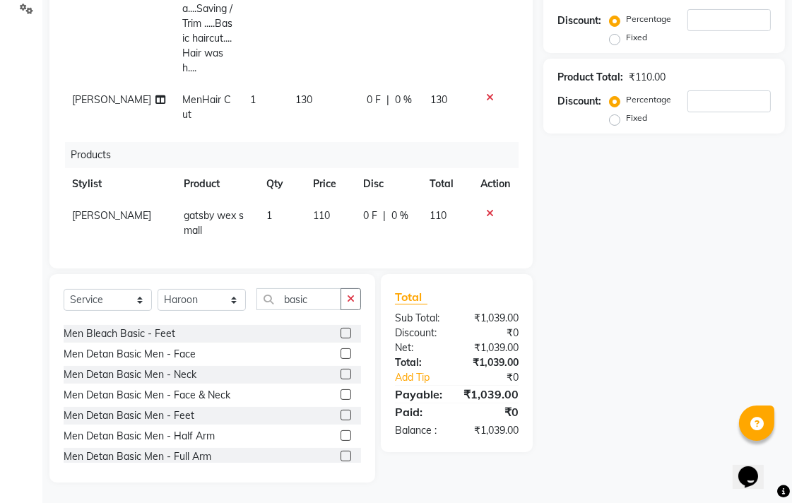
click at [340, 355] on label at bounding box center [345, 353] width 11 height 11
click at [340, 355] on input "checkbox" at bounding box center [344, 354] width 9 height 9
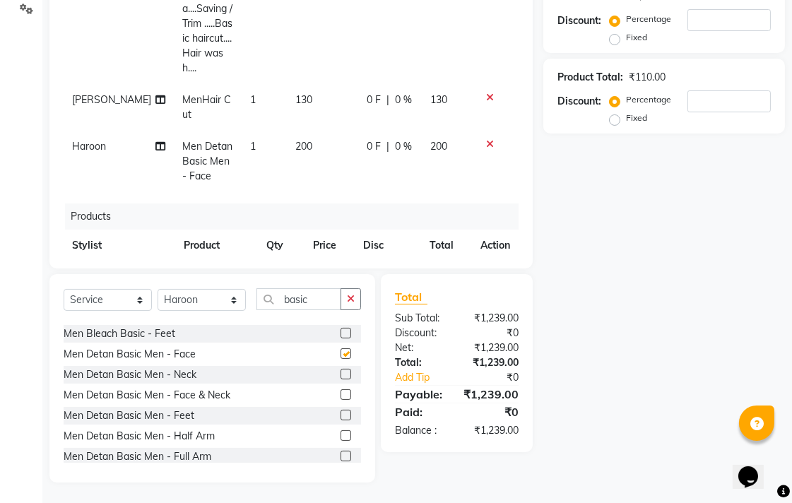
scroll to position [87, 0]
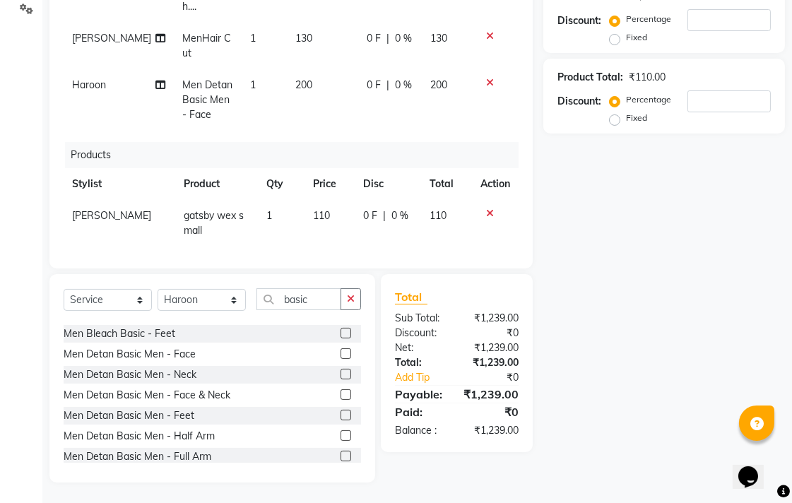
checkbox input "false"
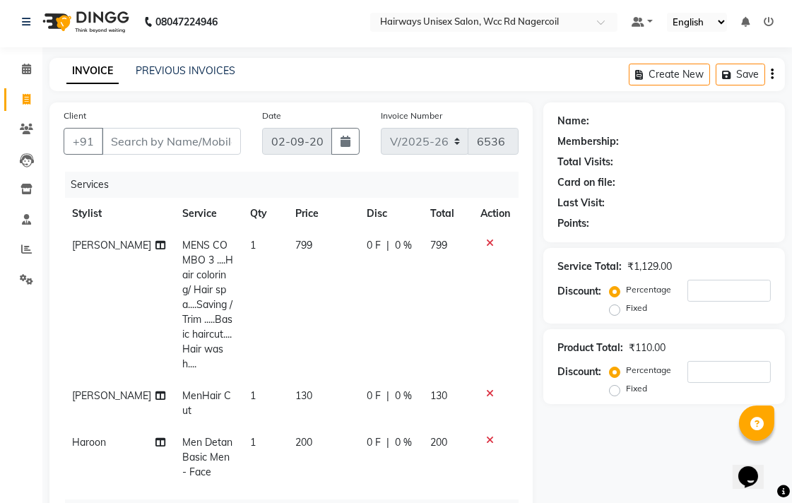
scroll to position [0, 0]
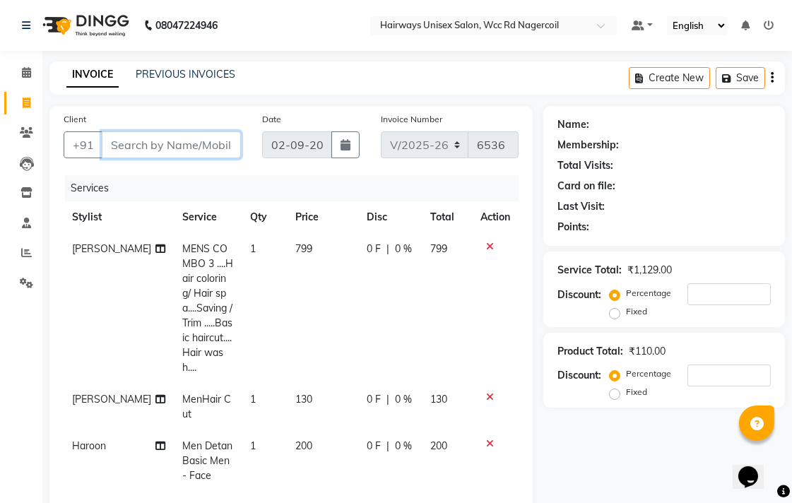
click at [230, 145] on input "Client" at bounding box center [171, 144] width 139 height 27
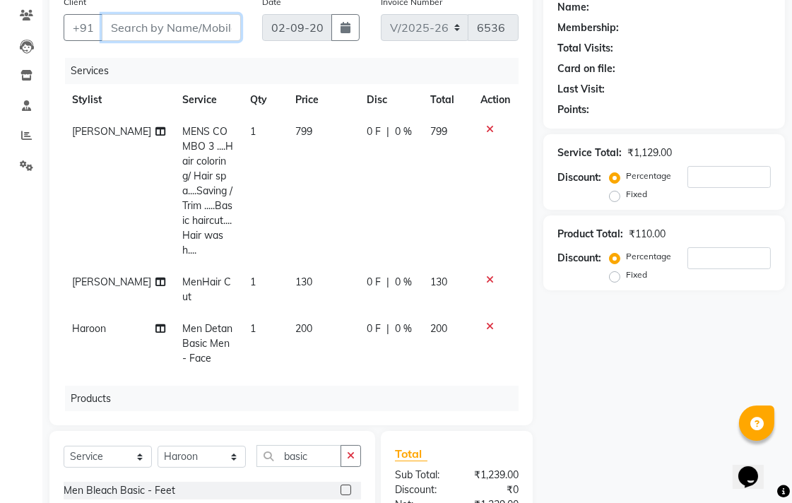
click at [216, 33] on input "Client" at bounding box center [171, 27] width 139 height 27
type input "8"
type input "0"
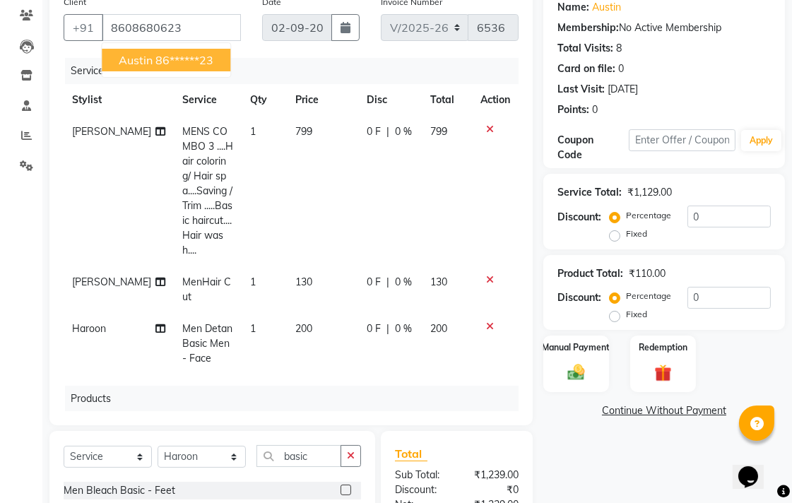
click at [210, 58] on ngb-highlight "86******23" at bounding box center [184, 60] width 58 height 14
type input "86******23"
click at [582, 372] on img at bounding box center [575, 372] width 29 height 20
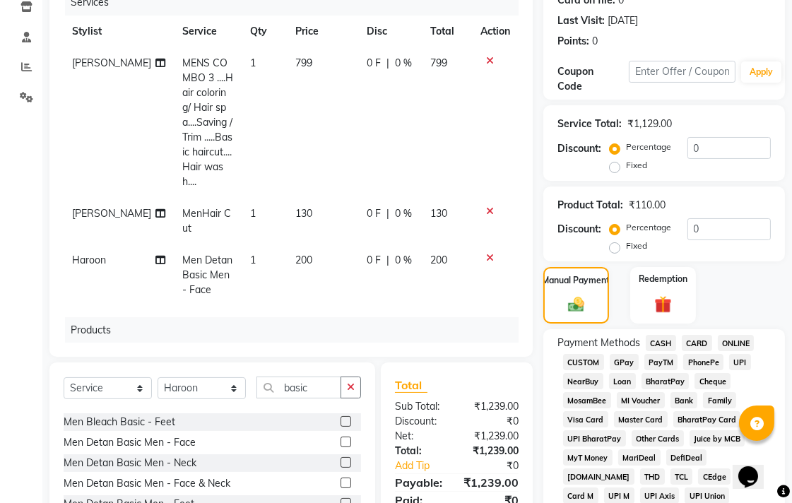
scroll to position [274, 0]
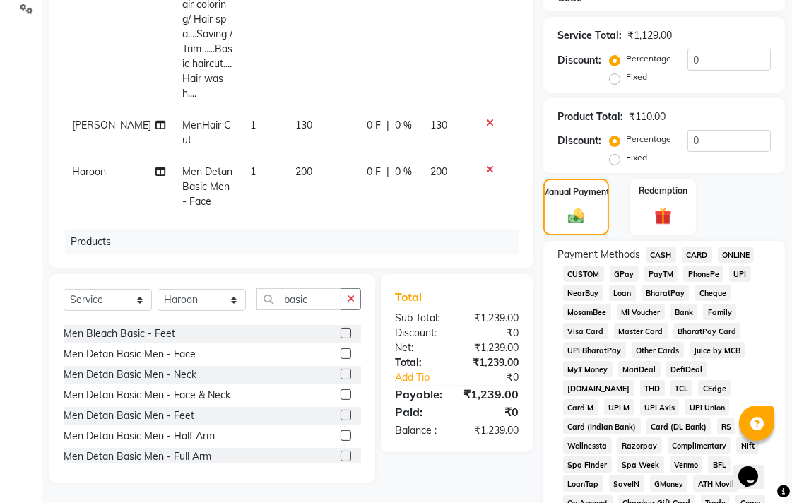
click at [746, 275] on span "UPI" at bounding box center [740, 274] width 22 height 16
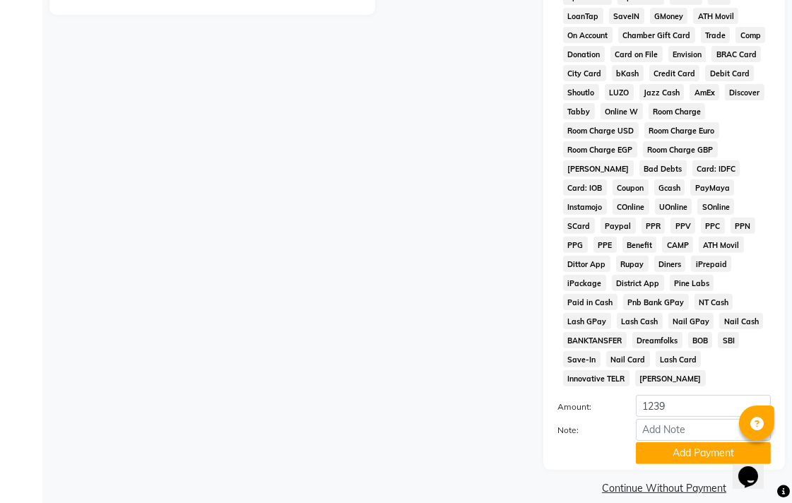
scroll to position [745, 0]
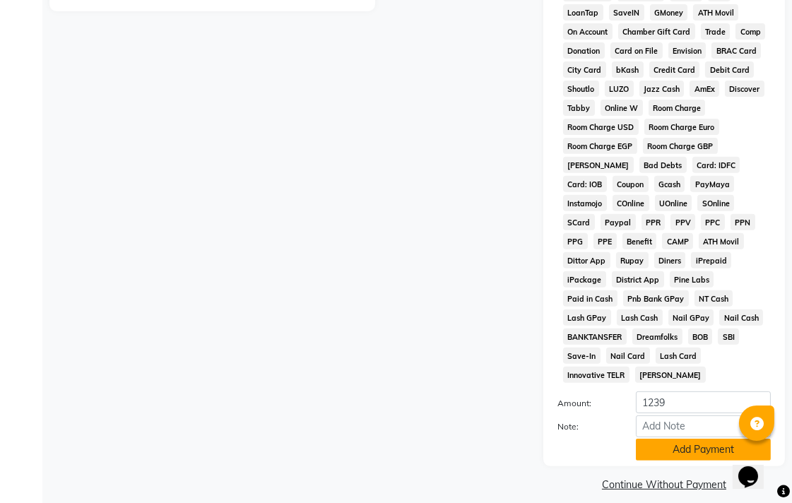
click at [662, 439] on button "Add Payment" at bounding box center [703, 450] width 135 height 22
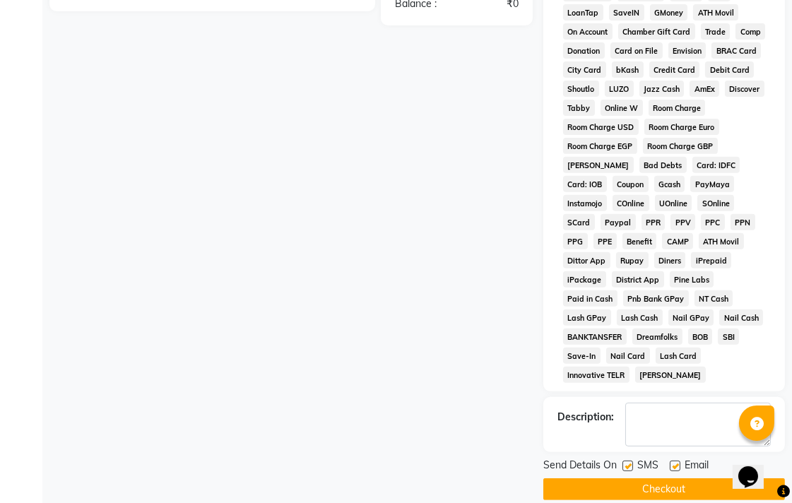
click at [679, 484] on button "Checkout" at bounding box center [664, 489] width 242 height 22
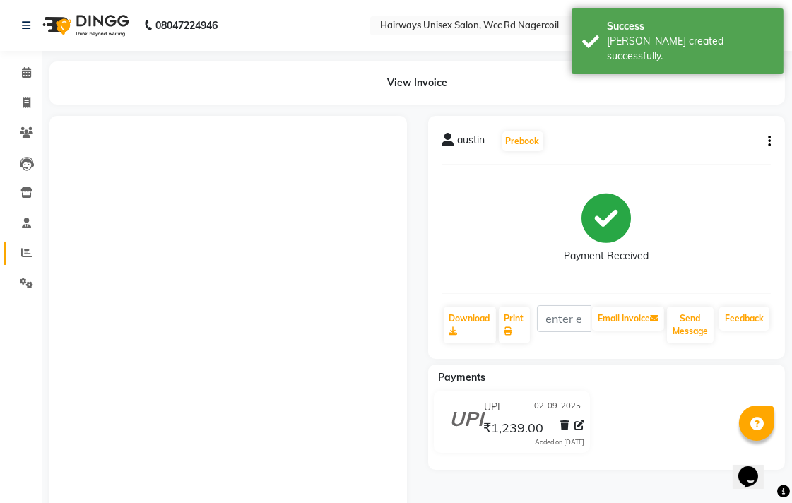
click at [26, 244] on link "Reports" at bounding box center [21, 253] width 34 height 23
